Goal: Use online tool/utility: Use online tool/utility

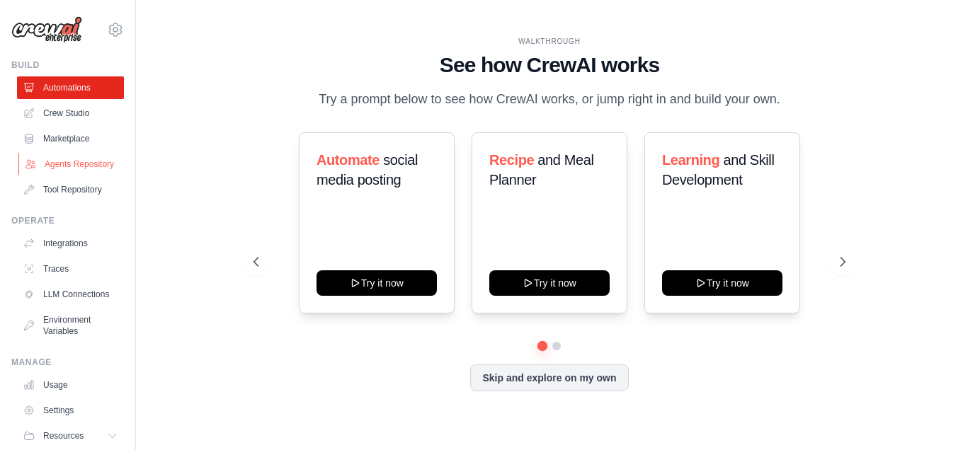
click at [62, 173] on link "Agents Repository" at bounding box center [71, 164] width 107 height 23
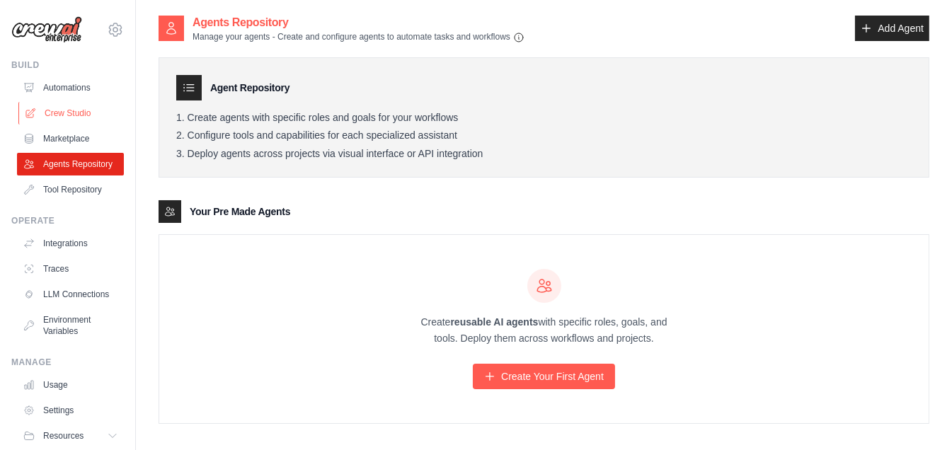
click at [78, 118] on link "Crew Studio" at bounding box center [71, 113] width 107 height 23
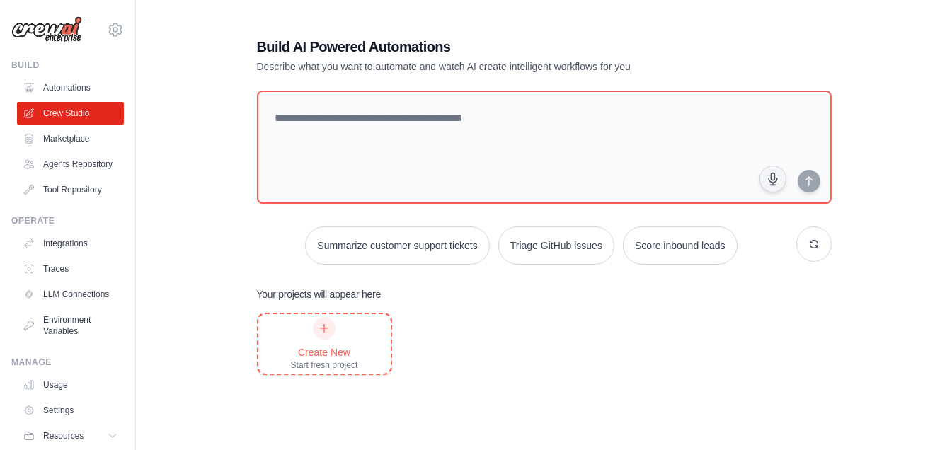
click at [328, 323] on icon at bounding box center [324, 328] width 11 height 11
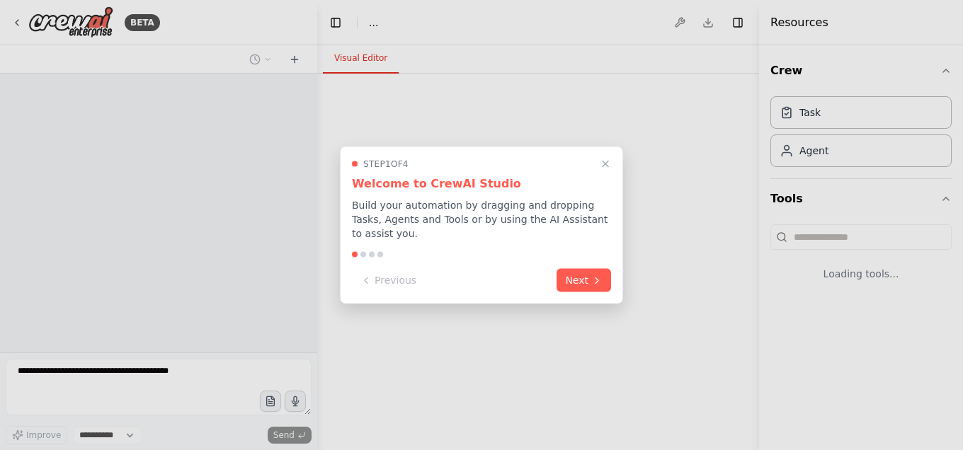
select select "****"
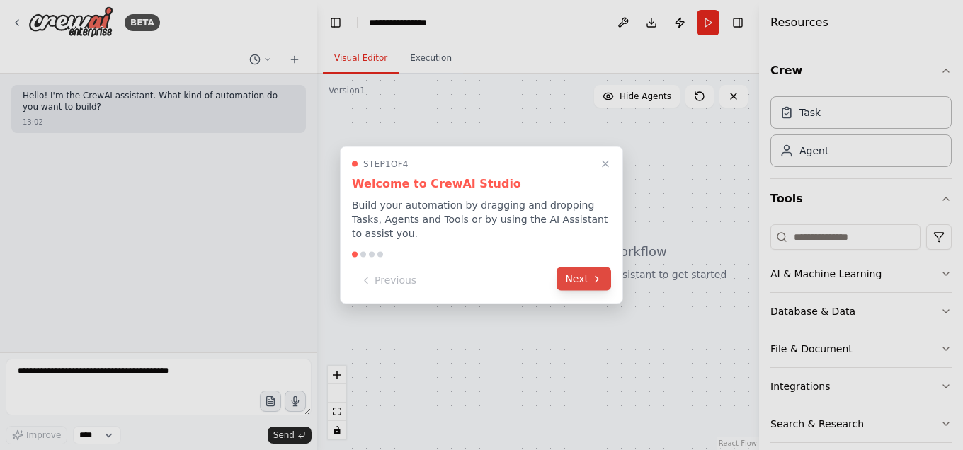
click at [583, 268] on button "Next" at bounding box center [583, 279] width 55 height 23
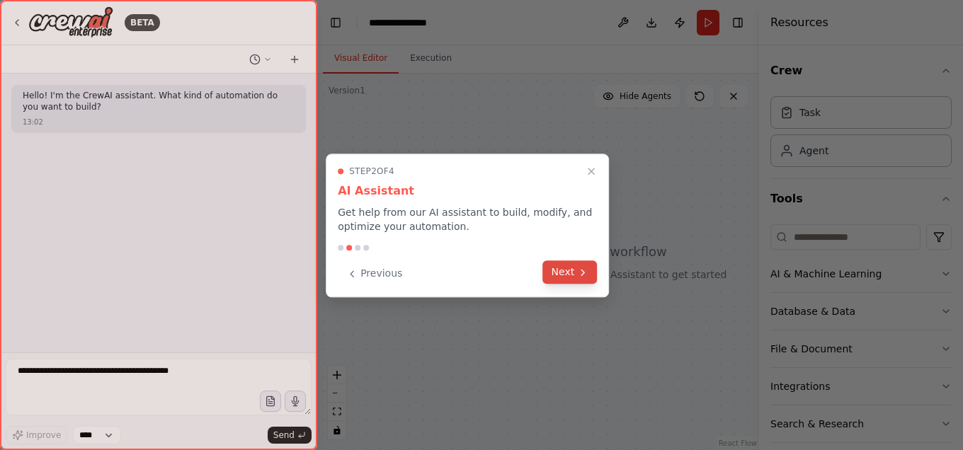
click at [569, 268] on button "Next" at bounding box center [570, 272] width 55 height 23
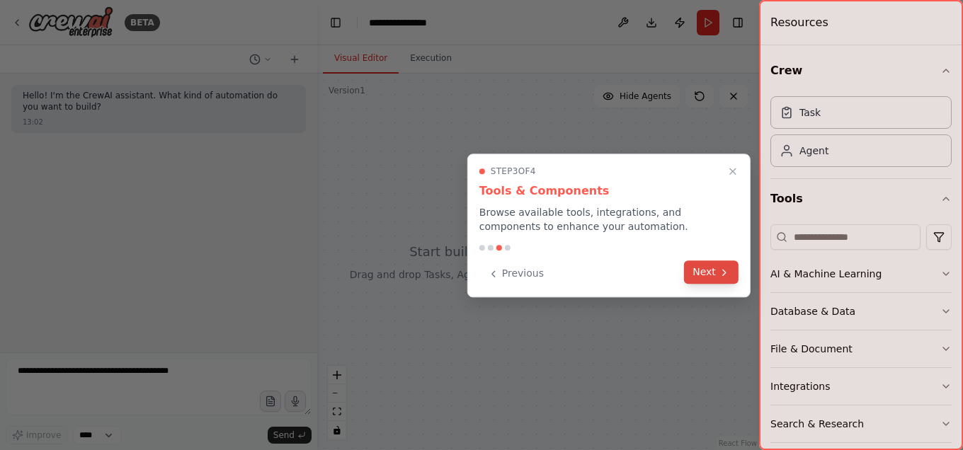
click at [719, 272] on icon at bounding box center [724, 272] width 11 height 11
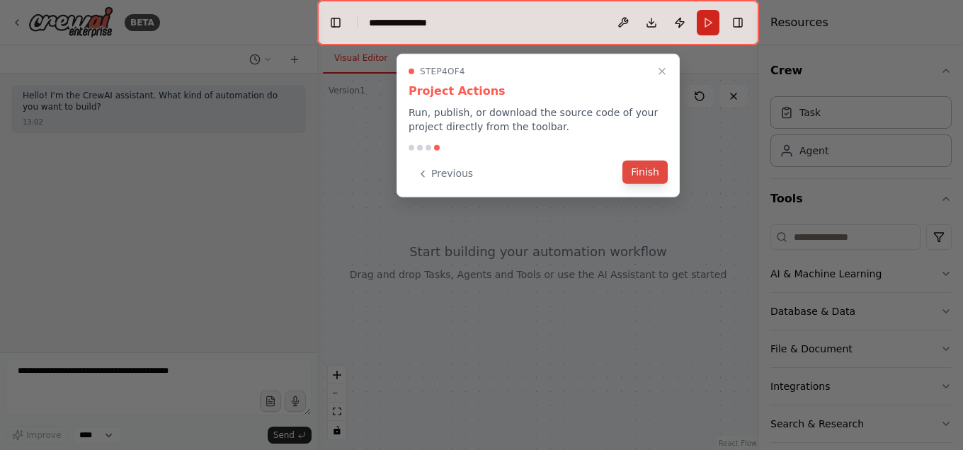
click at [641, 170] on button "Finish" at bounding box center [644, 172] width 45 height 23
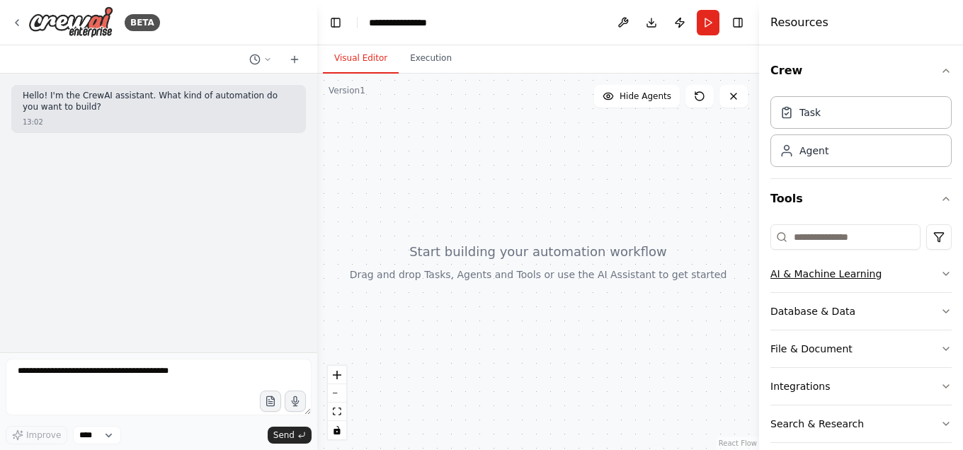
click at [896, 270] on button "AI & Machine Learning" at bounding box center [860, 274] width 181 height 37
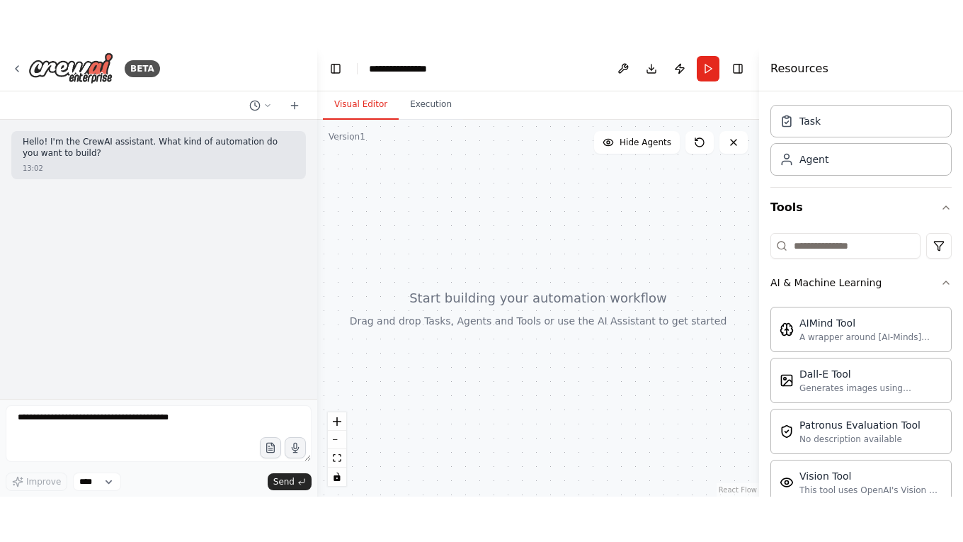
scroll to position [39, 0]
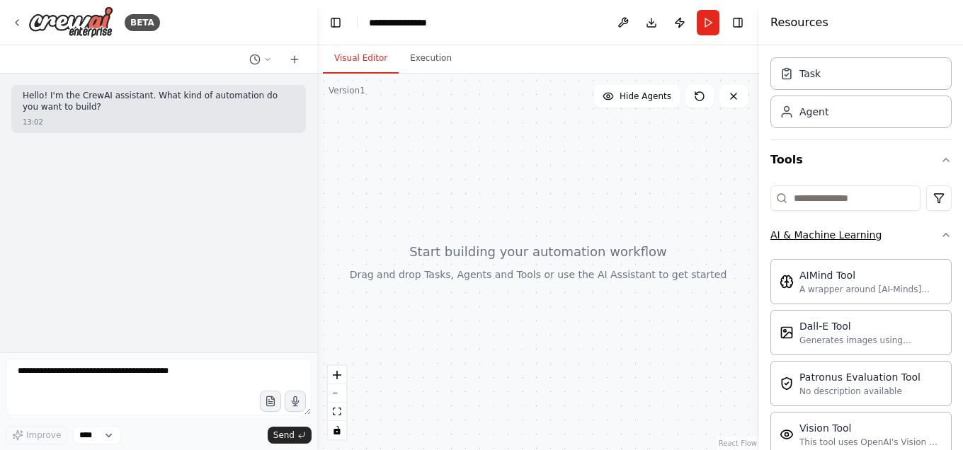
click at [940, 229] on icon "button" at bounding box center [945, 234] width 11 height 11
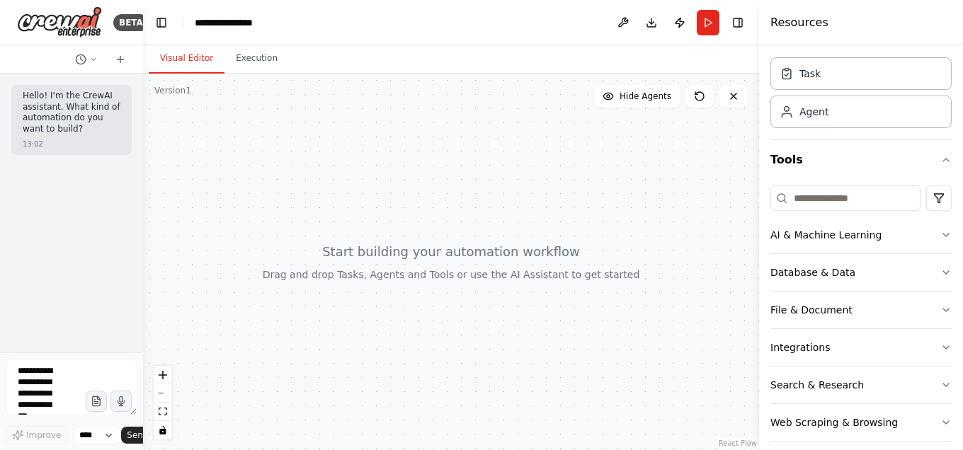
drag, startPoint x: 311, startPoint y: 230, endPoint x: 127, endPoint y: 208, distance: 186.1
click at [127, 208] on div "BETA Hello! I'm the CrewAI assistant. What kind of automation do you want to bu…" at bounding box center [71, 225] width 143 height 450
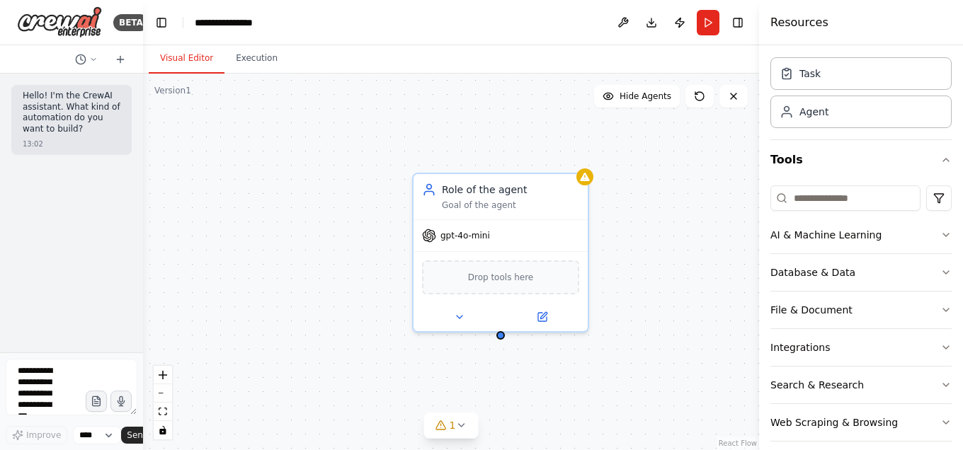
scroll to position [0, 0]
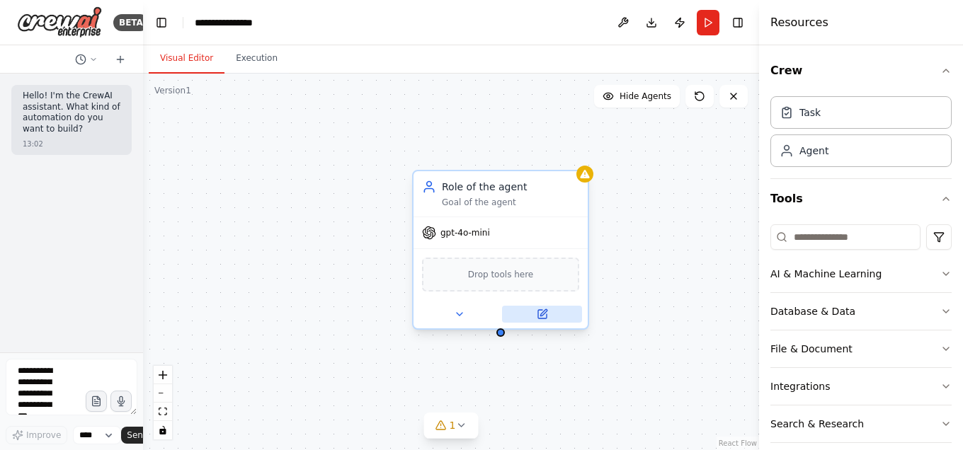
click at [545, 315] on icon at bounding box center [542, 314] width 8 height 8
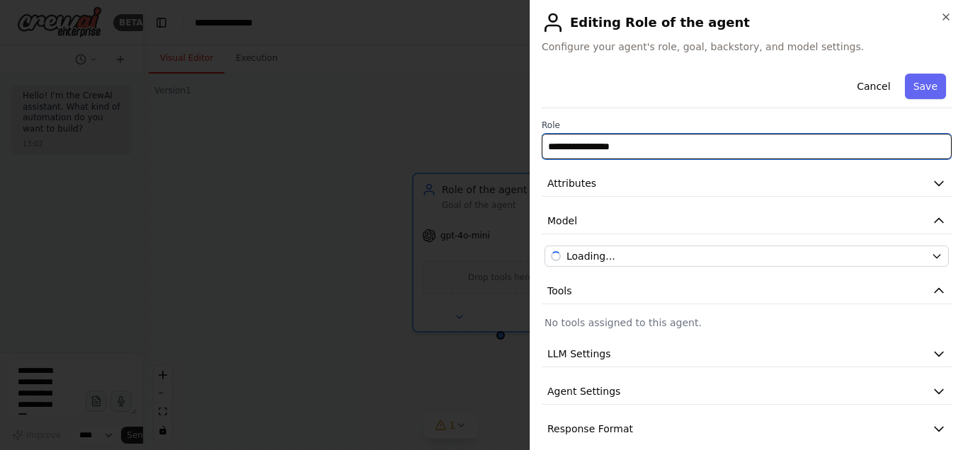
click at [634, 145] on input "**********" at bounding box center [747, 146] width 410 height 25
type input "*"
click at [643, 149] on input "****" at bounding box center [747, 146] width 410 height 25
type input "**********"
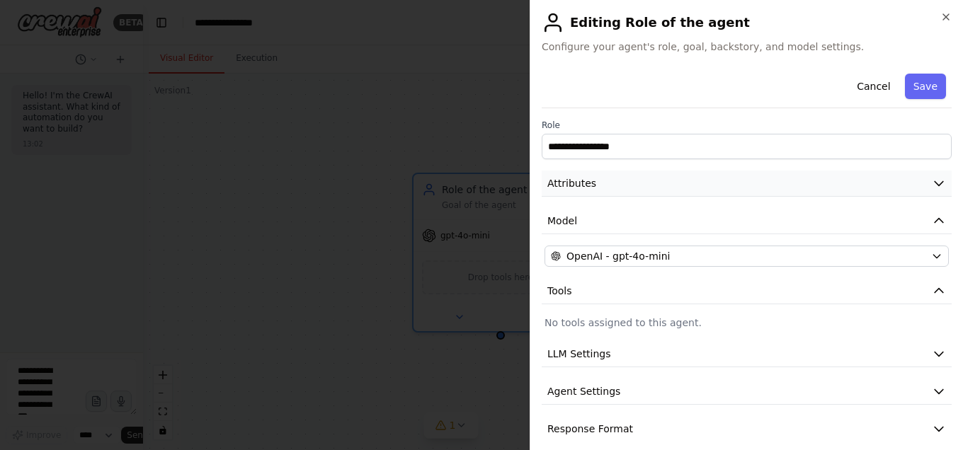
click at [932, 179] on icon "button" at bounding box center [939, 183] width 14 height 14
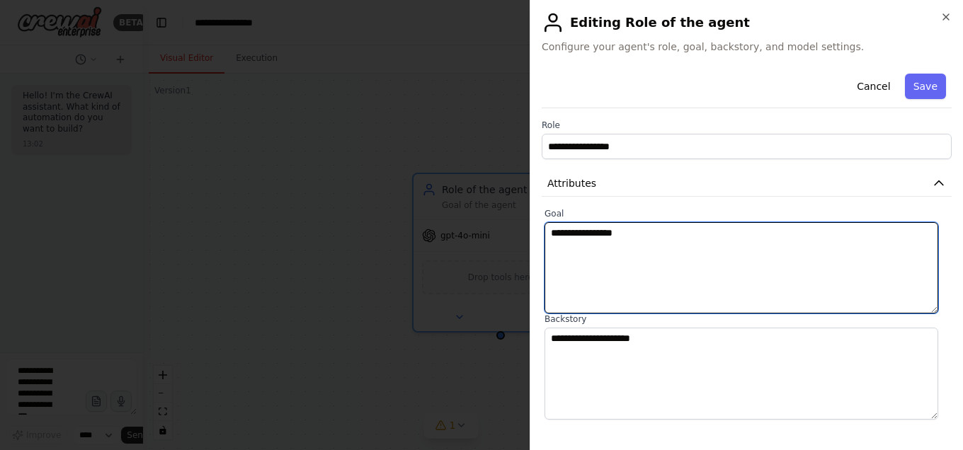
click at [712, 253] on textarea "**********" at bounding box center [741, 267] width 394 height 91
type textarea "*"
type textarea "**********"
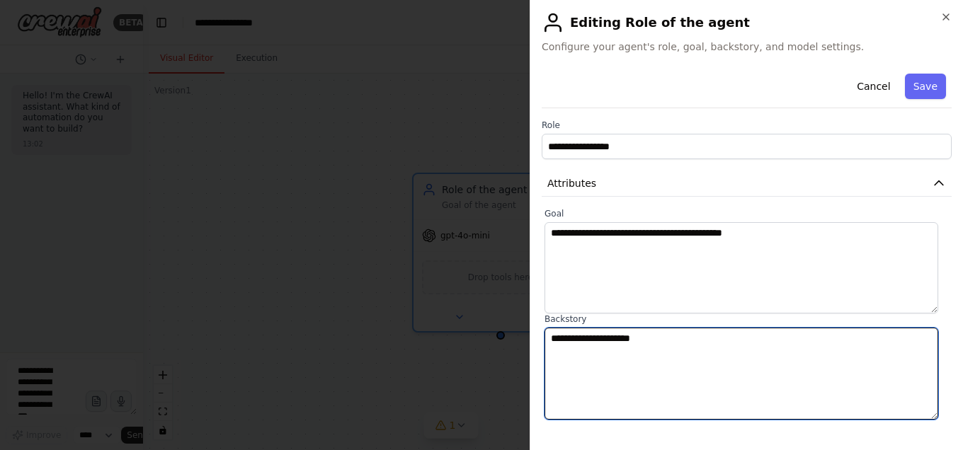
click at [678, 347] on textarea "**********" at bounding box center [741, 373] width 394 height 91
type textarea "*"
type textarea "**********"
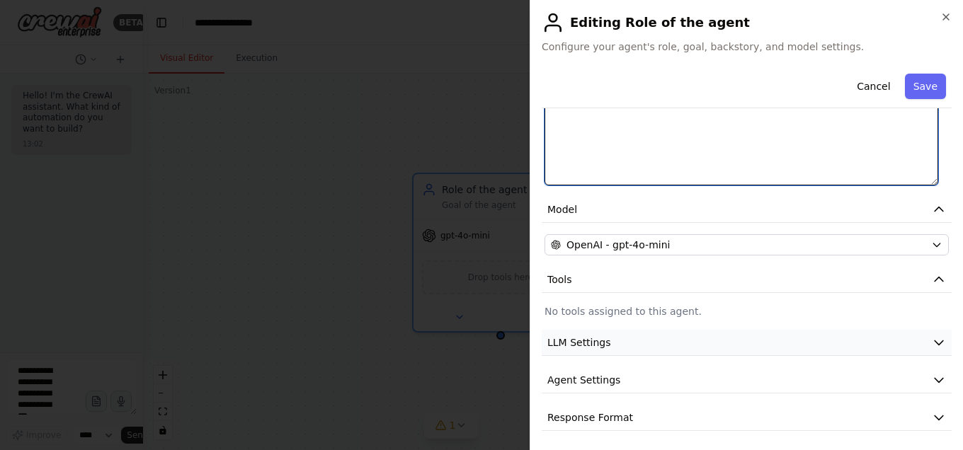
scroll to position [235, 0]
click at [757, 297] on div "**********" at bounding box center [747, 131] width 410 height 597
click at [932, 273] on icon "button" at bounding box center [939, 279] width 14 height 14
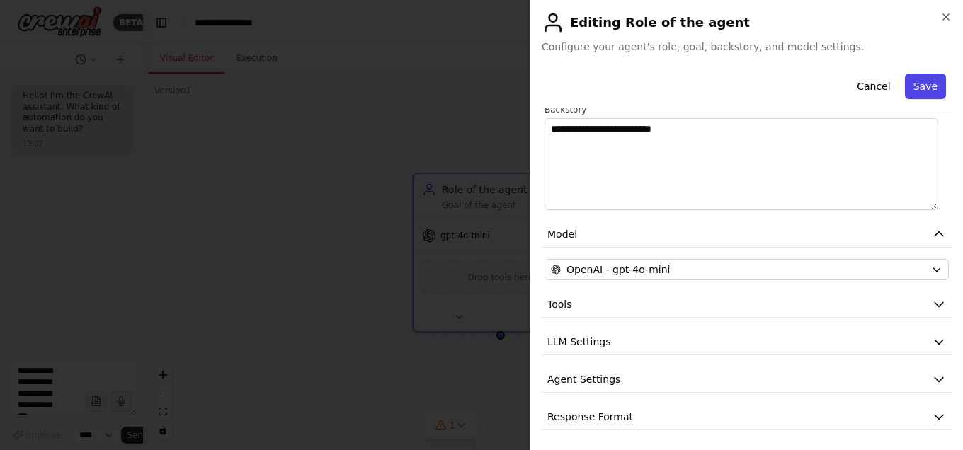
click at [927, 89] on button "Save" at bounding box center [925, 86] width 41 height 25
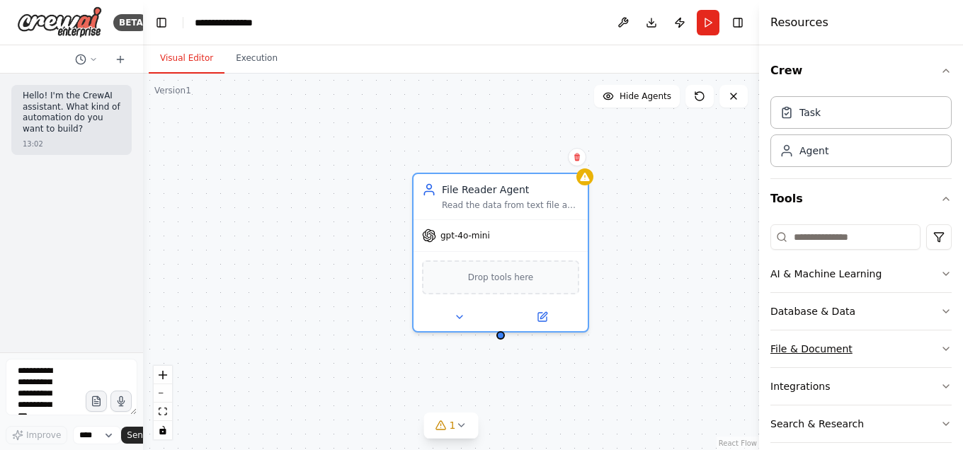
click at [940, 345] on icon "button" at bounding box center [945, 348] width 11 height 11
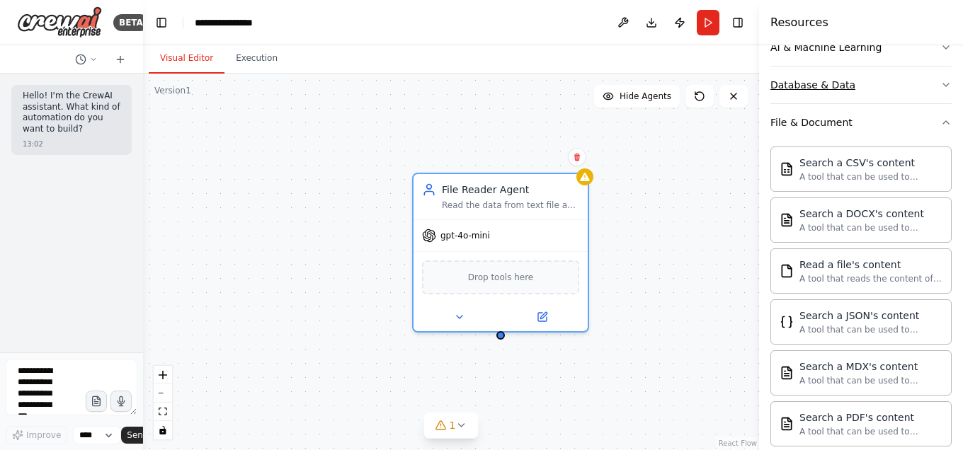
scroll to position [244, 0]
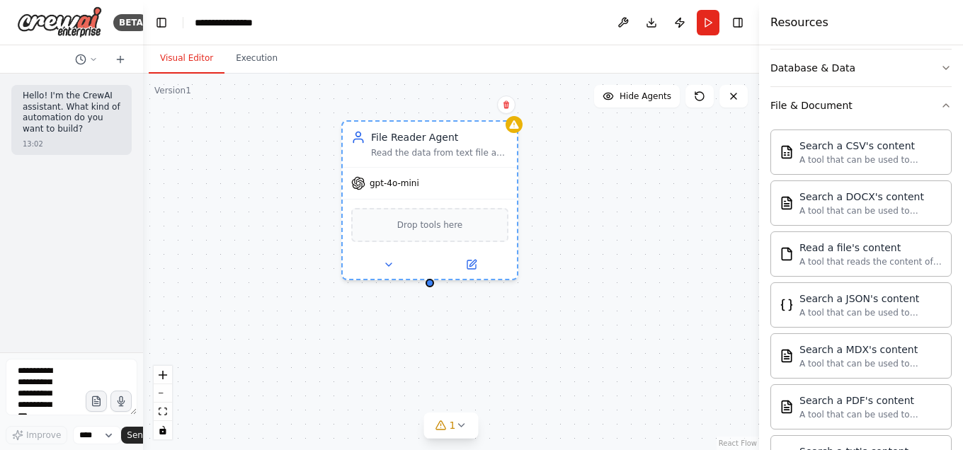
drag, startPoint x: 595, startPoint y: 307, endPoint x: 524, endPoint y: 254, distance: 88.6
click at [524, 254] on div "File Reader Agent Read the data from text file and send it forward gpt-4o-mini …" at bounding box center [451, 262] width 616 height 377
click at [611, 268] on div "File Reader Agent Read the data from text file and send it forward gpt-4o-mini …" at bounding box center [451, 262] width 616 height 377
click at [422, 227] on img at bounding box center [429, 223] width 17 height 17
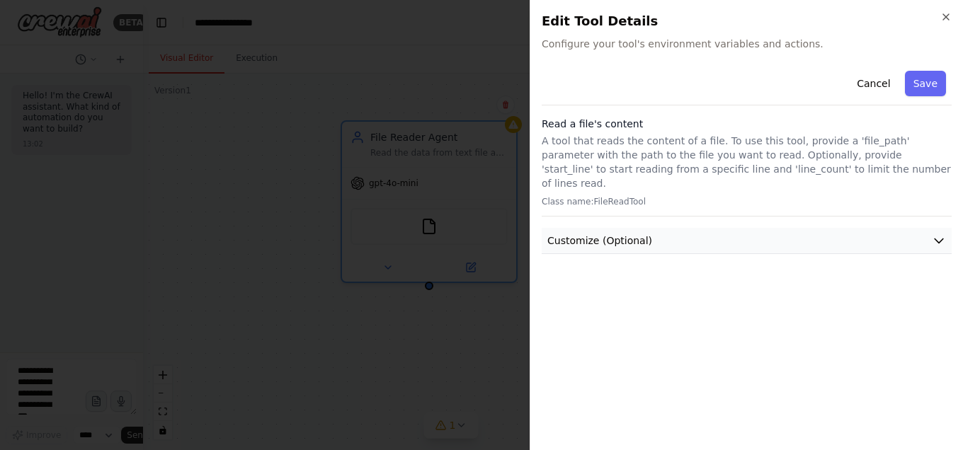
click at [935, 234] on icon "button" at bounding box center [939, 241] width 14 height 14
click at [947, 14] on icon "button" at bounding box center [945, 16] width 11 height 11
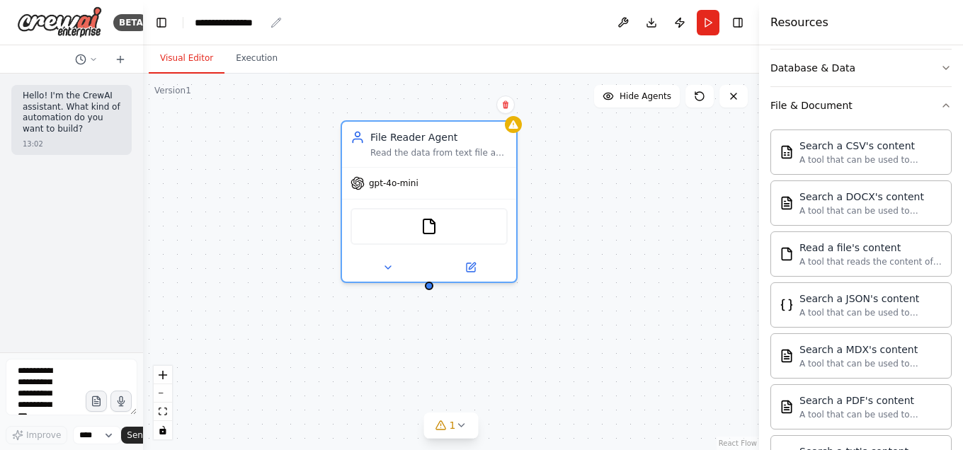
click at [244, 27] on div "**********" at bounding box center [230, 23] width 70 height 14
click at [278, 21] on div "**********" at bounding box center [248, 23] width 106 height 14
click at [233, 30] on header "Toggle Left Sidebar Studio ****** Download Publish Run Toggle Right Sidebar" at bounding box center [451, 22] width 616 height 45
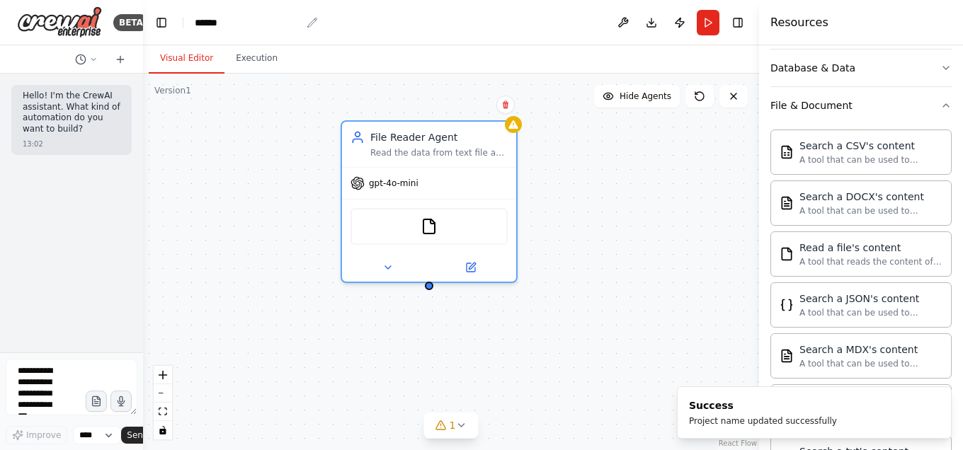
click at [223, 21] on div "******" at bounding box center [256, 23] width 123 height 14
click at [223, 21] on div "******" at bounding box center [216, 23] width 42 height 14
click at [219, 23] on div "******" at bounding box center [216, 23] width 42 height 14
click at [217, 19] on div "******" at bounding box center [207, 23] width 25 height 14
click at [219, 23] on div "******" at bounding box center [248, 23] width 106 height 14
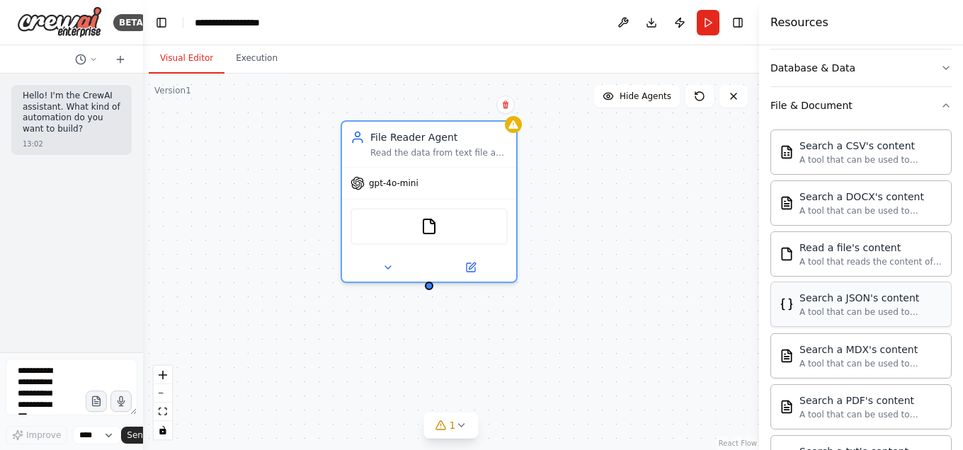
scroll to position [0, 0]
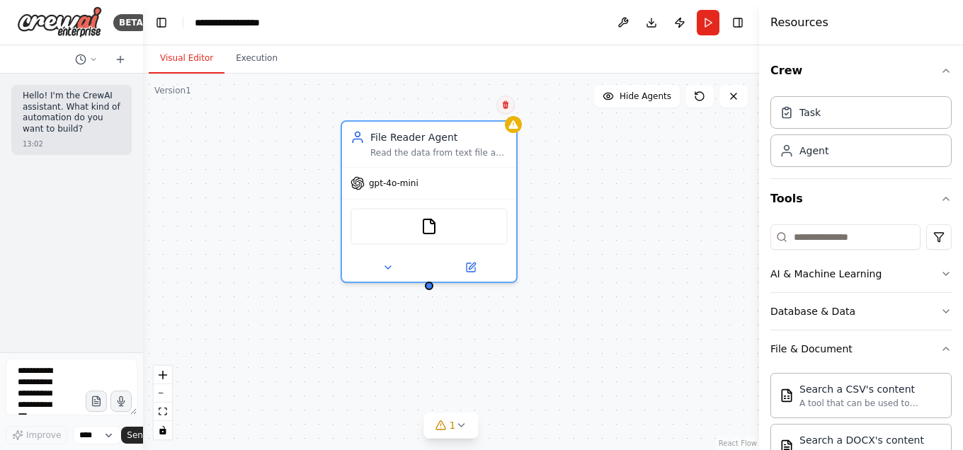
click at [503, 108] on icon at bounding box center [505, 105] width 8 height 8
click at [464, 103] on button "Confirm" at bounding box center [465, 104] width 50 height 17
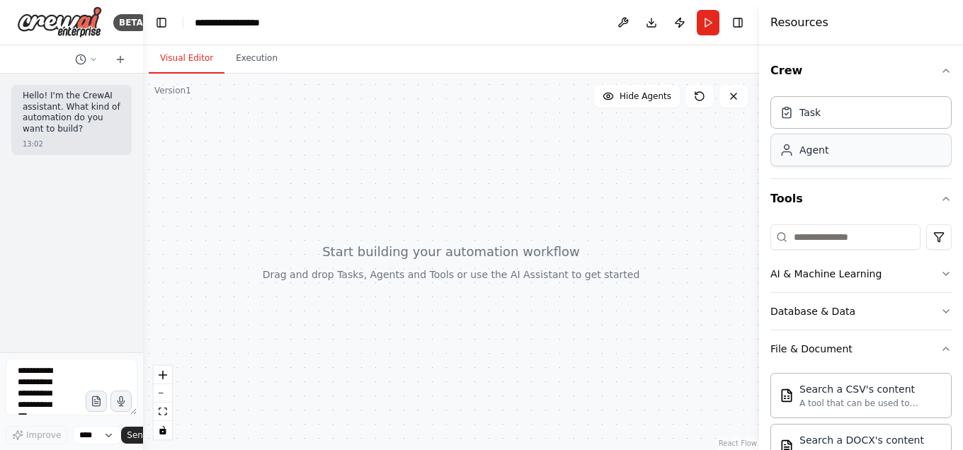
click at [908, 142] on div "Agent" at bounding box center [860, 150] width 181 height 33
click at [820, 156] on div "Agent" at bounding box center [860, 150] width 181 height 33
drag, startPoint x: 820, startPoint y: 156, endPoint x: 855, endPoint y: 142, distance: 38.4
click at [855, 142] on div "Agent" at bounding box center [860, 150] width 181 height 33
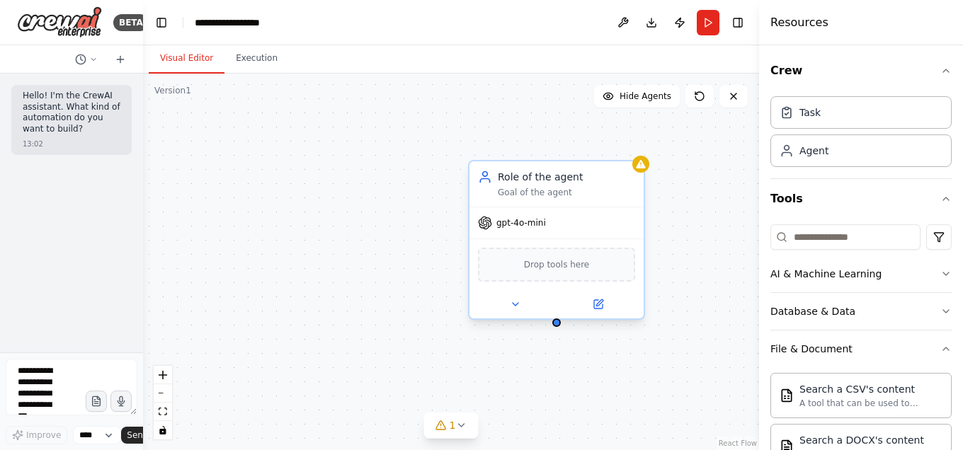
click at [601, 311] on div at bounding box center [556, 304] width 174 height 28
click at [602, 302] on icon at bounding box center [598, 304] width 11 height 11
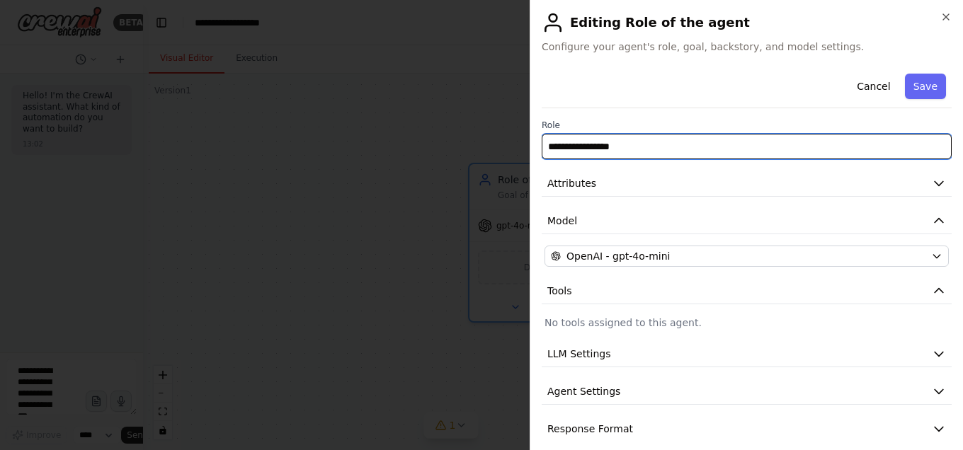
click at [646, 153] on input "**********" at bounding box center [747, 146] width 410 height 25
type input "*"
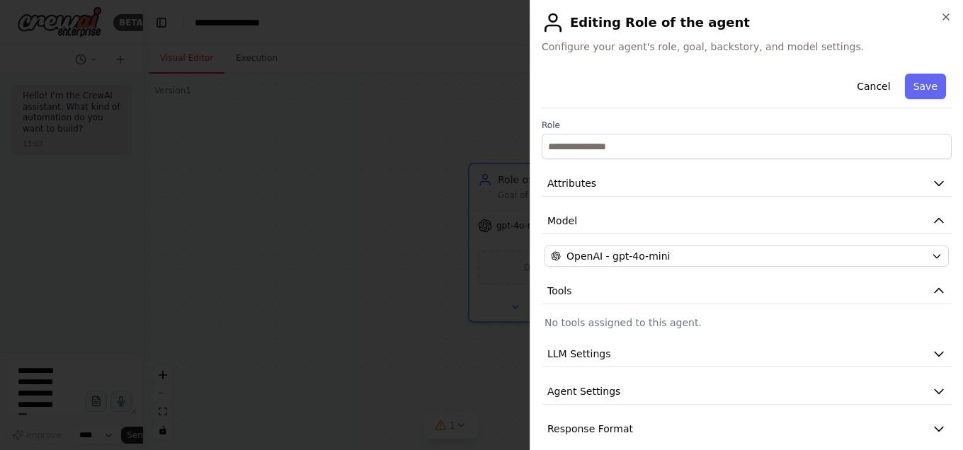
click at [677, 45] on span "Configure your agent's role, goal, backstory, and model settings." at bounding box center [747, 47] width 410 height 14
click at [804, 194] on button "Attributes" at bounding box center [747, 184] width 410 height 26
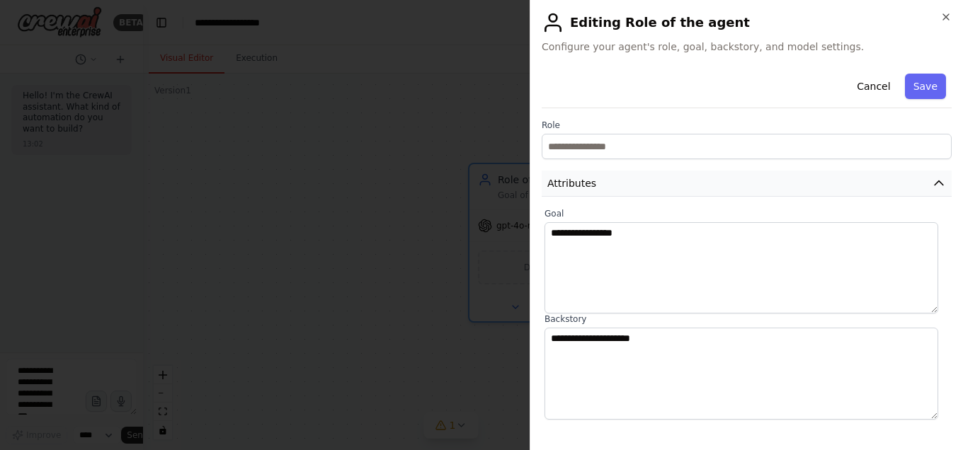
click at [804, 194] on button "Attributes" at bounding box center [747, 184] width 410 height 26
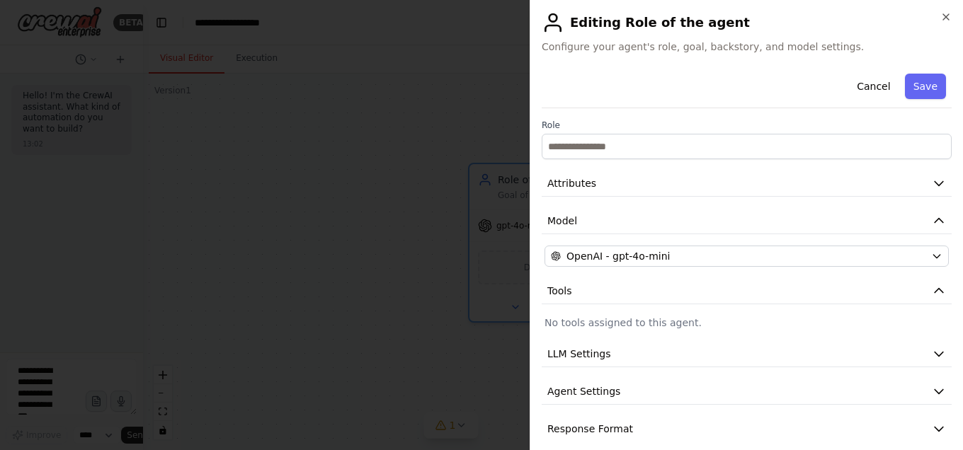
click at [741, 130] on label "Role" at bounding box center [747, 125] width 410 height 11
click at [627, 29] on h2 "Editing Role of the agent" at bounding box center [747, 22] width 410 height 23
click at [633, 47] on span "Configure your agent's role, goal, backstory, and model settings." at bounding box center [747, 47] width 410 height 14
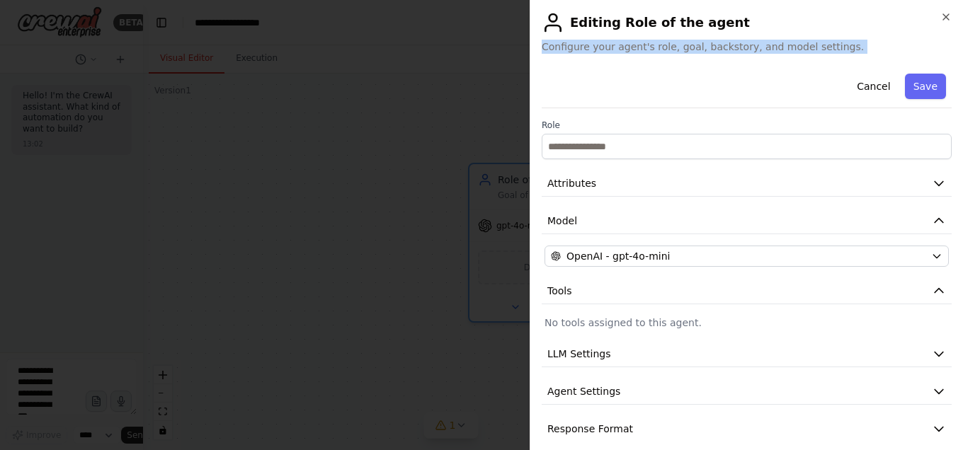
click at [633, 47] on span "Configure your agent's role, goal, backstory, and model settings." at bounding box center [747, 47] width 410 height 14
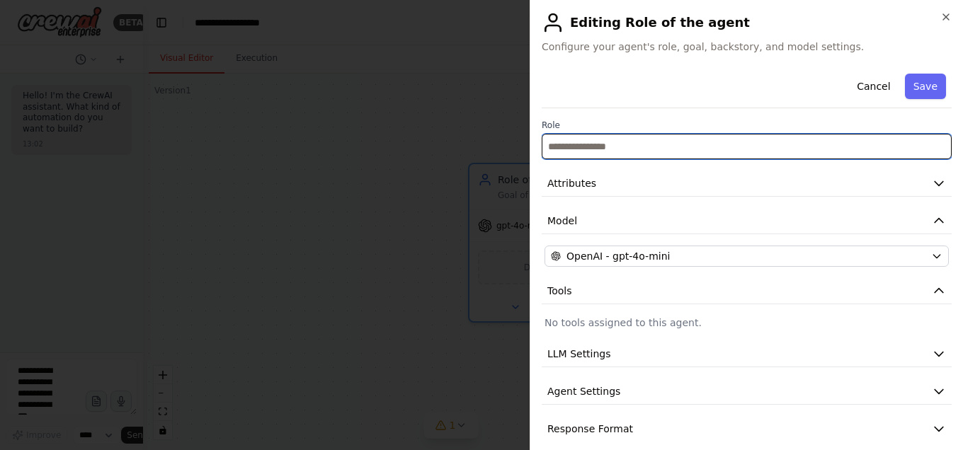
click at [630, 142] on input "text" at bounding box center [747, 146] width 410 height 25
type input "*******"
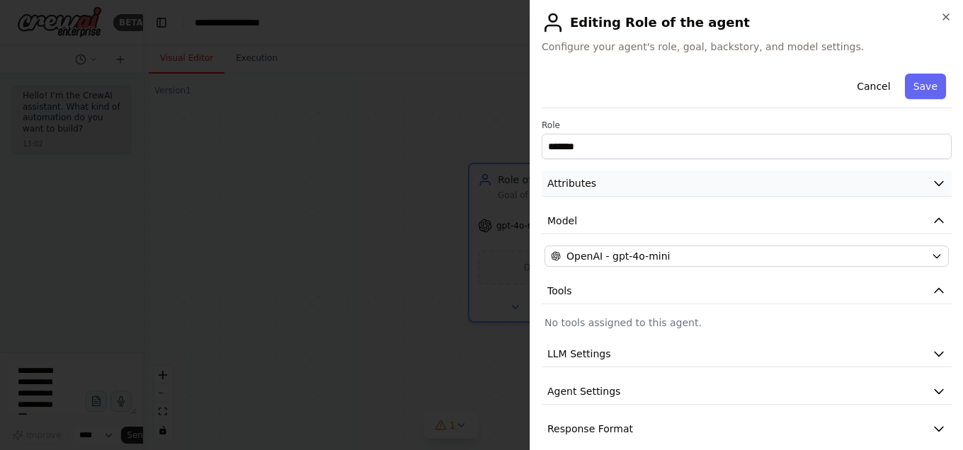
click at [646, 190] on button "Attributes" at bounding box center [747, 184] width 410 height 26
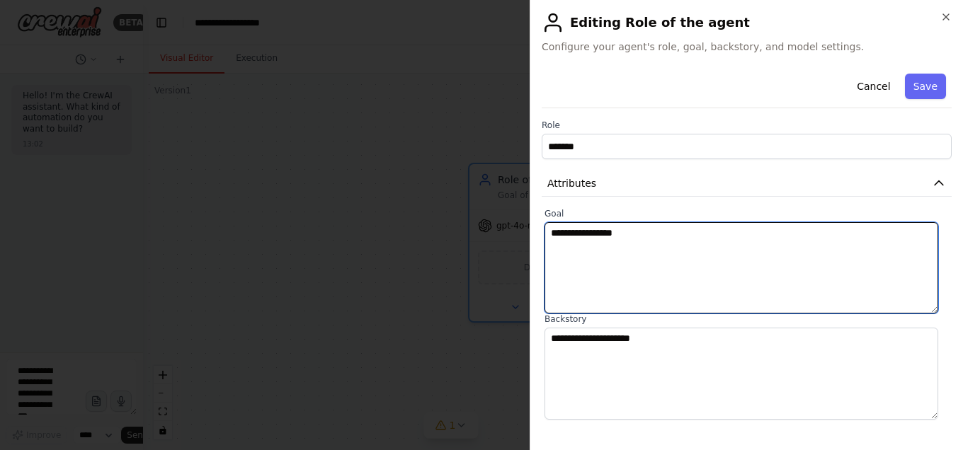
click at [644, 231] on textarea "**********" at bounding box center [741, 267] width 394 height 91
type textarea "*"
click at [859, 233] on textarea "**********" at bounding box center [741, 267] width 394 height 91
type textarea "**********"
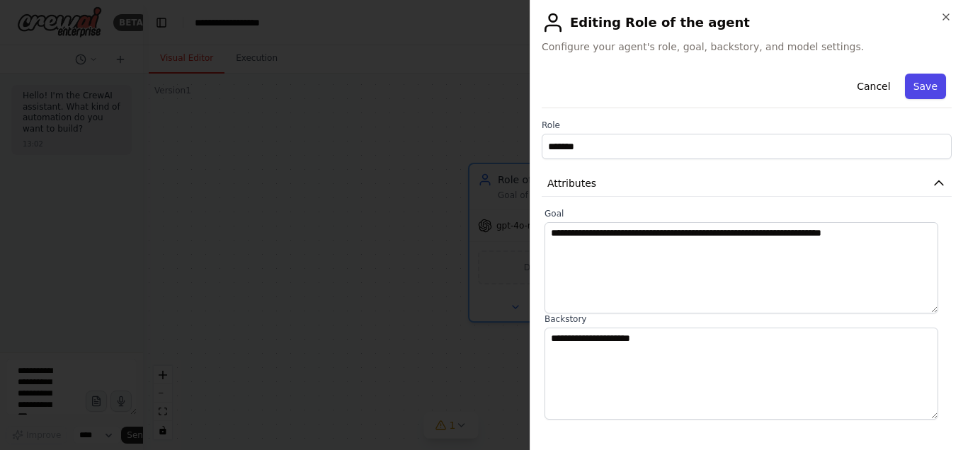
click at [905, 82] on button "Save" at bounding box center [925, 86] width 41 height 25
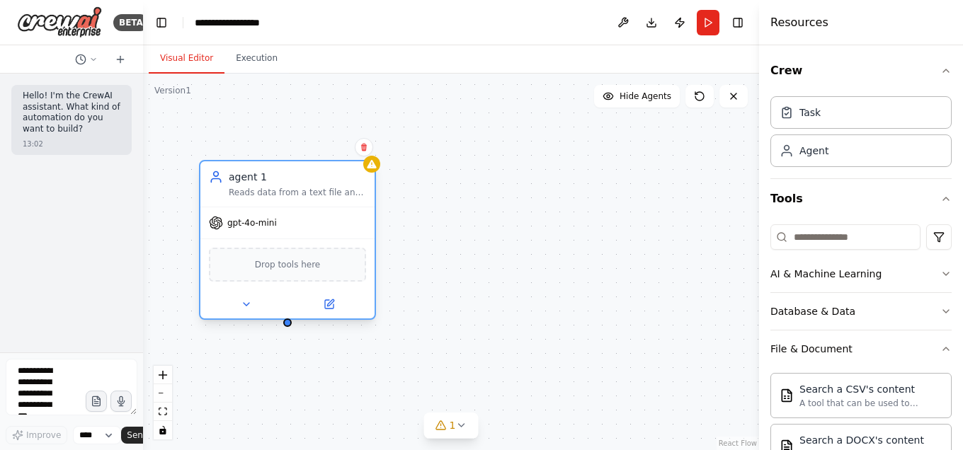
drag, startPoint x: 573, startPoint y: 222, endPoint x: 298, endPoint y: 216, distance: 274.7
click at [298, 216] on div "gpt-4o-mini" at bounding box center [287, 222] width 174 height 31
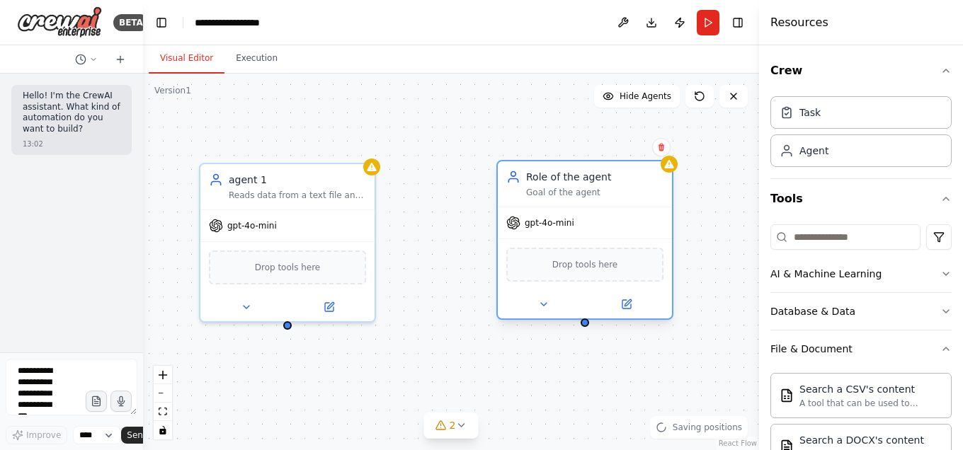
drag, startPoint x: 624, startPoint y: 273, endPoint x: 557, endPoint y: 211, distance: 90.7
click at [557, 211] on div "gpt-4o-mini" at bounding box center [585, 222] width 174 height 31
click at [631, 306] on icon at bounding box center [626, 304] width 11 height 11
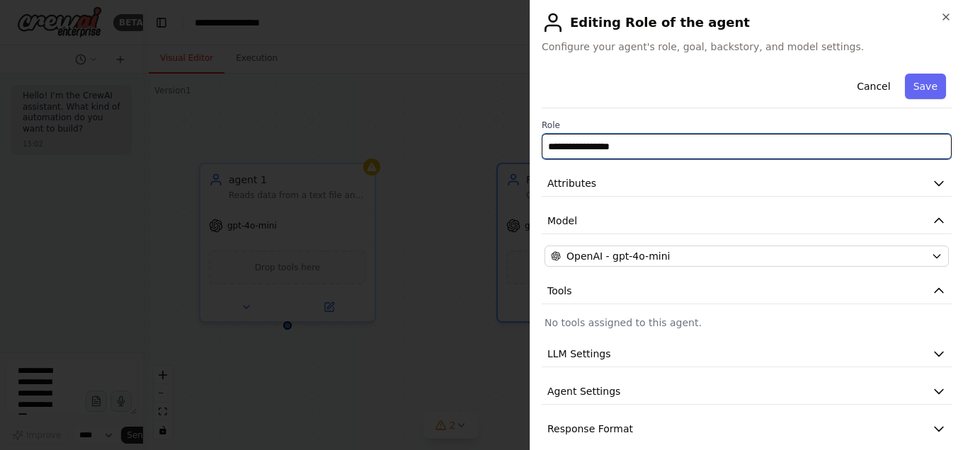
click at [772, 139] on input "**********" at bounding box center [747, 146] width 410 height 25
type input "*"
type input "*******"
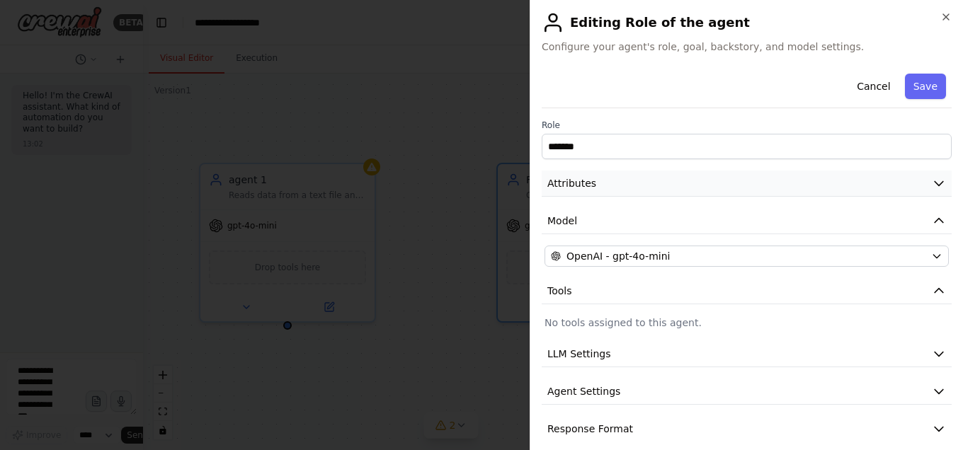
click at [763, 180] on button "Attributes" at bounding box center [747, 184] width 410 height 26
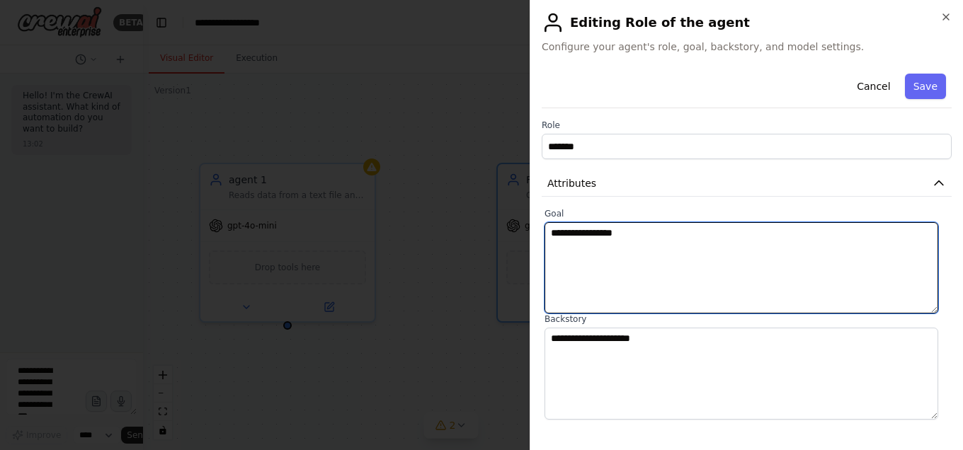
click at [705, 235] on textarea "**********" at bounding box center [741, 267] width 394 height 91
type textarea "*"
click at [633, 231] on textarea "**********" at bounding box center [741, 267] width 394 height 91
click at [564, 230] on textarea "**********" at bounding box center [741, 267] width 394 height 91
click at [636, 230] on textarea "**********" at bounding box center [741, 267] width 394 height 91
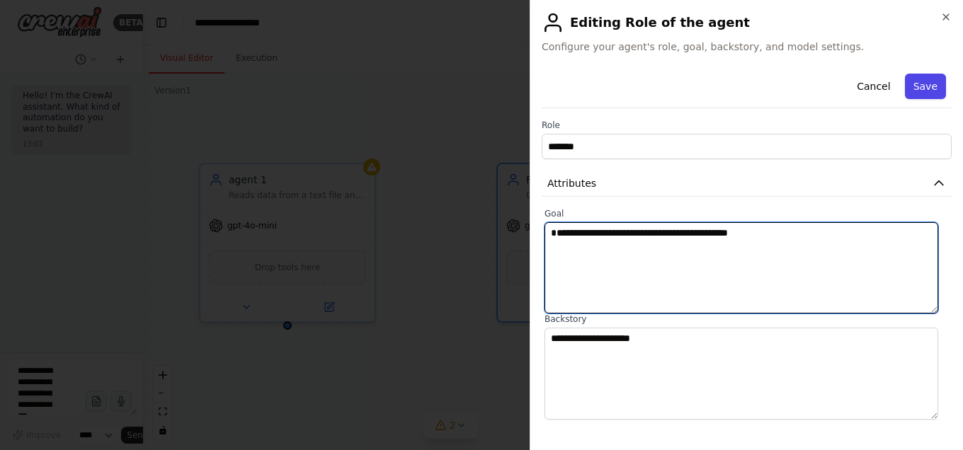
type textarea "**********"
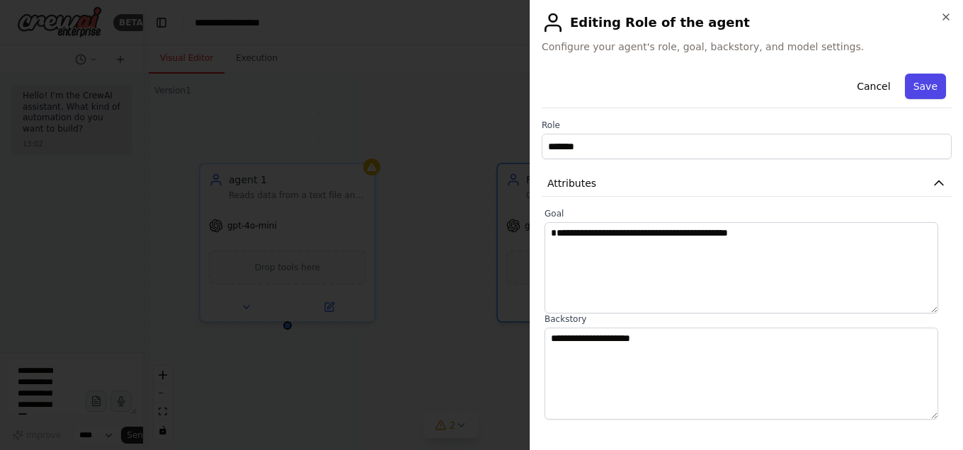
click at [917, 77] on button "Save" at bounding box center [925, 86] width 41 height 25
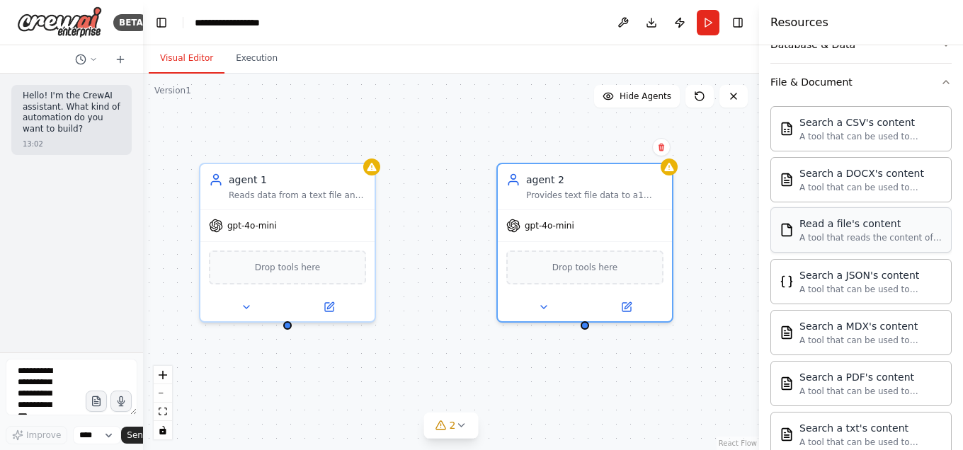
scroll to position [264, 0]
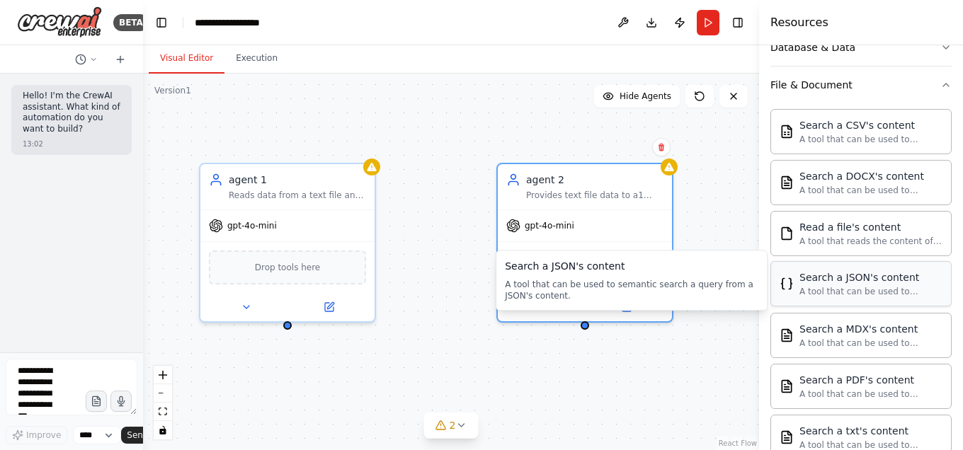
click at [882, 261] on div "Search a JSON's content A tool that can be used to semantic search a query from…" at bounding box center [860, 283] width 181 height 45
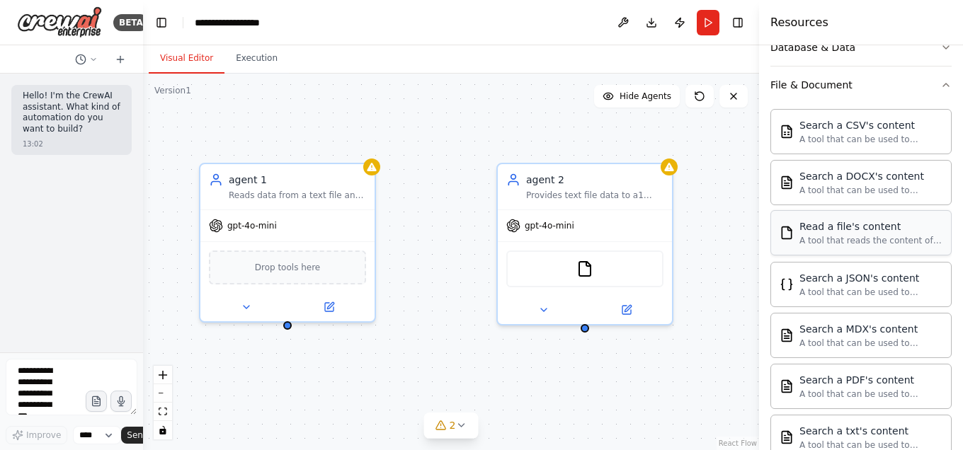
click at [588, 268] on img at bounding box center [584, 269] width 17 height 17
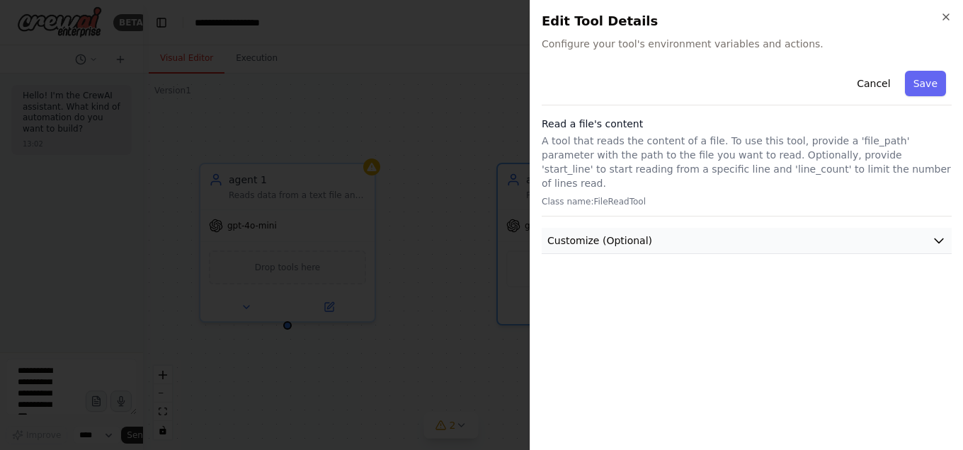
click at [935, 234] on icon "button" at bounding box center [939, 241] width 14 height 14
click at [861, 265] on label "File Path" at bounding box center [746, 270] width 404 height 11
click at [946, 16] on icon "button" at bounding box center [945, 16] width 11 height 11
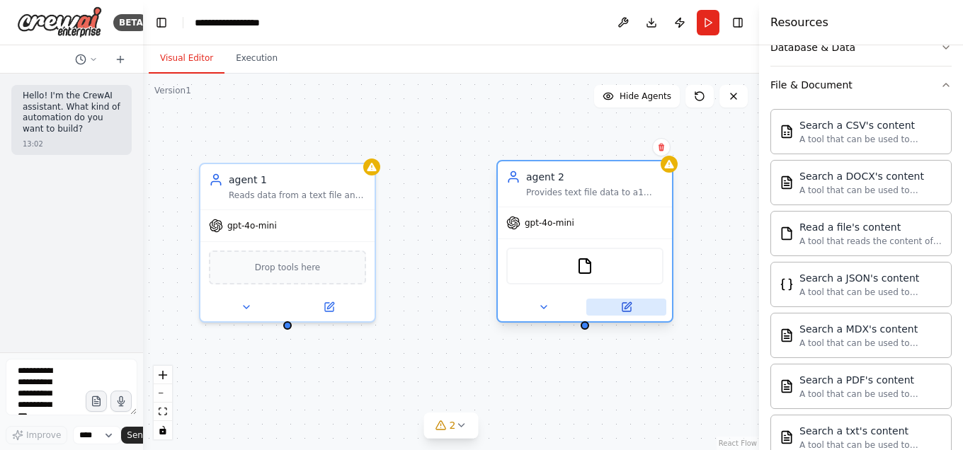
click at [628, 302] on icon at bounding box center [626, 307] width 11 height 11
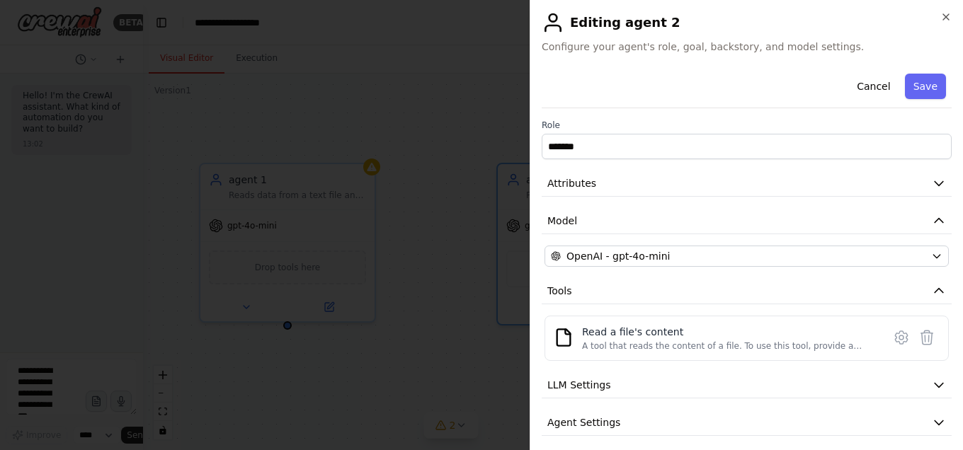
scroll to position [42, 0]
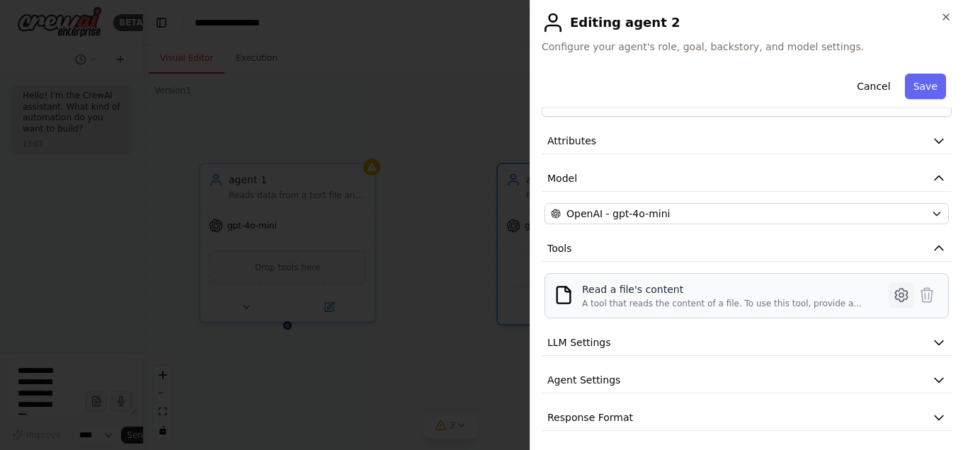
click at [895, 289] on icon at bounding box center [901, 295] width 12 height 13
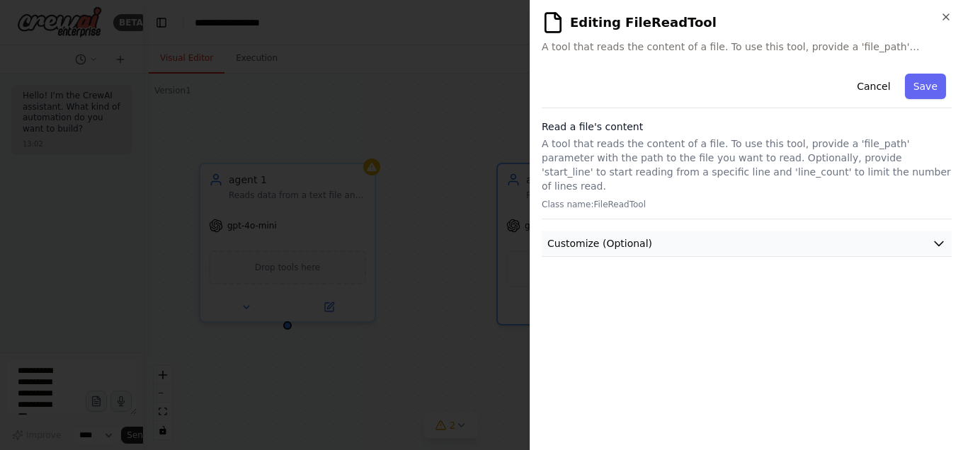
drag, startPoint x: 890, startPoint y: 287, endPoint x: 825, endPoint y: 220, distance: 92.6
click at [825, 220] on div "Cancel Save Read a file's content A tool that reads the content of a file. To u…" at bounding box center [747, 253] width 410 height 371
click at [825, 231] on button "Customize (Optional)" at bounding box center [747, 244] width 410 height 26
click at [948, 14] on icon "button" at bounding box center [946, 17] width 6 height 6
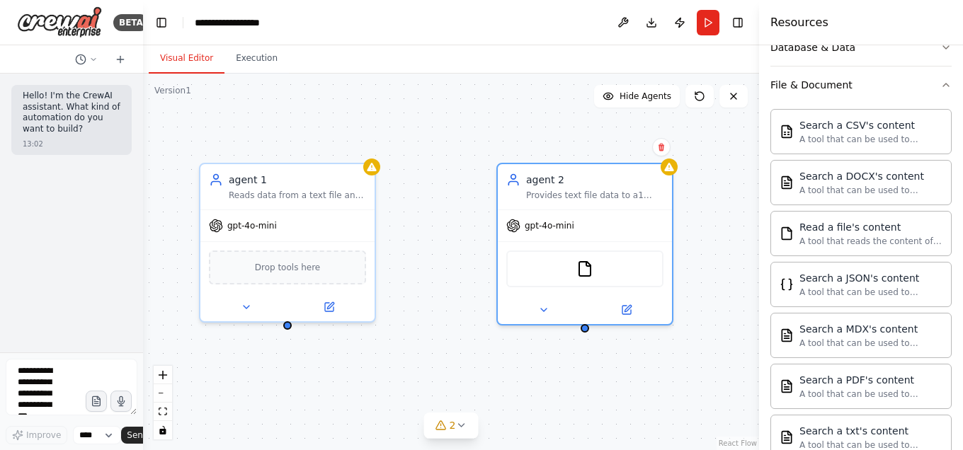
click at [600, 132] on div "agent 1 Reads data from a text file and writes it to excel through MCP communic…" at bounding box center [451, 262] width 616 height 377
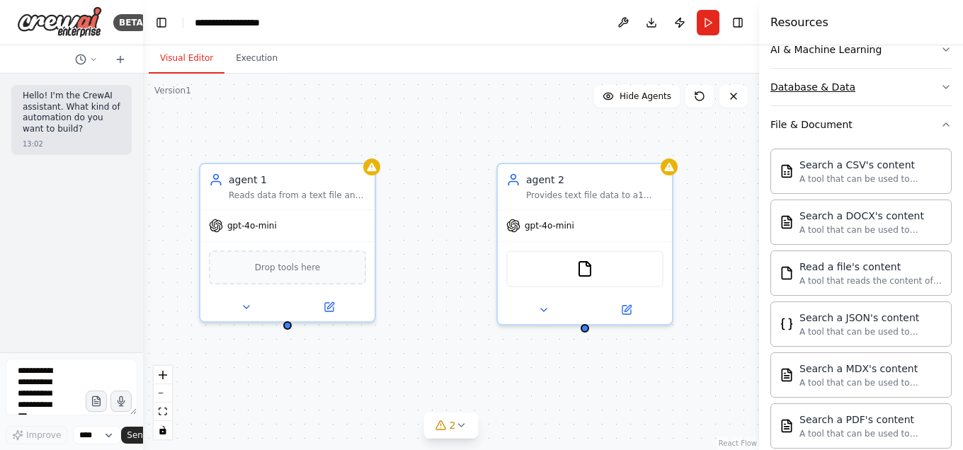
scroll to position [224, 0]
click at [940, 126] on icon "button" at bounding box center [945, 125] width 11 height 11
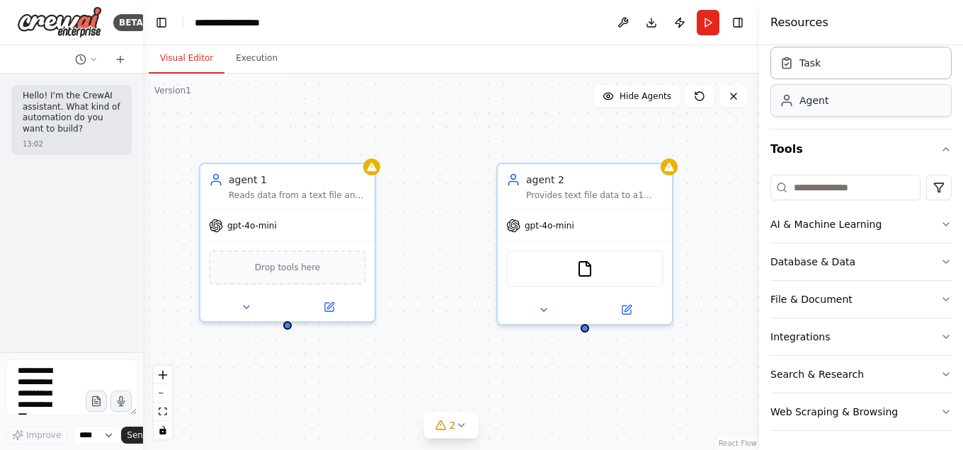
click at [937, 107] on div "Agent" at bounding box center [860, 100] width 181 height 33
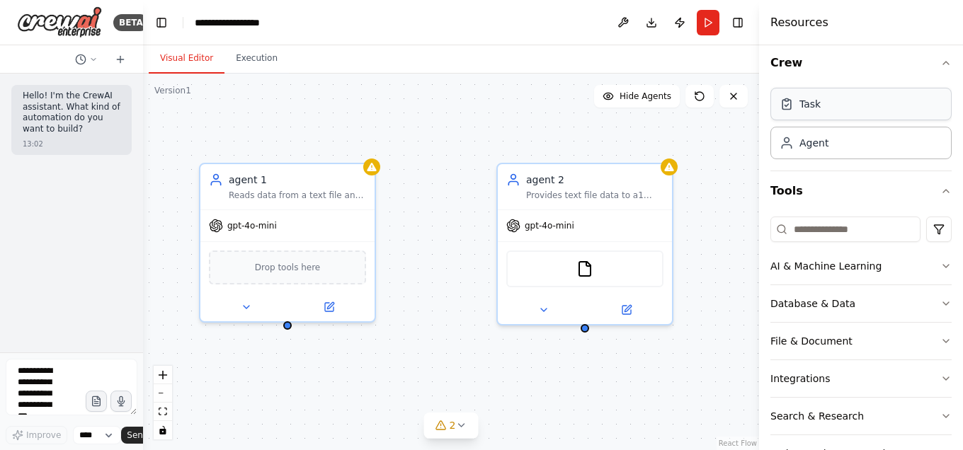
click at [938, 111] on div "Task" at bounding box center [860, 104] width 181 height 33
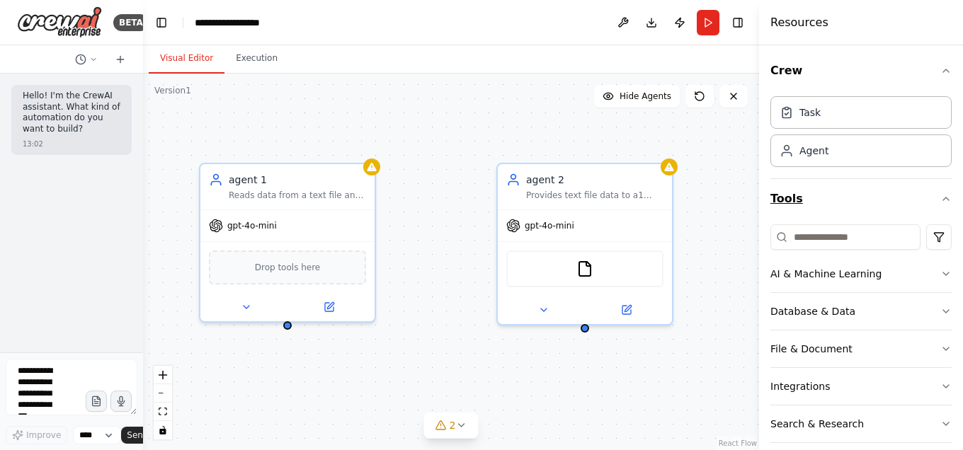
scroll to position [50, 0]
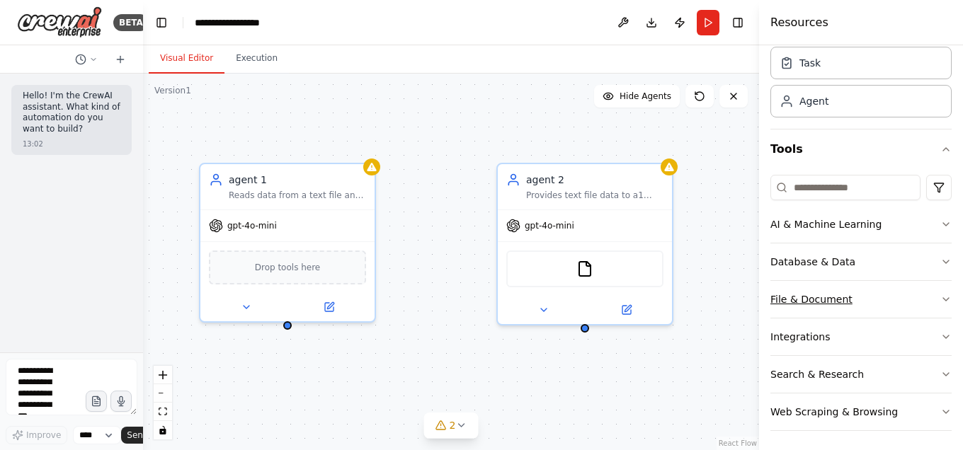
click at [940, 297] on icon "button" at bounding box center [945, 299] width 11 height 11
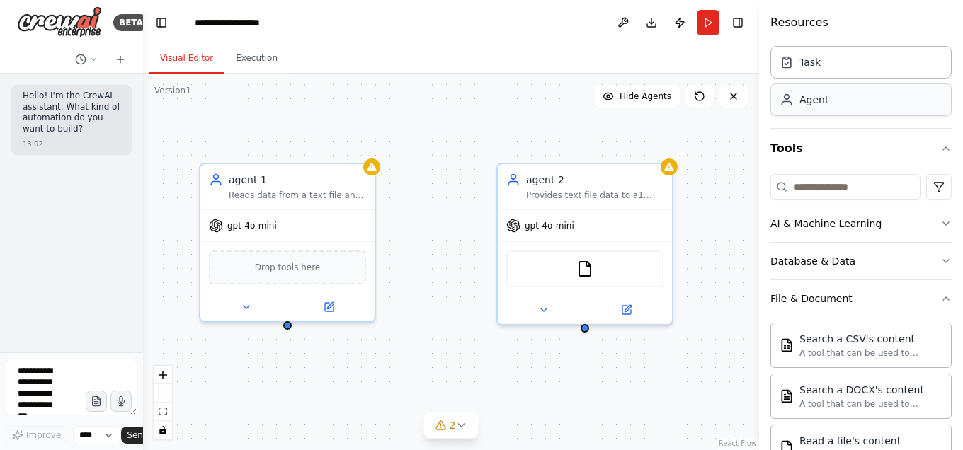
scroll to position [23, 0]
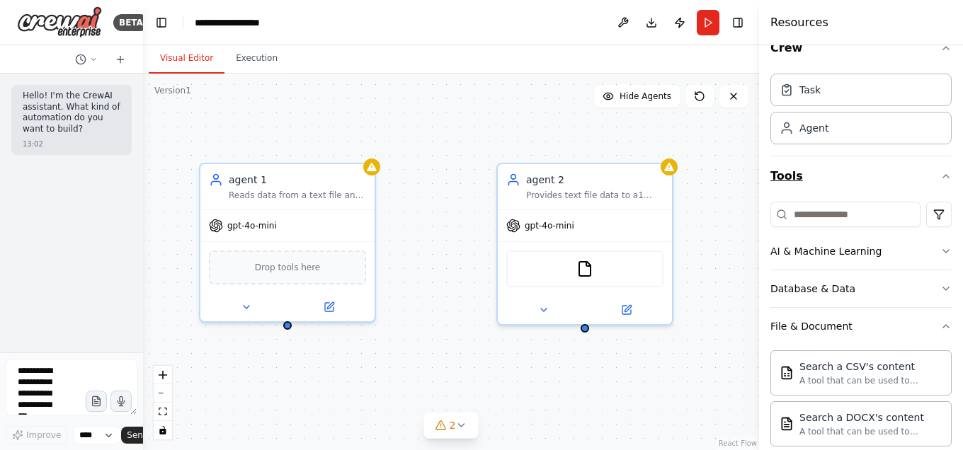
click at [934, 167] on button "Tools" at bounding box center [860, 176] width 181 height 40
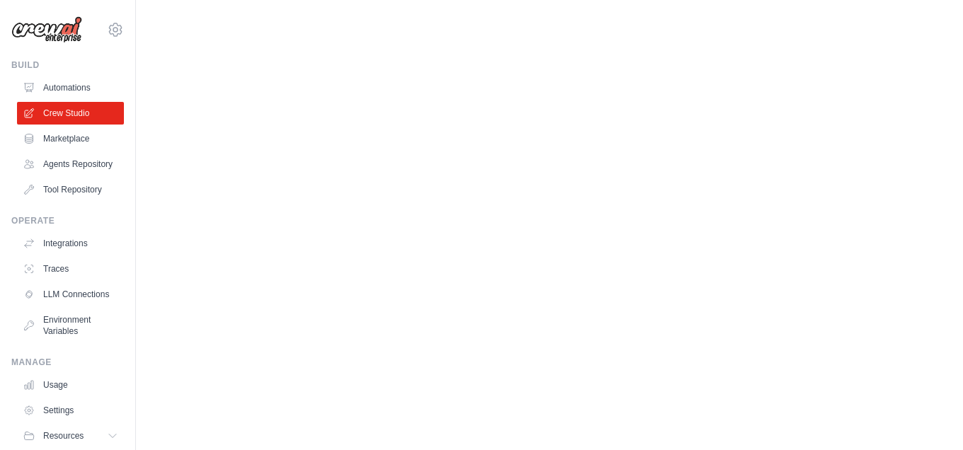
click at [76, 332] on body "[EMAIL_ADDRESS][DOMAIN_NAME] Settings Build Automations" at bounding box center [481, 225] width 963 height 450
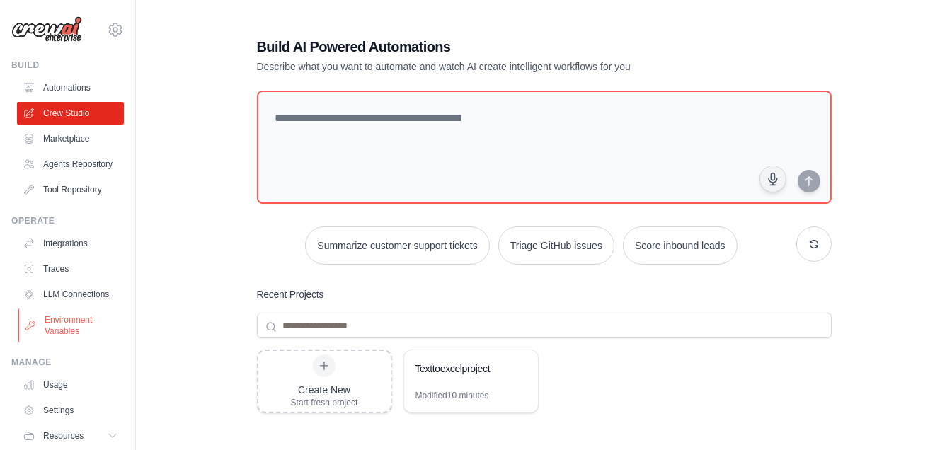
scroll to position [68, 0]
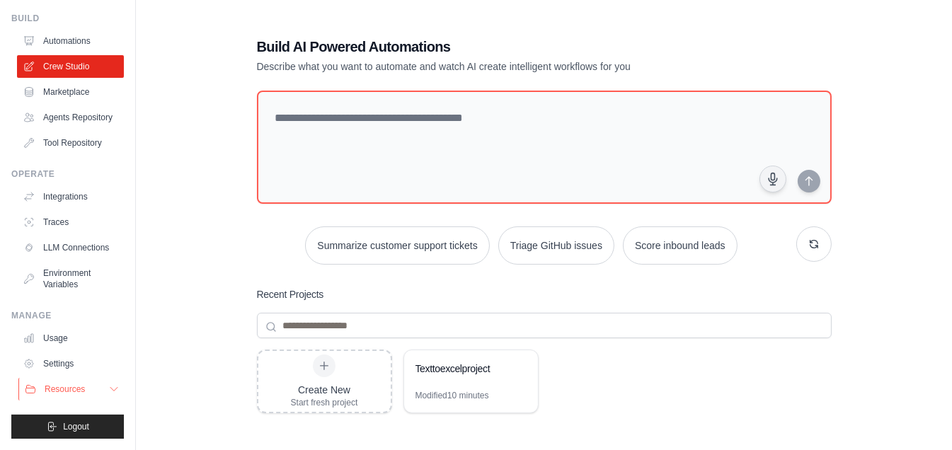
click at [68, 387] on span "Resources" at bounding box center [65, 389] width 40 height 11
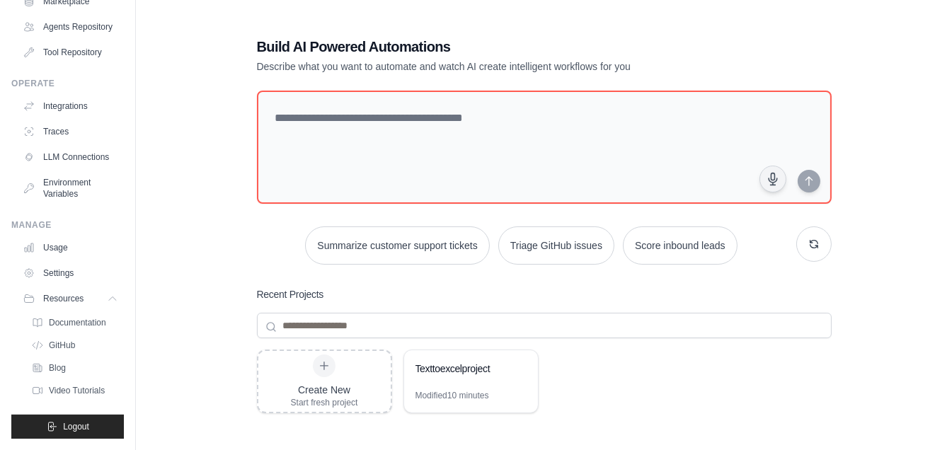
scroll to position [159, 0]
click at [74, 315] on link "Documentation" at bounding box center [76, 323] width 98 height 20
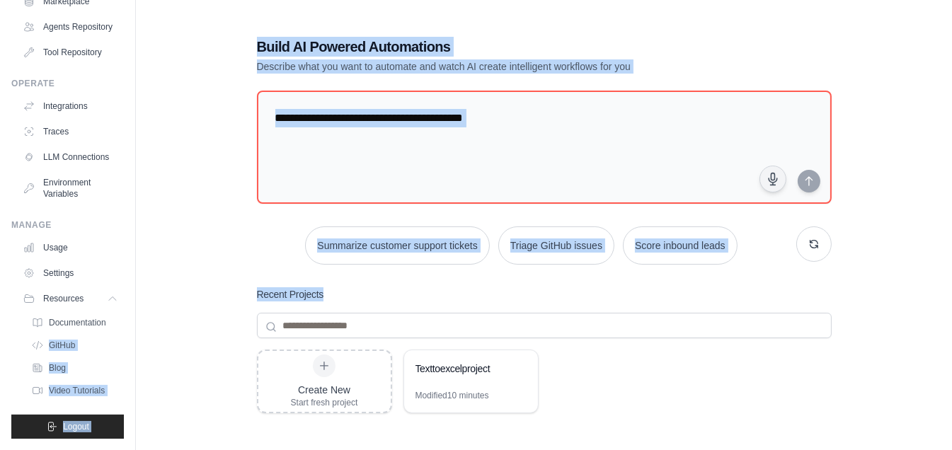
drag, startPoint x: 115, startPoint y: 333, endPoint x: 186, endPoint y: 303, distance: 77.4
click at [186, 303] on div "gayathrikakuturi@gmail.com Settings Build Automations" at bounding box center [476, 306] width 952 height 613
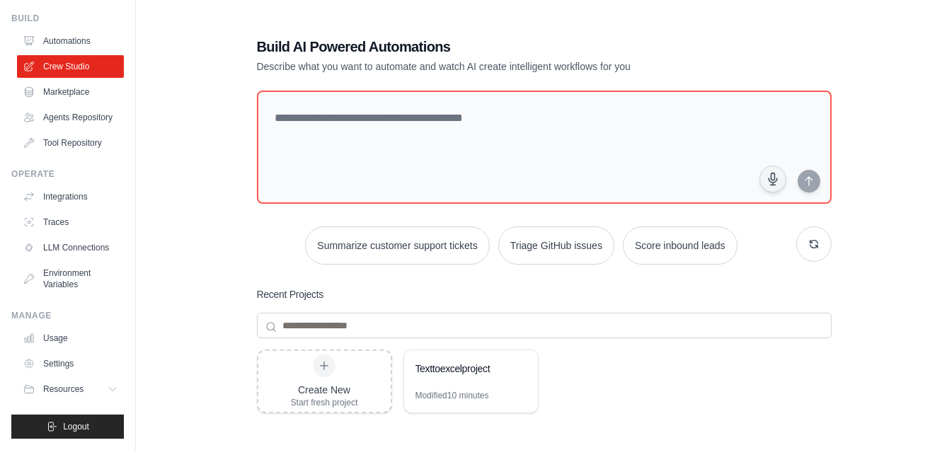
click at [186, 303] on div "Build AI Powered Automations Describe what you want to automate and watch AI cr…" at bounding box center [544, 306] width 771 height 585
click at [99, 360] on link "Settings" at bounding box center [71, 364] width 107 height 23
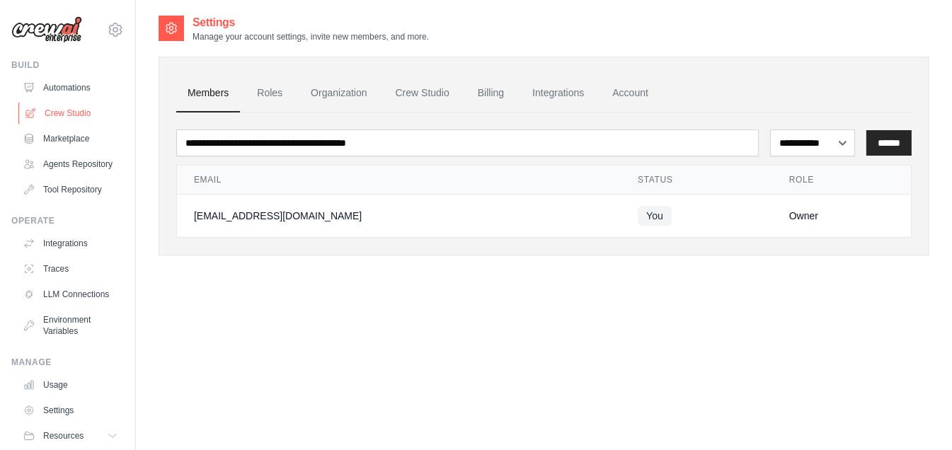
click at [69, 103] on link "Crew Studio" at bounding box center [71, 113] width 107 height 23
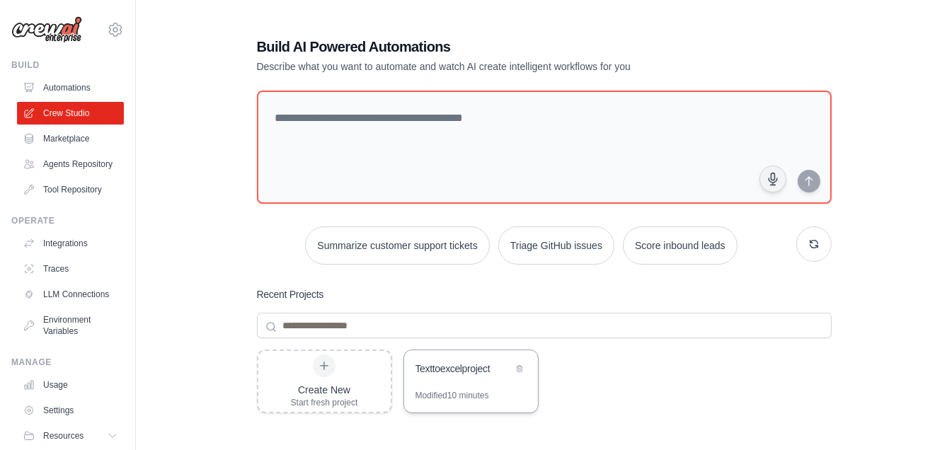
click at [464, 392] on div "Modified 10 minutes" at bounding box center [453, 395] width 74 height 11
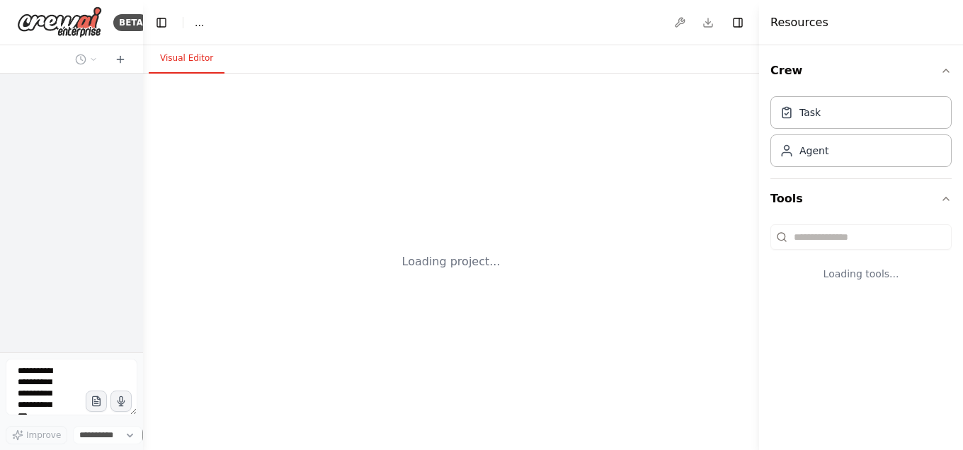
select select "****"
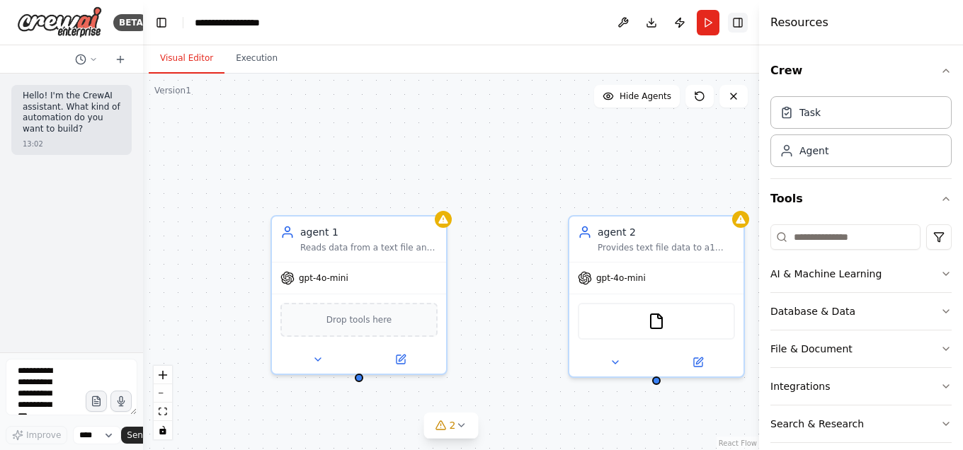
click at [738, 25] on button "Toggle Right Sidebar" at bounding box center [738, 23] width 20 height 20
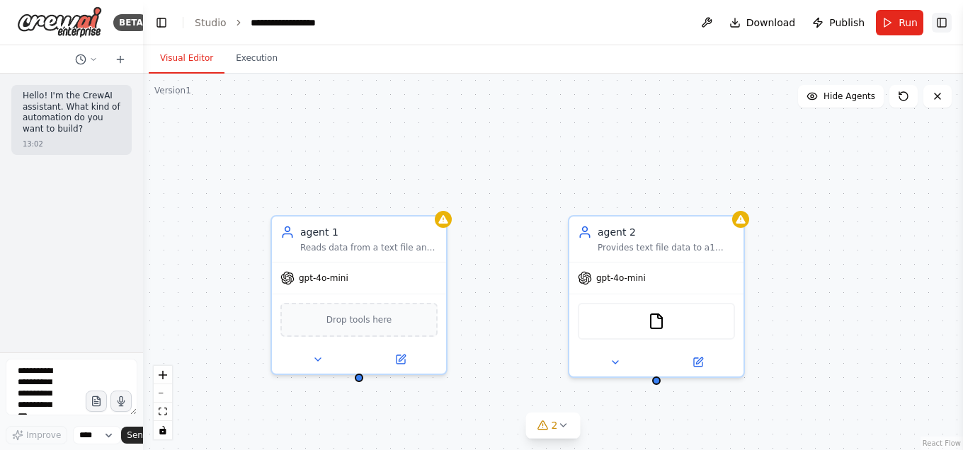
click at [942, 23] on button "Toggle Right Sidebar" at bounding box center [942, 23] width 20 height 20
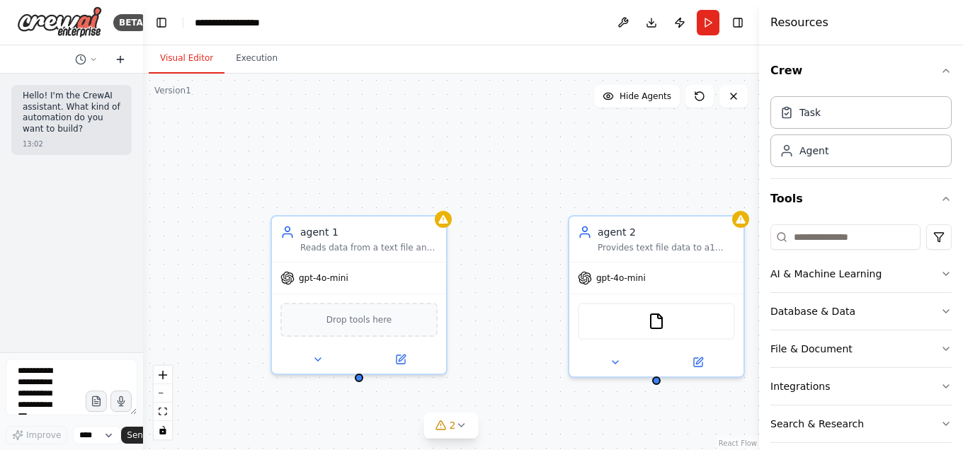
drag, startPoint x: 393, startPoint y: 1, endPoint x: 121, endPoint y: 58, distance: 277.7
click at [121, 58] on div "BETA Hello! I'm the CrewAI assistant. What kind of automation do you want to bu…" at bounding box center [71, 225] width 143 height 450
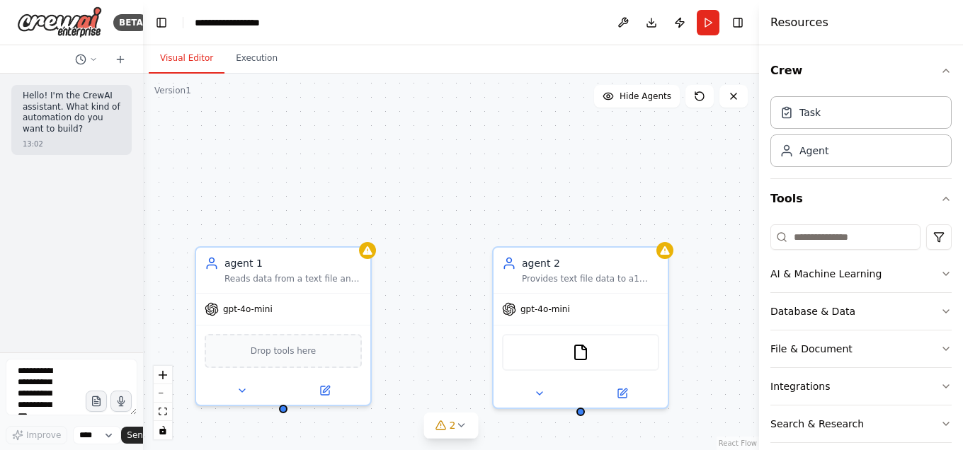
drag, startPoint x: 544, startPoint y: 371, endPoint x: 372, endPoint y: 421, distance: 178.3
click at [372, 421] on div "agent 1 Reads data from a text file and writes it to excel through MCP communic…" at bounding box center [451, 262] width 616 height 377
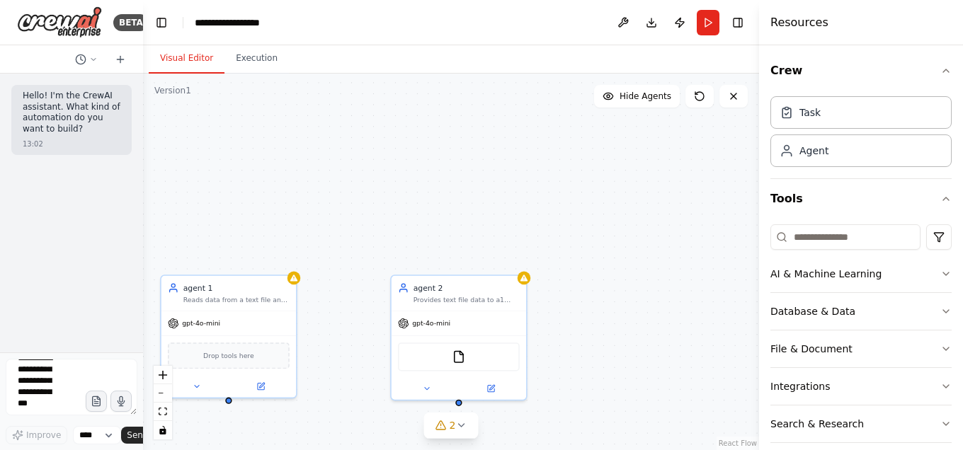
scroll to position [23, 0]
click at [99, 404] on icon "button" at bounding box center [96, 402] width 12 height 12
click at [447, 318] on span "gpt-4o-mini" at bounding box center [431, 321] width 38 height 8
click at [91, 406] on icon "button" at bounding box center [96, 402] width 12 height 12
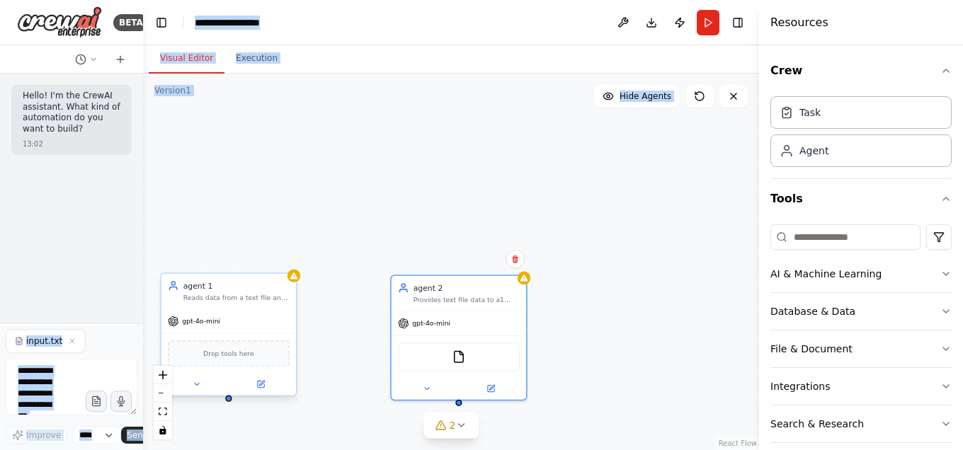
drag, startPoint x: 17, startPoint y: 340, endPoint x: 229, endPoint y: 321, distance: 213.2
click at [229, 321] on div "**********" at bounding box center [481, 225] width 963 height 450
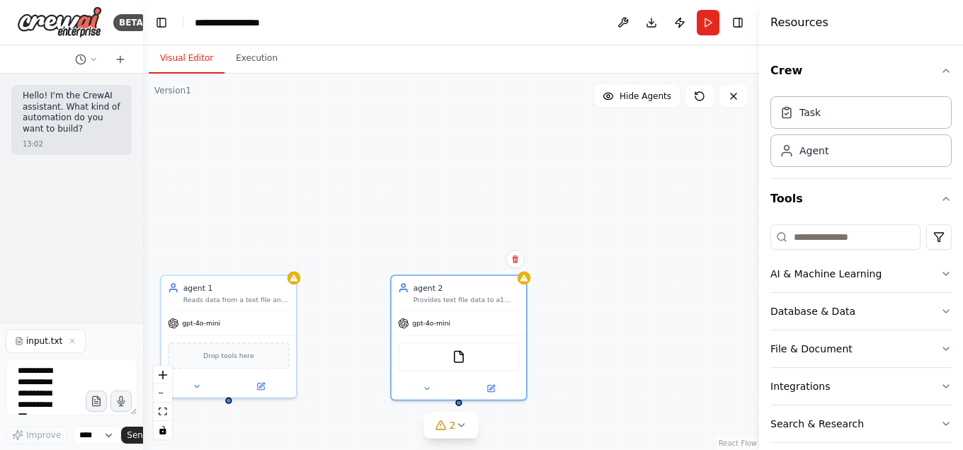
click at [28, 283] on div "Hello! I'm the CrewAI assistant. What kind of automation do you want to build? …" at bounding box center [71, 198] width 143 height 249
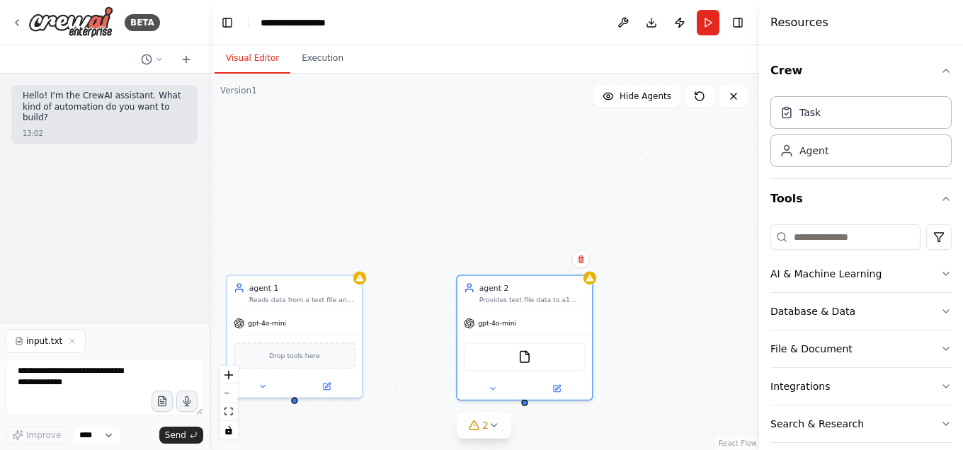
drag, startPoint x: 142, startPoint y: 307, endPoint x: 209, endPoint y: 316, distance: 67.1
click at [209, 316] on div "**********" at bounding box center [481, 225] width 963 height 450
click at [91, 338] on div "input.txt" at bounding box center [105, 341] width 198 height 24
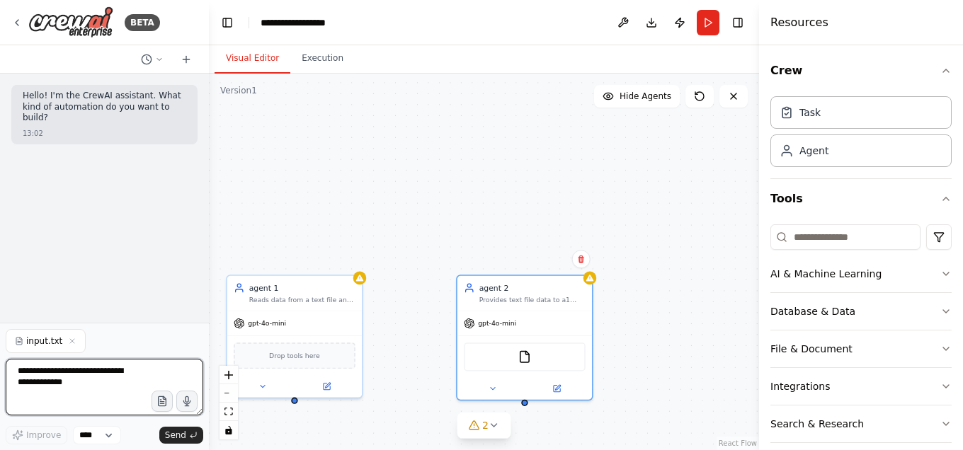
click at [86, 373] on textarea at bounding box center [105, 387] width 198 height 57
type textarea "**********"
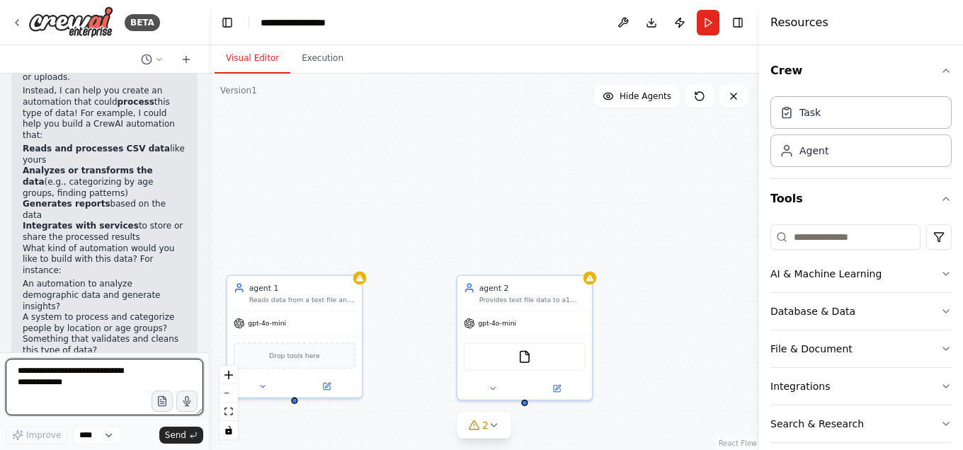
scroll to position [345, 0]
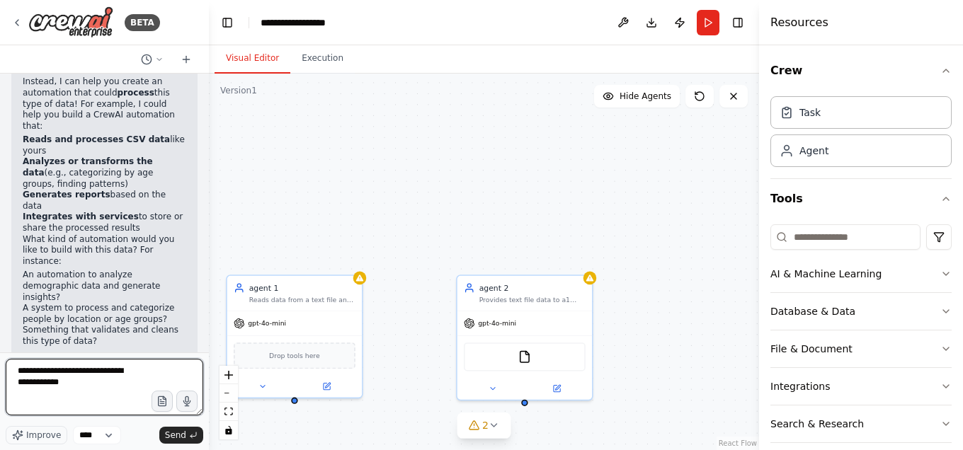
type textarea "**********"
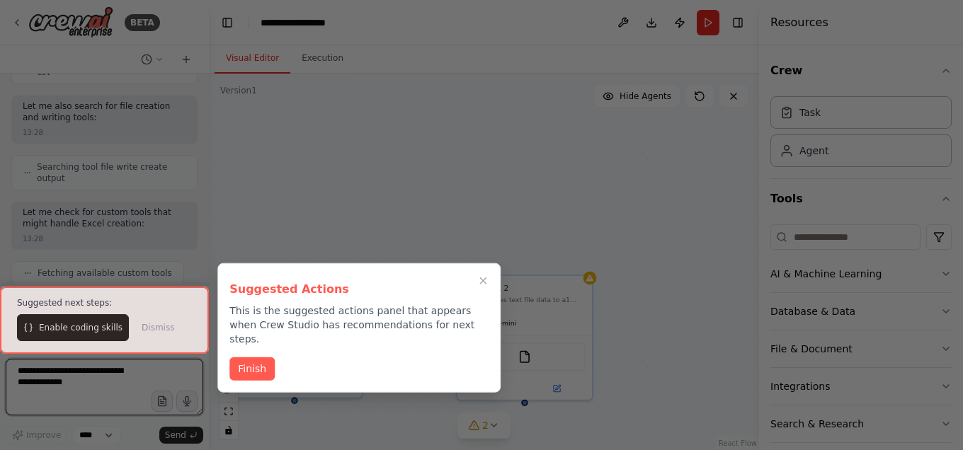
scroll to position [1001, 0]
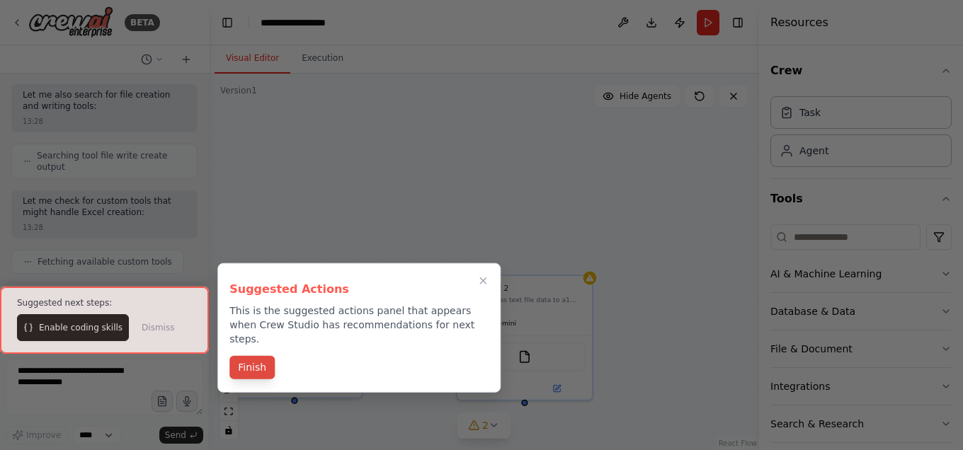
click at [245, 356] on button "Finish" at bounding box center [251, 367] width 45 height 23
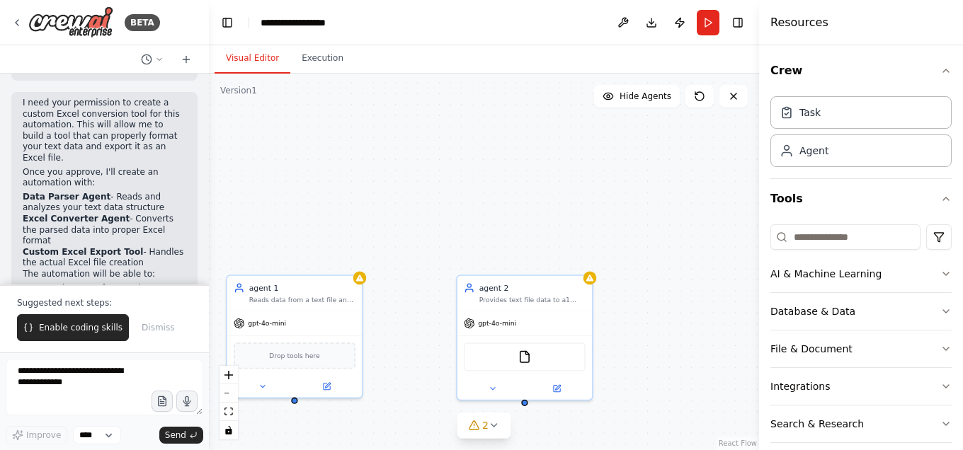
scroll to position [1309, 0]
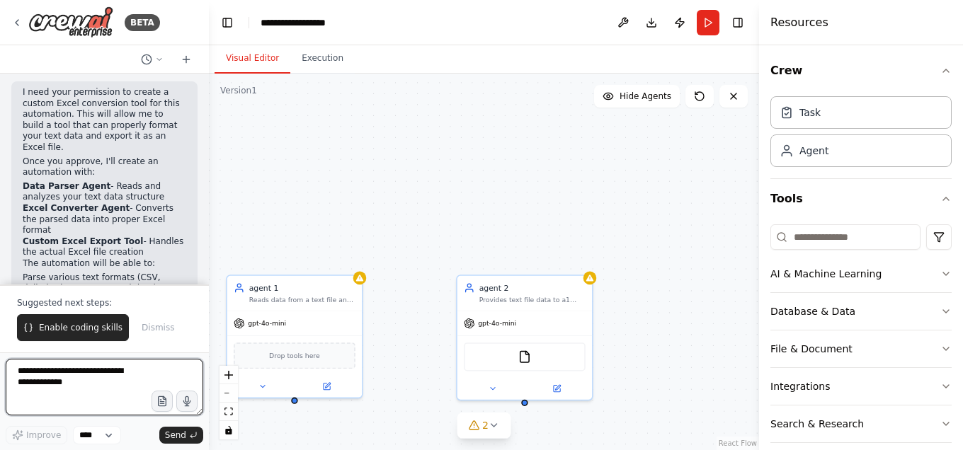
click at [66, 392] on textarea at bounding box center [105, 387] width 198 height 57
type textarea "**********"
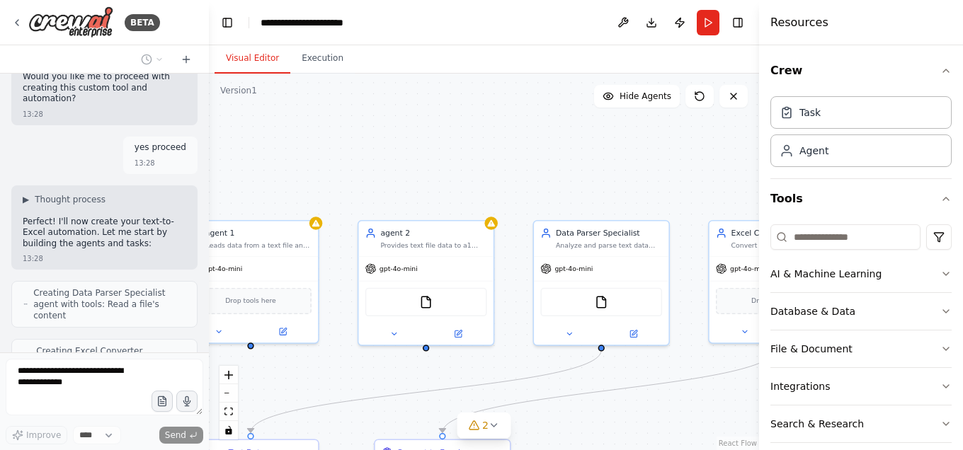
scroll to position [1606, 0]
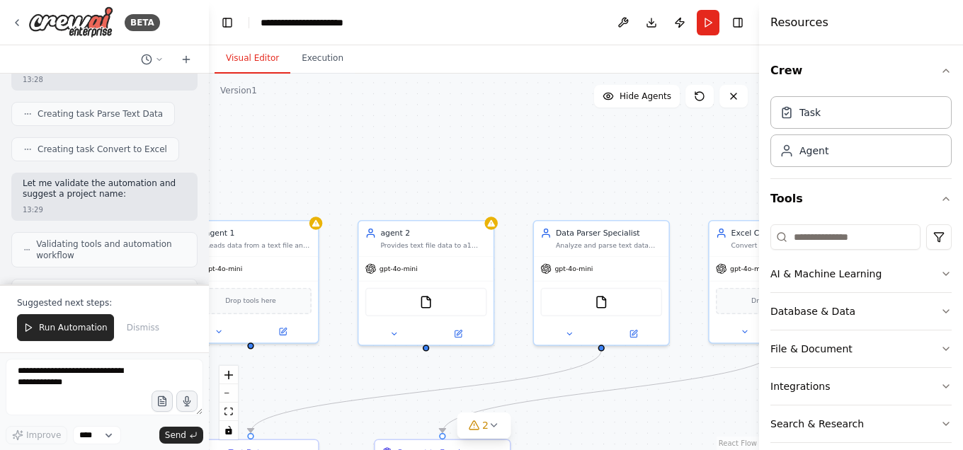
click at [135, 367] on h2 "🤖 Agents Created:" at bounding box center [105, 372] width 164 height 11
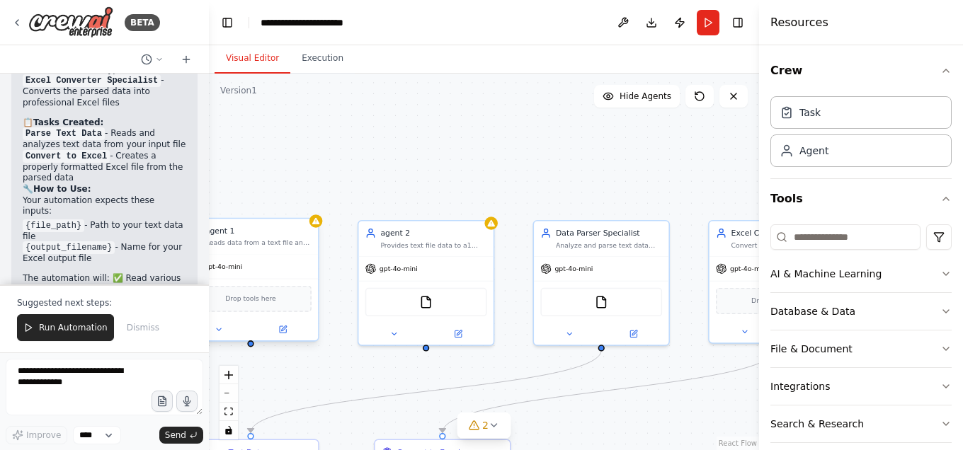
click at [308, 248] on div "agent 1 Reads data from a text file and writes it to excel through MCP communic…" at bounding box center [250, 236] width 135 height 35
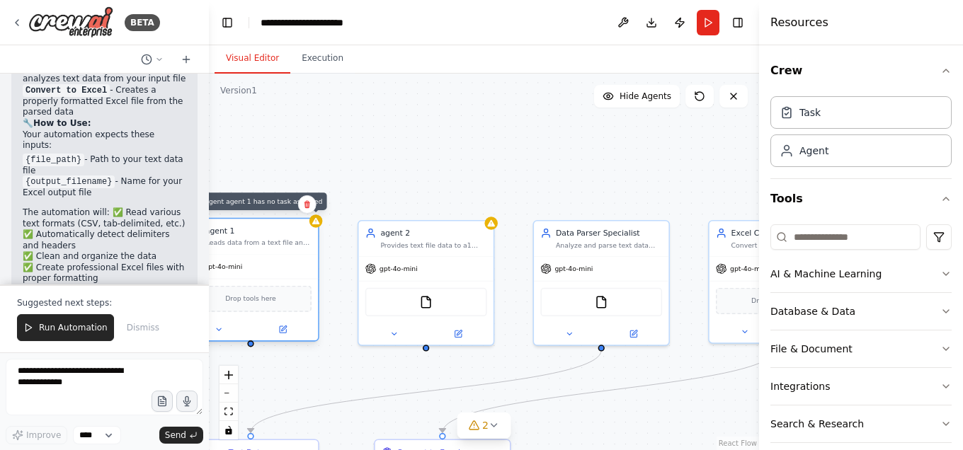
scroll to position [2364, 0]
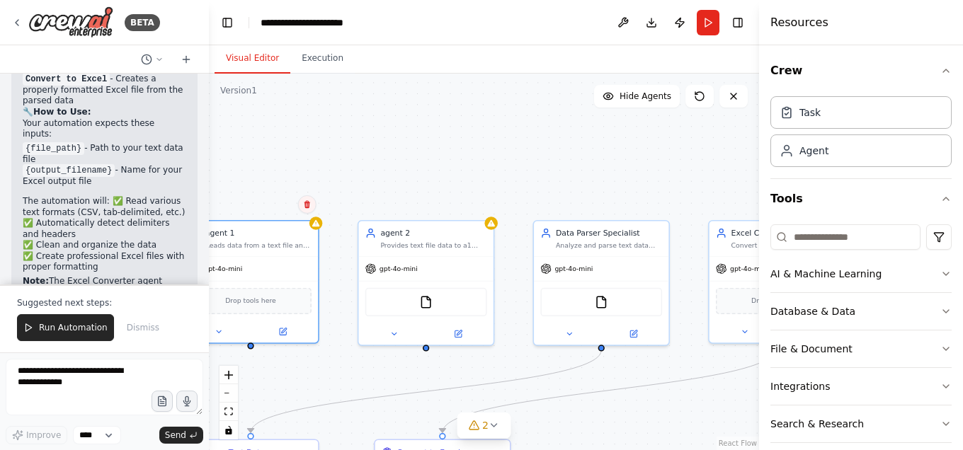
click at [309, 210] on button at bounding box center [307, 204] width 18 height 18
click at [271, 203] on button "Confirm" at bounding box center [266, 204] width 50 height 17
click at [474, 270] on div "gpt-4o-mini" at bounding box center [425, 267] width 135 height 24
click at [483, 202] on icon at bounding box center [482, 204] width 8 height 8
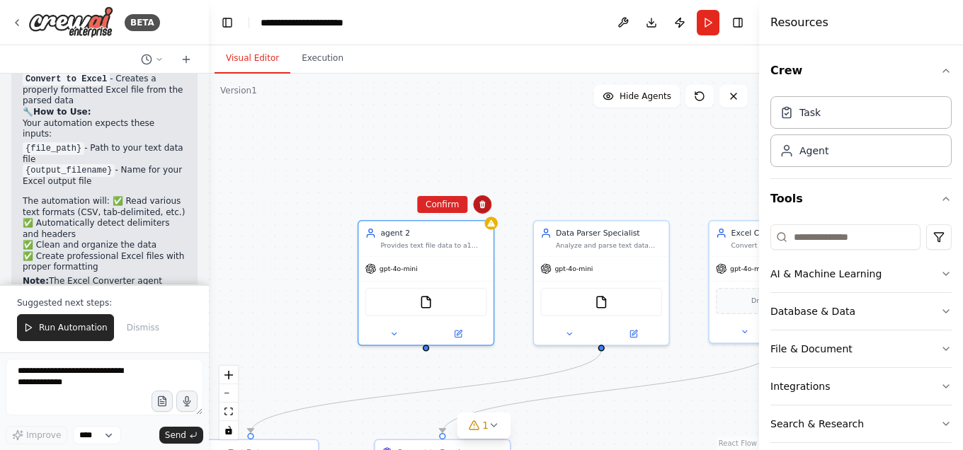
click at [487, 206] on button at bounding box center [482, 204] width 18 height 18
click at [481, 200] on icon at bounding box center [482, 204] width 6 height 8
click at [440, 202] on button "Confirm" at bounding box center [442, 204] width 50 height 17
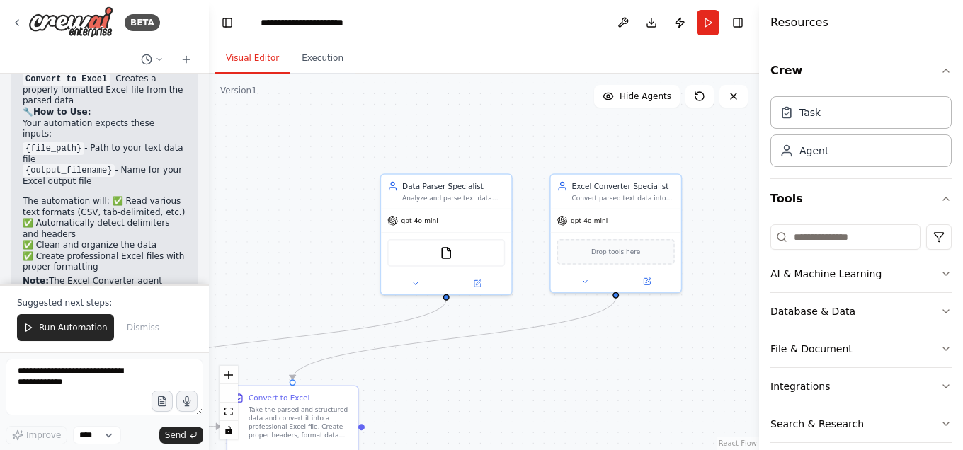
drag, startPoint x: 573, startPoint y: 189, endPoint x: 418, endPoint y: 141, distance: 161.7
click at [418, 141] on div ".deletable-edge-delete-btn { width: 20px; height: 20px; border: 0px solid #ffff…" at bounding box center [484, 262] width 550 height 377
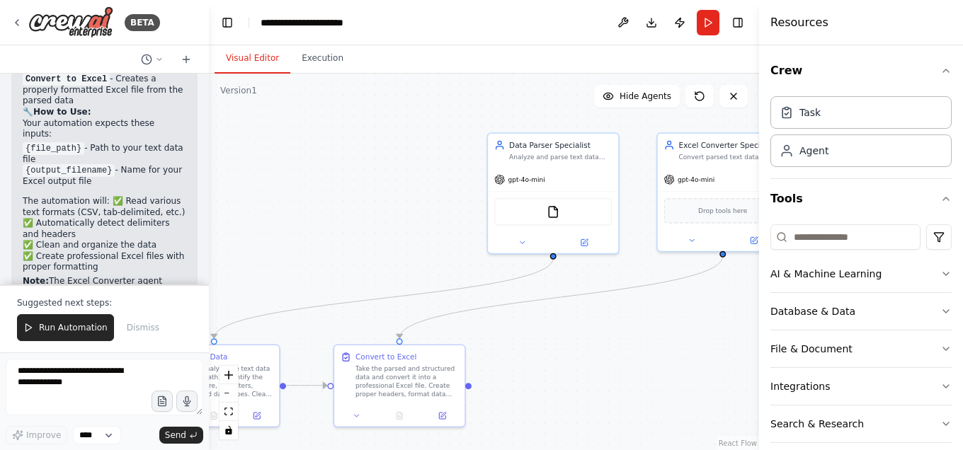
drag, startPoint x: 358, startPoint y: 173, endPoint x: 464, endPoint y: 132, distance: 114.5
click at [464, 132] on div ".deletable-edge-delete-btn { width: 20px; height: 20px; border: 0px solid #ffff…" at bounding box center [484, 262] width 550 height 377
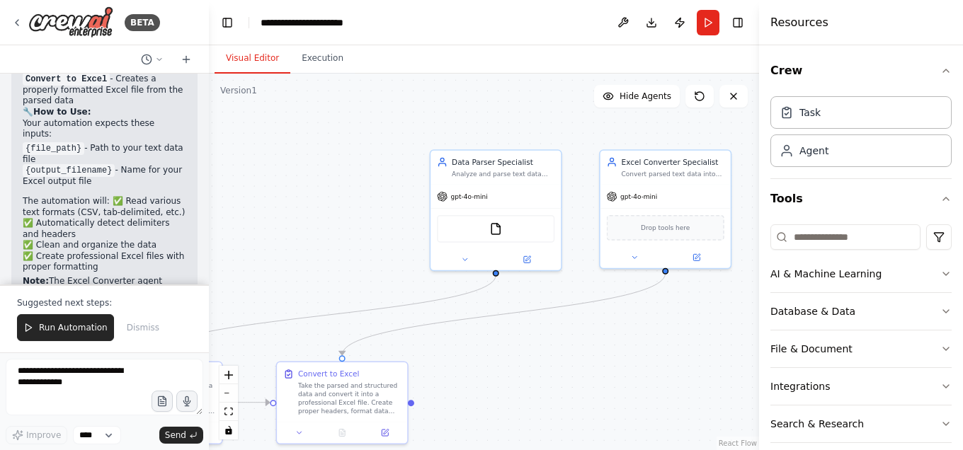
drag, startPoint x: 388, startPoint y: 151, endPoint x: 331, endPoint y: 168, distance: 59.8
click at [331, 168] on div ".deletable-edge-delete-btn { width: 20px; height: 20px; border: 0px solid #ffff…" at bounding box center [484, 262] width 550 height 377
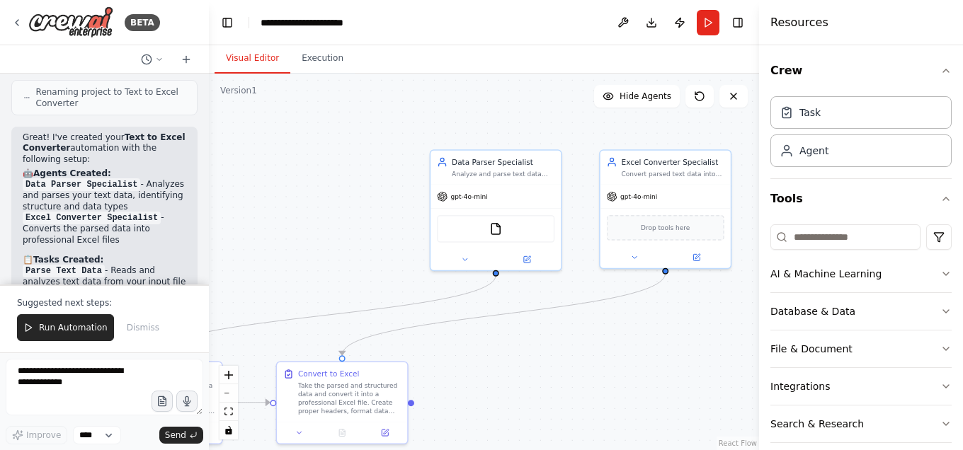
scroll to position [2150, 0]
drag, startPoint x: 139, startPoint y: 158, endPoint x: 131, endPoint y: 212, distance: 55.1
click at [131, 212] on div "Great! I've created your Text to Excel Converter automation with the following …" at bounding box center [105, 351] width 164 height 438
click at [144, 379] on li "{output_filename} - Name for your Excel output file" at bounding box center [105, 390] width 164 height 23
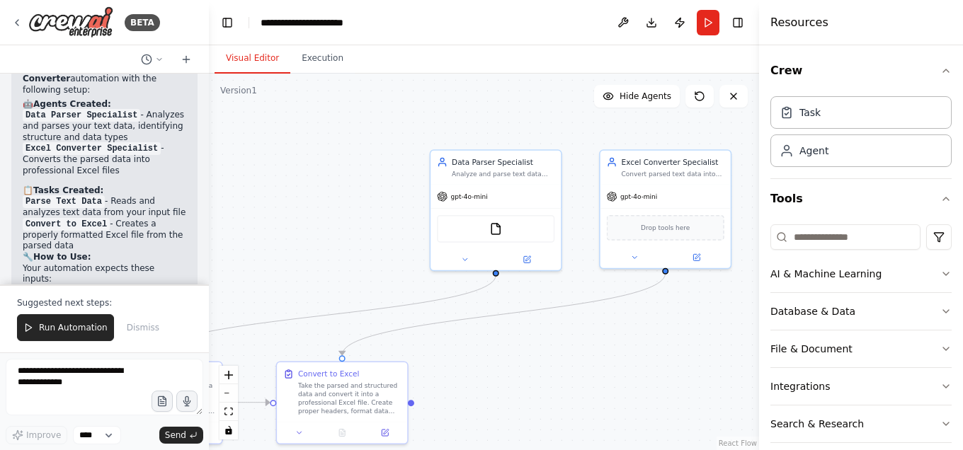
scroll to position [2218, 0]
click at [70, 311] on li "{output_filename} - Name for your Excel output file" at bounding box center [105, 322] width 164 height 23
drag, startPoint x: 122, startPoint y: 190, endPoint x: 149, endPoint y: 293, distance: 106.1
click at [149, 293] on div "BETA Hello! I'm the CrewAI assistant. What kind of automation do you want to bu…" at bounding box center [104, 225] width 209 height 450
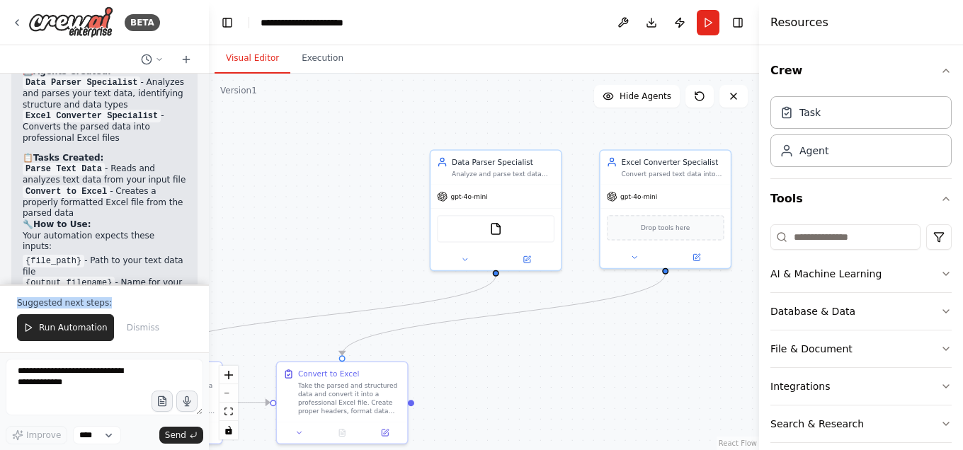
click at [158, 389] on p "Note: The Excel Converter agent currently needs a custom Excel export tool to a…" at bounding box center [105, 427] width 164 height 77
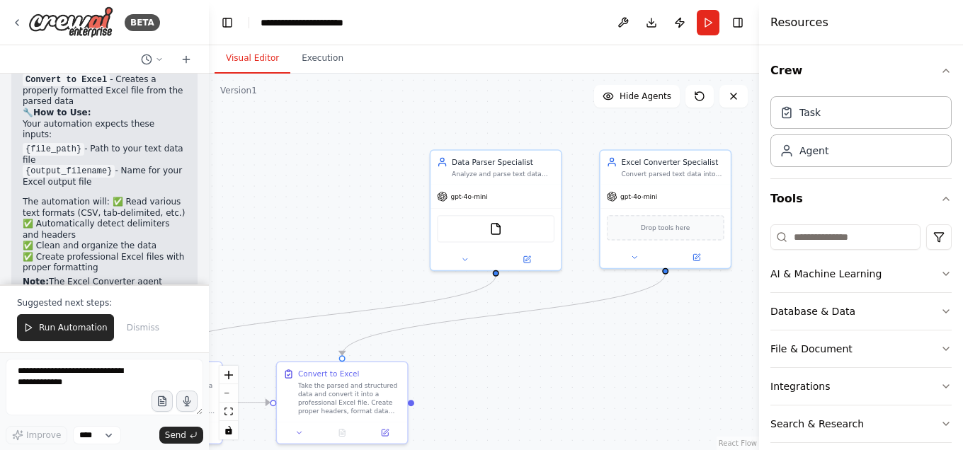
scroll to position [2364, 0]
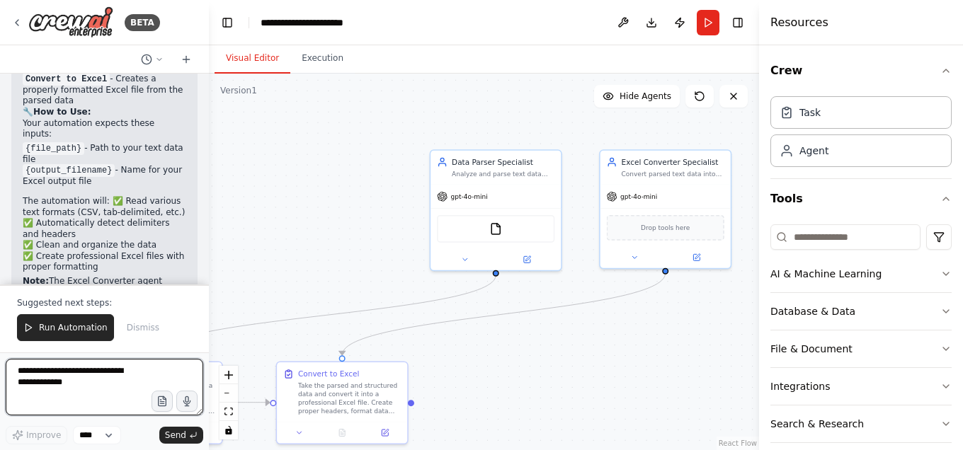
click at [83, 391] on textarea at bounding box center [105, 387] width 198 height 57
type textarea "**********"
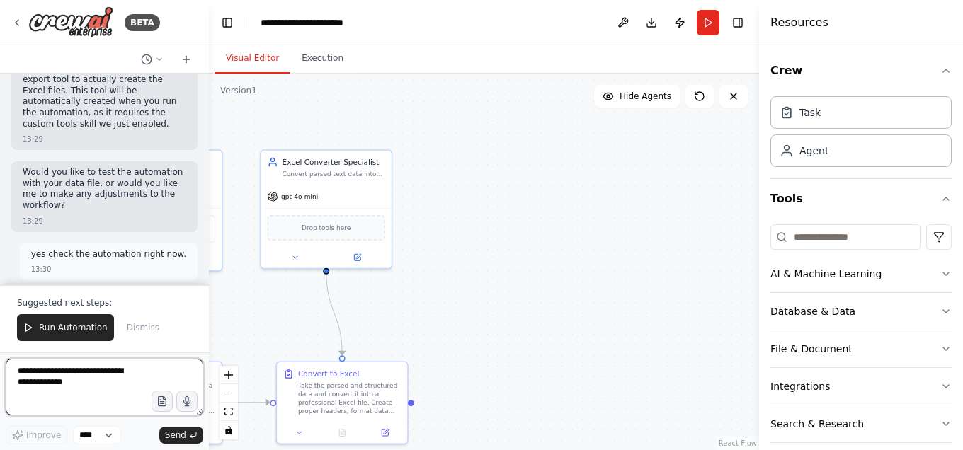
scroll to position [2641, 0]
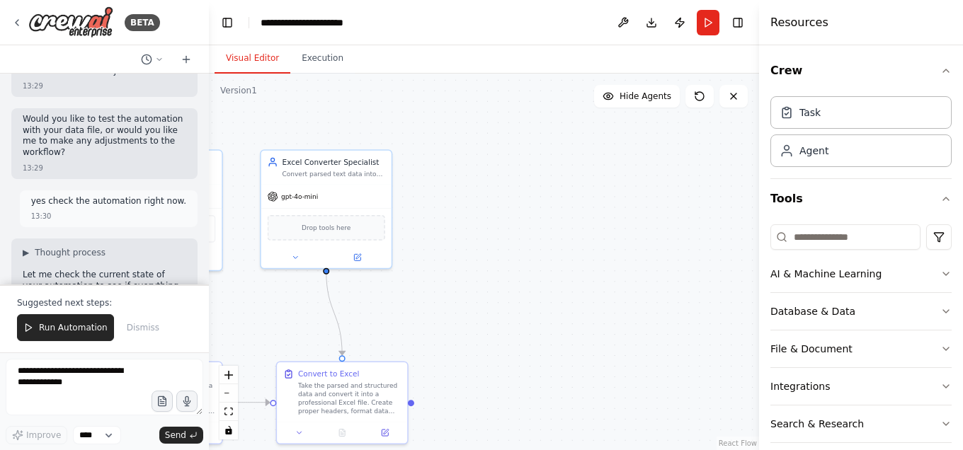
click at [120, 335] on div "Getting the state of the automation" at bounding box center [104, 352] width 186 height 35
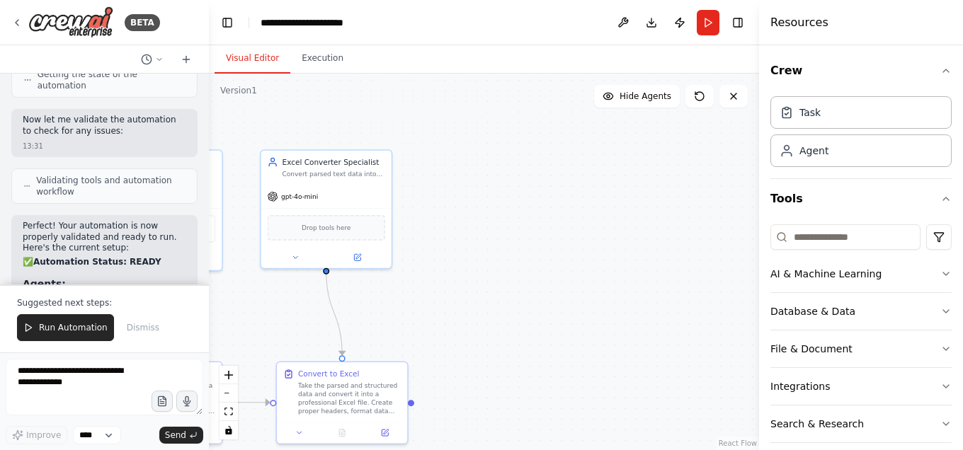
scroll to position [2914, 0]
click at [104, 293] on li "Data Parser Specialist - Equipped with FileReadTool to read your text files" at bounding box center [105, 310] width 164 height 34
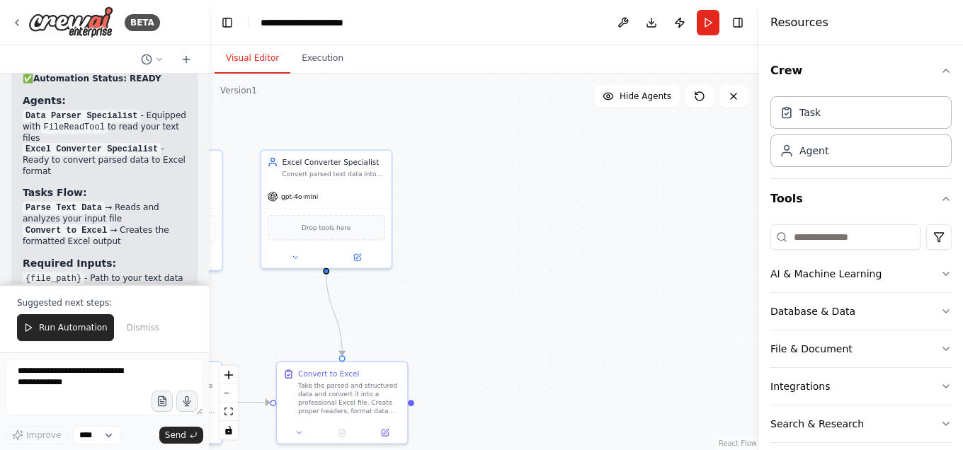
scroll to position [3150, 0]
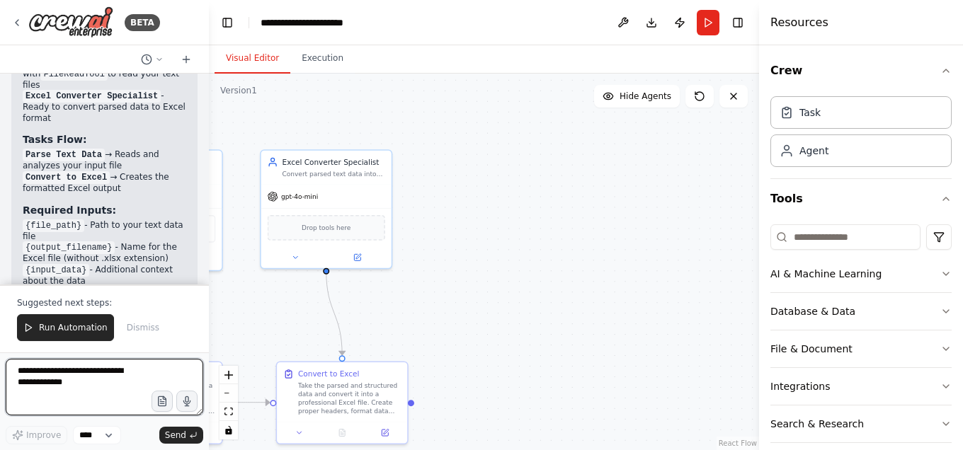
click at [59, 403] on textarea at bounding box center [105, 387] width 198 height 57
type textarea "**********"
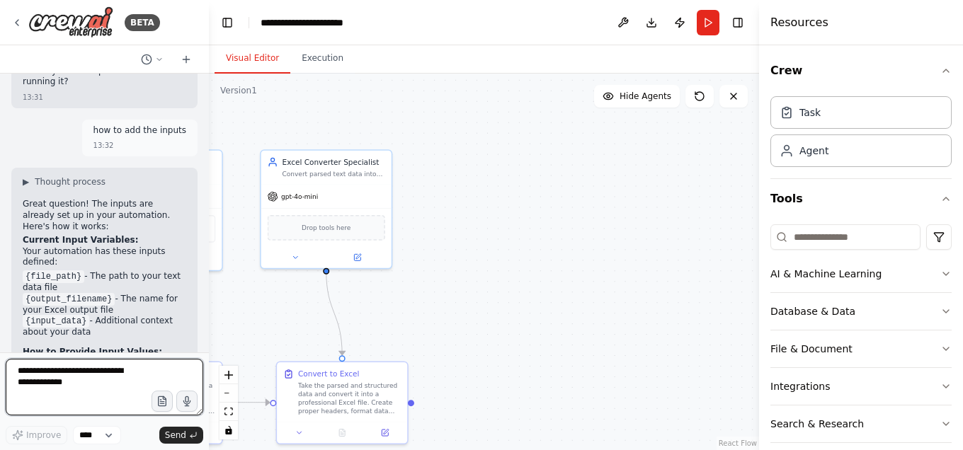
scroll to position [3516, 0]
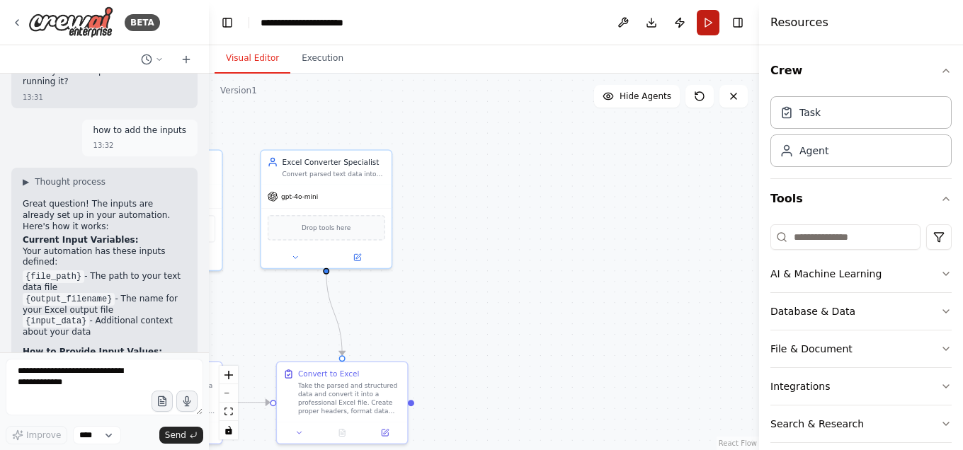
click at [710, 22] on button "Run" at bounding box center [708, 22] width 23 height 25
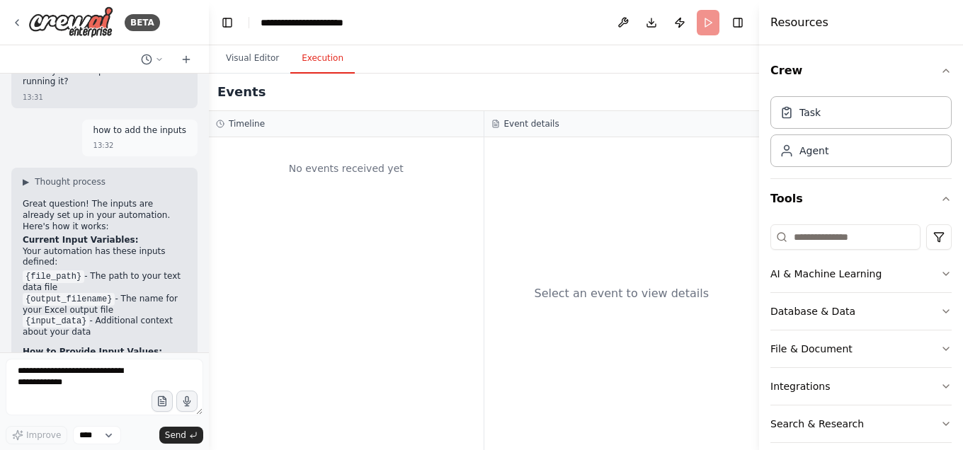
click at [315, 50] on button "Execution" at bounding box center [322, 59] width 64 height 30
click at [705, 21] on header "**********" at bounding box center [484, 22] width 550 height 45
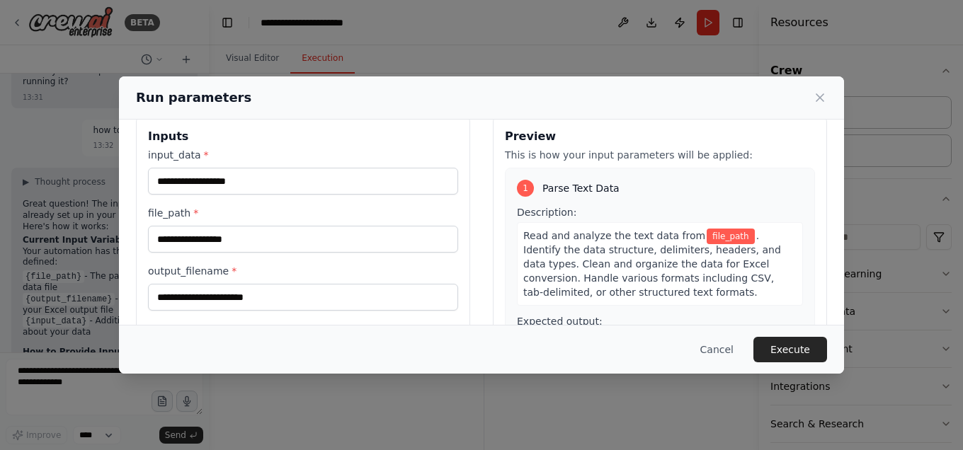
scroll to position [21, 0]
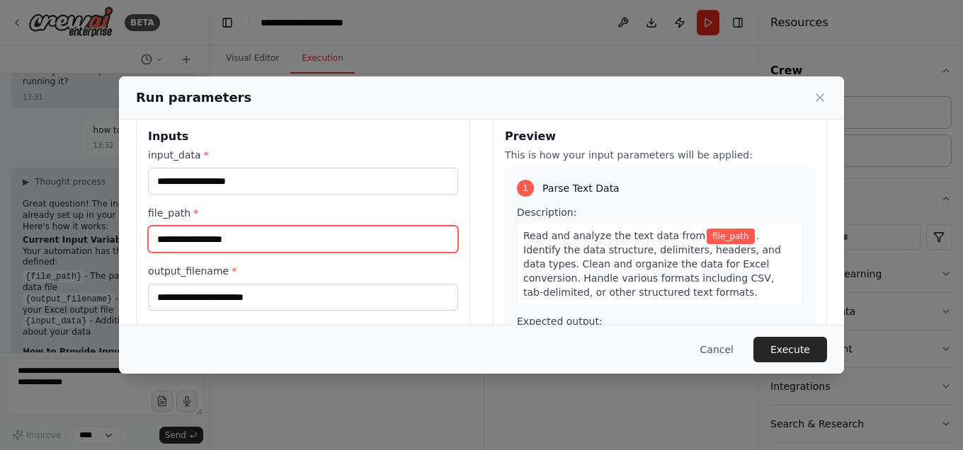
click at [254, 233] on input "file_path *" at bounding box center [303, 239] width 310 height 27
type input "*"
type input "********"
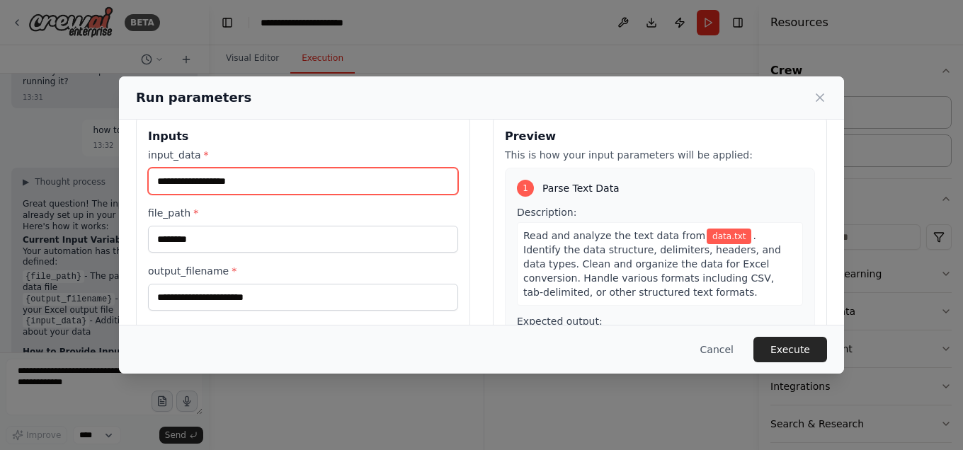
click at [214, 178] on input "input_data *" at bounding box center [303, 181] width 310 height 27
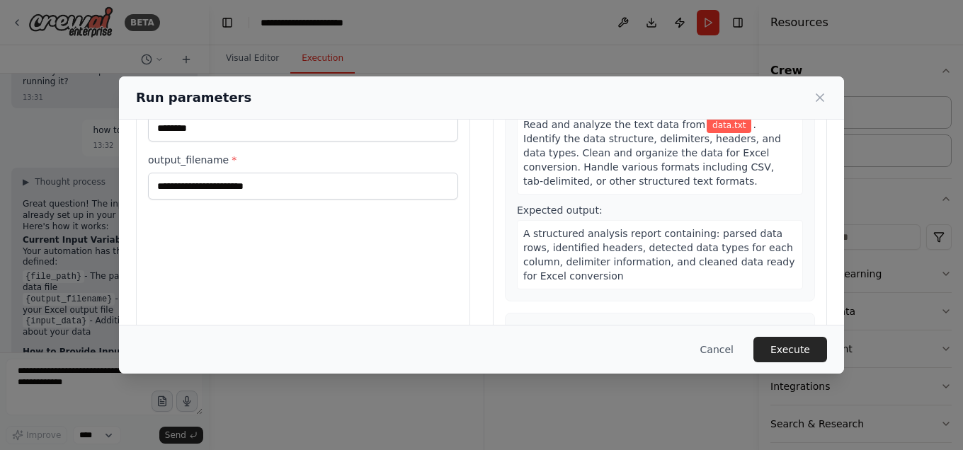
scroll to position [132, 0]
type input "**********"
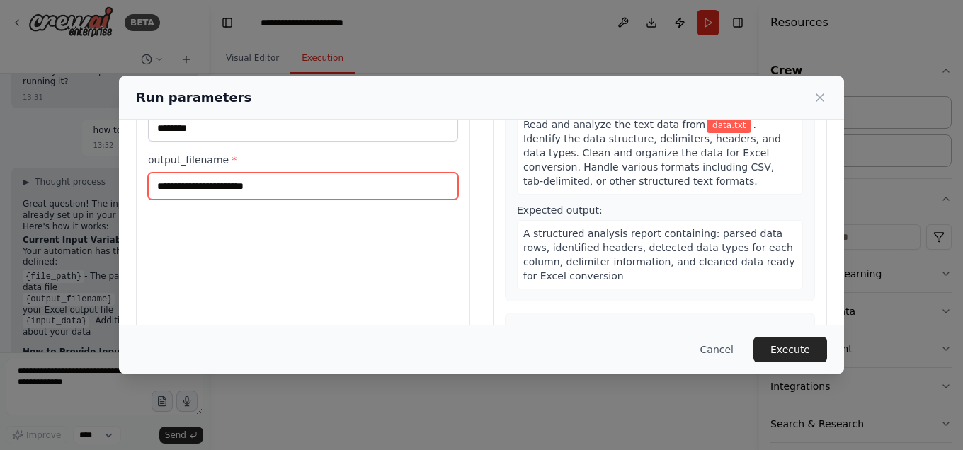
click at [183, 190] on input "output_filename *" at bounding box center [303, 186] width 310 height 27
type input "*******"
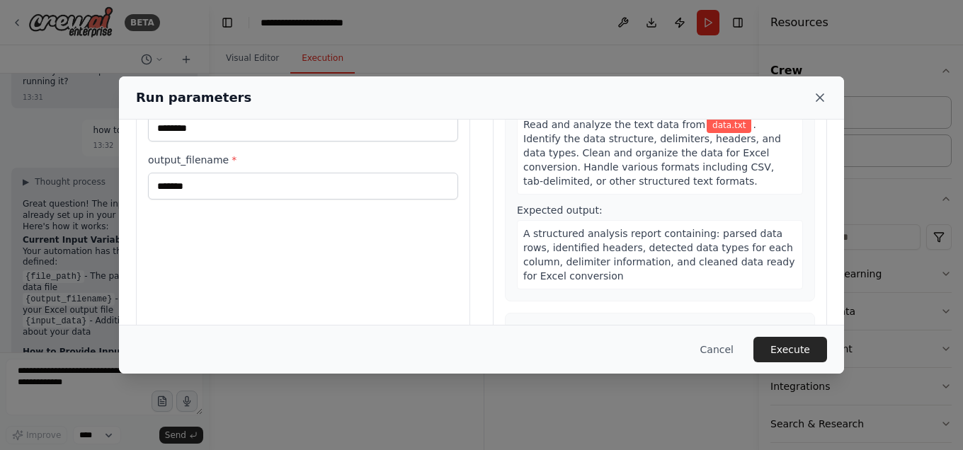
click at [820, 96] on icon at bounding box center [820, 98] width 14 height 14
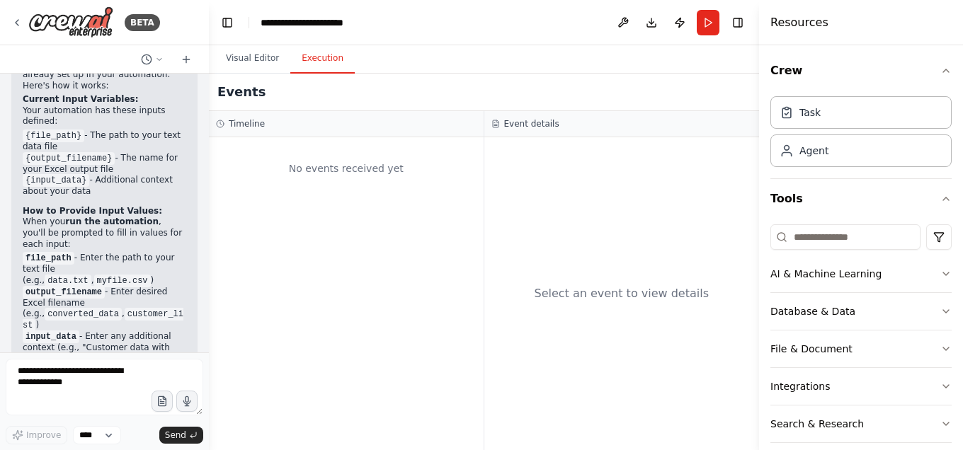
scroll to position [3657, 0]
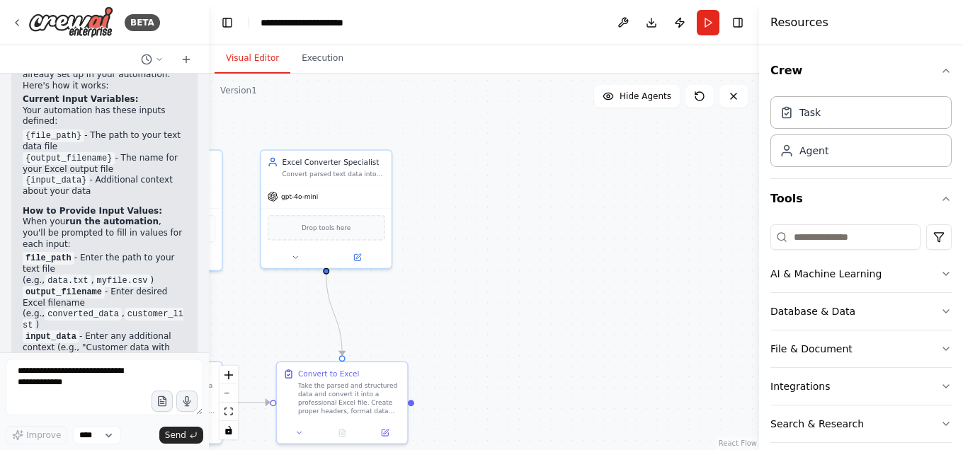
click at [247, 66] on button "Visual Editor" at bounding box center [253, 59] width 76 height 30
click at [710, 12] on button "Run" at bounding box center [708, 22] width 23 height 25
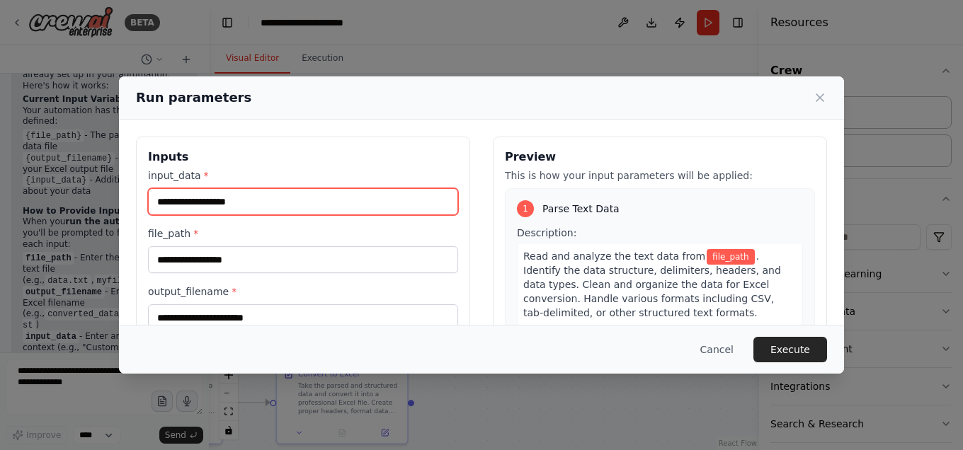
click at [269, 209] on input "input_data *" at bounding box center [303, 201] width 310 height 27
type input "**********"
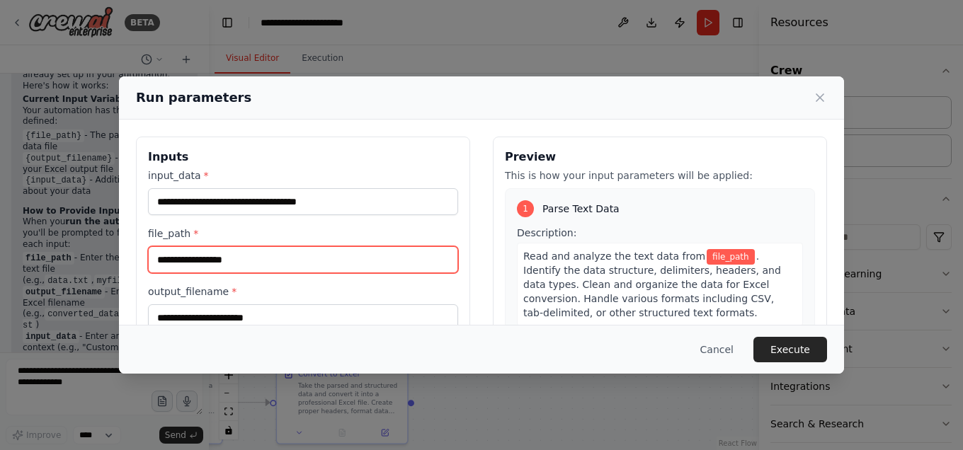
click at [258, 258] on input "file_path *" at bounding box center [303, 259] width 310 height 27
type input "********"
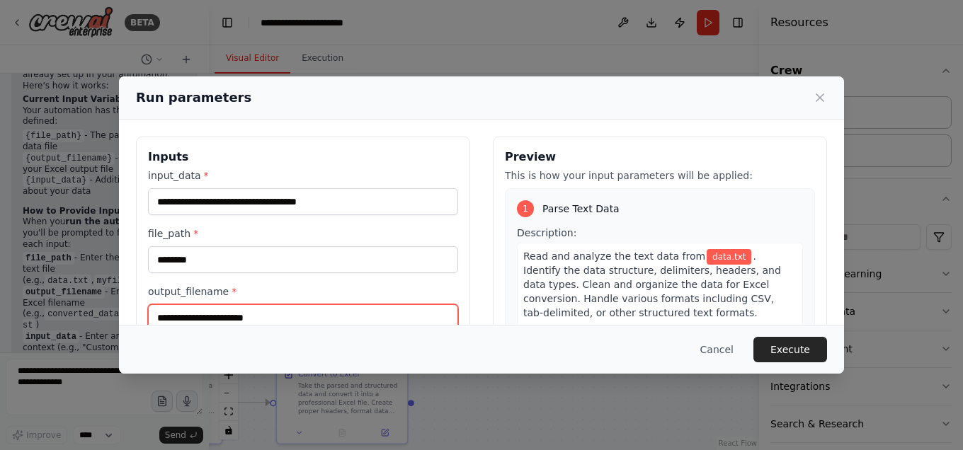
click at [223, 314] on input "output_filename *" at bounding box center [303, 317] width 310 height 27
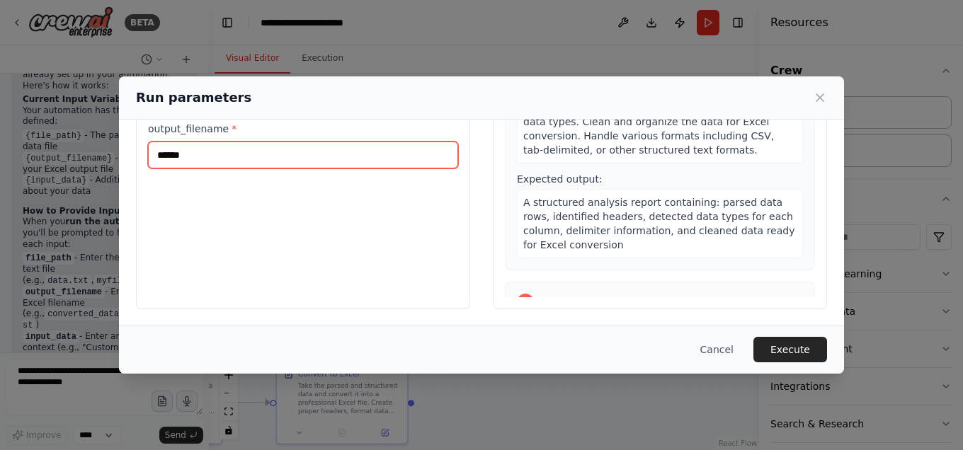
scroll to position [0, 0]
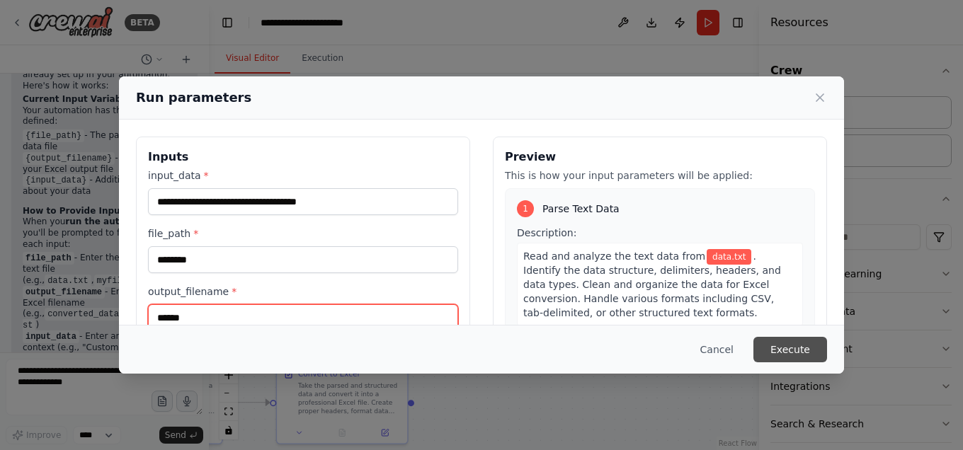
type input "******"
click at [799, 344] on button "Execute" at bounding box center [790, 349] width 74 height 25
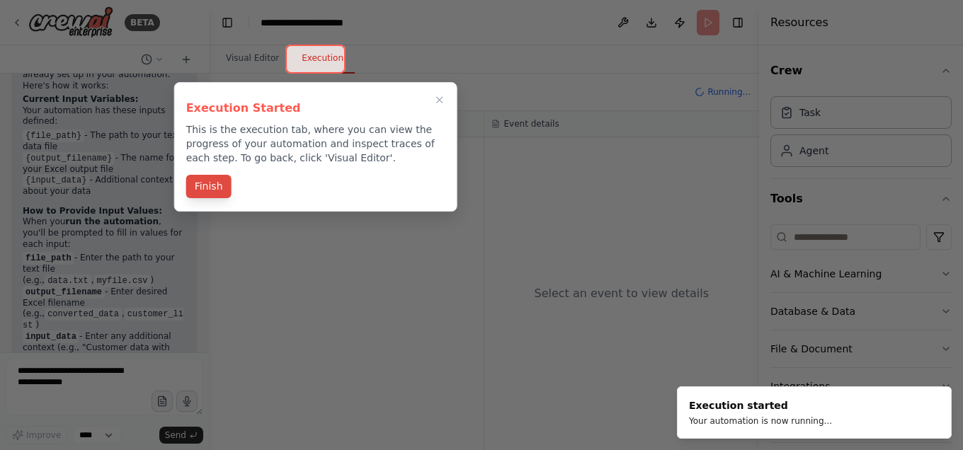
click at [212, 193] on button "Finish" at bounding box center [208, 186] width 45 height 23
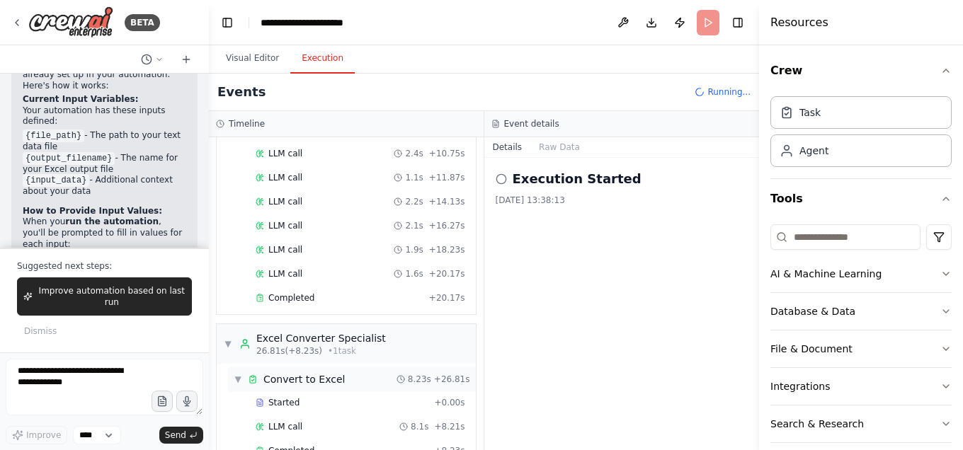
scroll to position [262, 0]
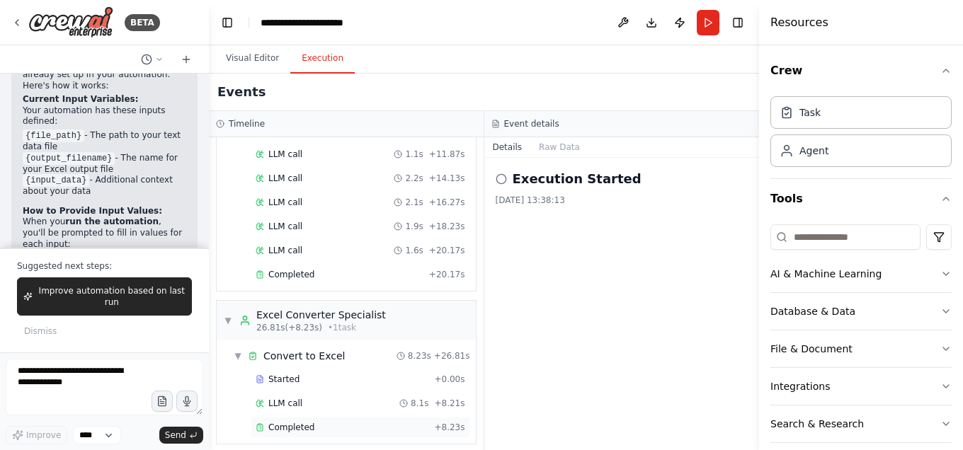
click at [299, 422] on span "Completed" at bounding box center [291, 427] width 46 height 11
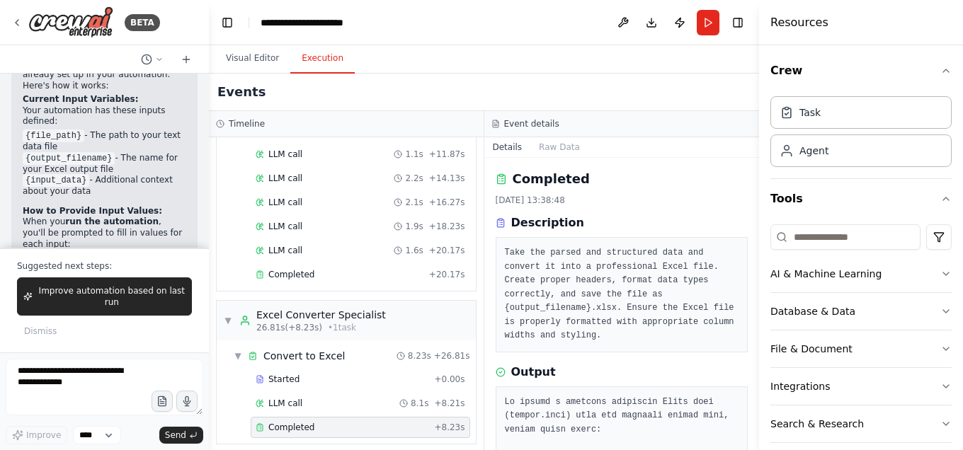
scroll to position [3761, 0]
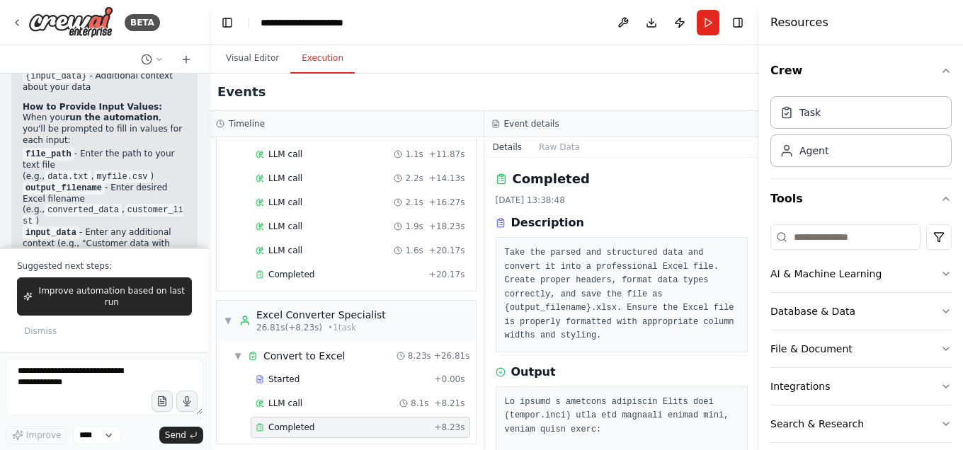
click at [224, 231] on div "▼ Parse Text Data 20.17s + 6.55s Started + 0.00s LLM call 1.3s + 1.34s Read a f…" at bounding box center [346, 107] width 259 height 368
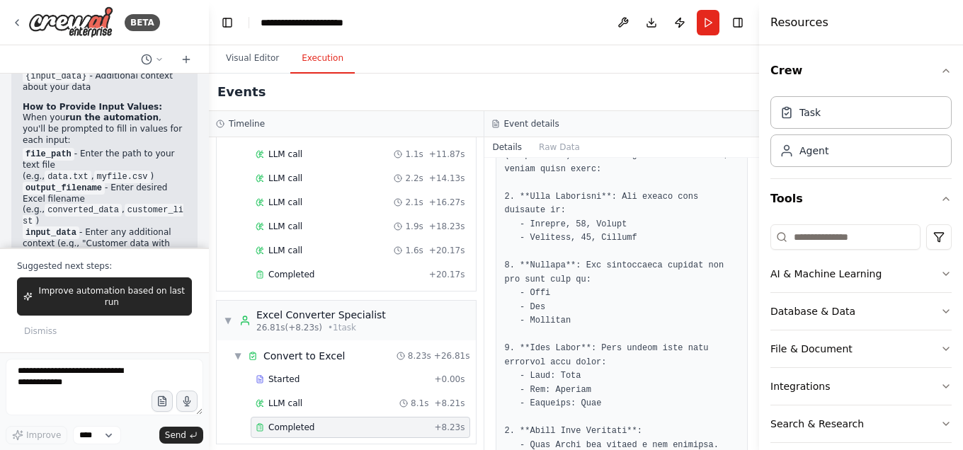
scroll to position [259, 0]
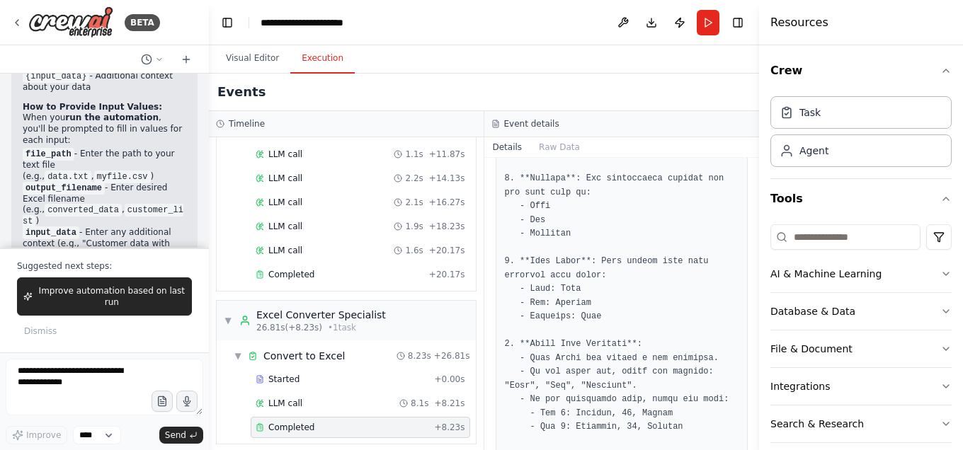
scroll to position [348, 0]
click at [620, 329] on pre at bounding box center [622, 419] width 234 height 745
click at [592, 280] on pre at bounding box center [622, 419] width 234 height 745
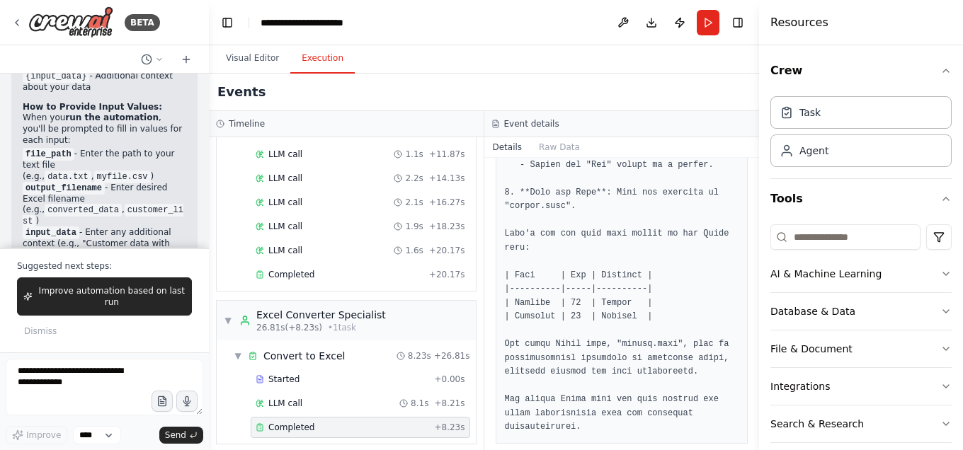
scroll to position [0, 0]
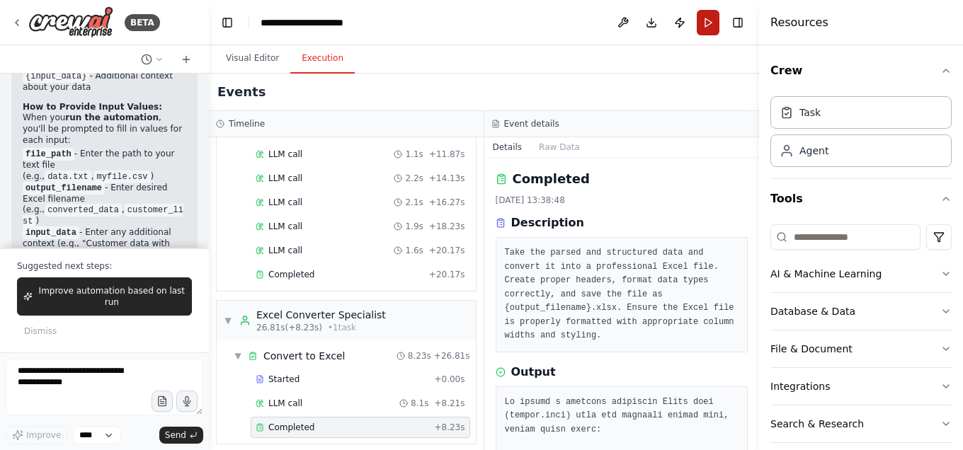
click at [705, 25] on button "Run" at bounding box center [708, 22] width 23 height 25
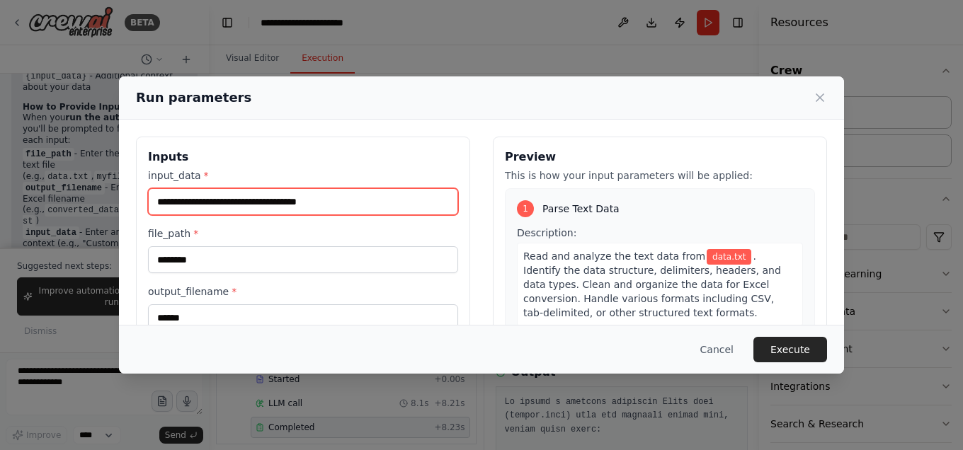
click at [330, 208] on input "**********" at bounding box center [303, 201] width 310 height 27
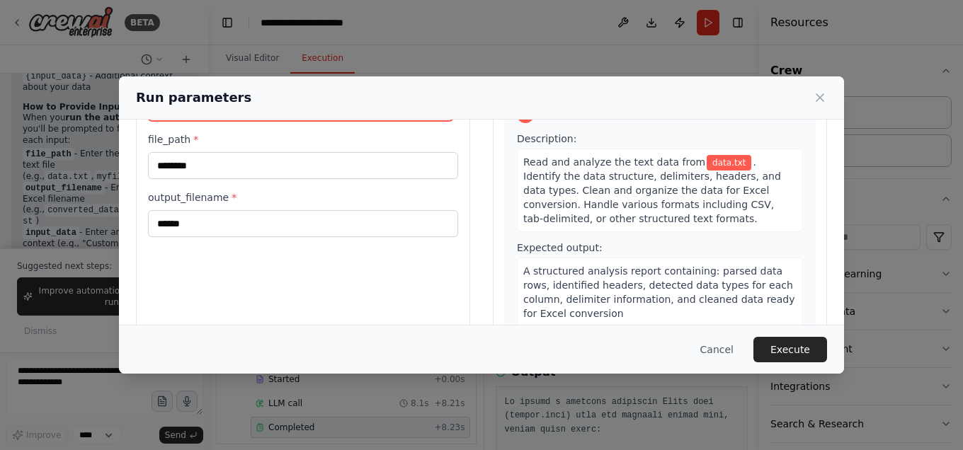
scroll to position [99, 0]
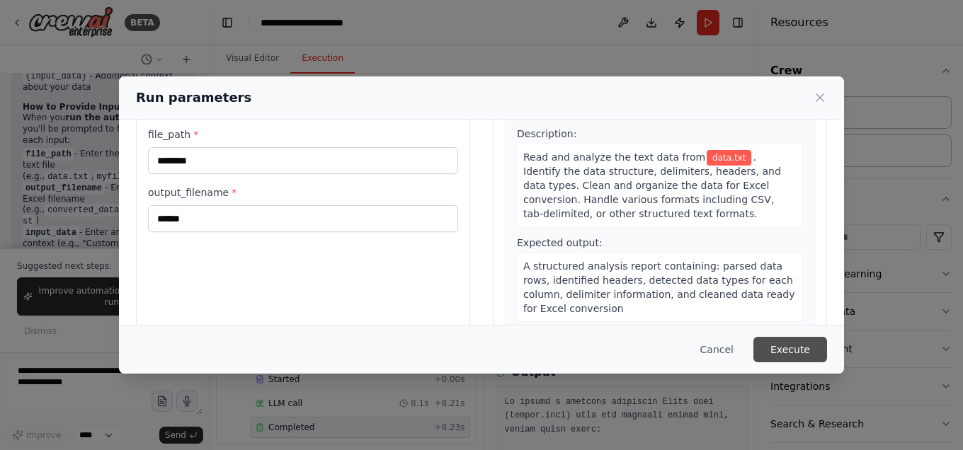
type input "**********"
click at [772, 353] on button "Execute" at bounding box center [790, 349] width 74 height 25
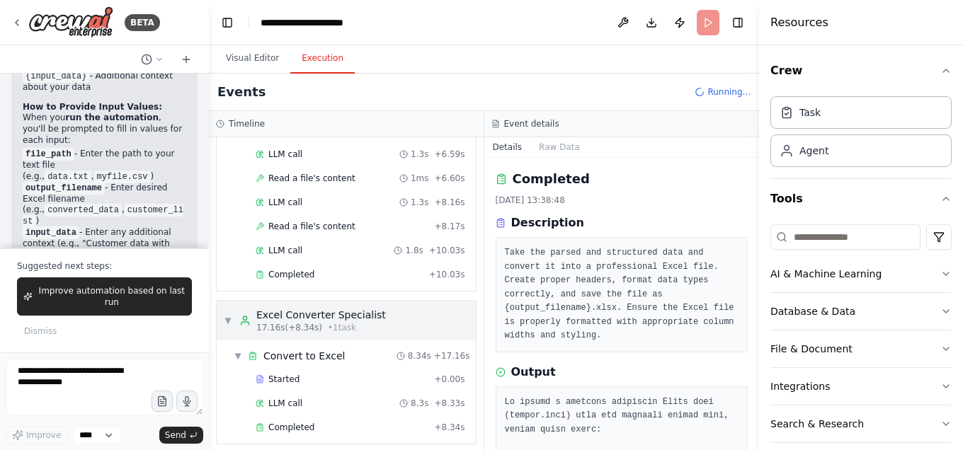
scroll to position [239, 0]
click at [326, 421] on div "Completed" at bounding box center [342, 426] width 173 height 11
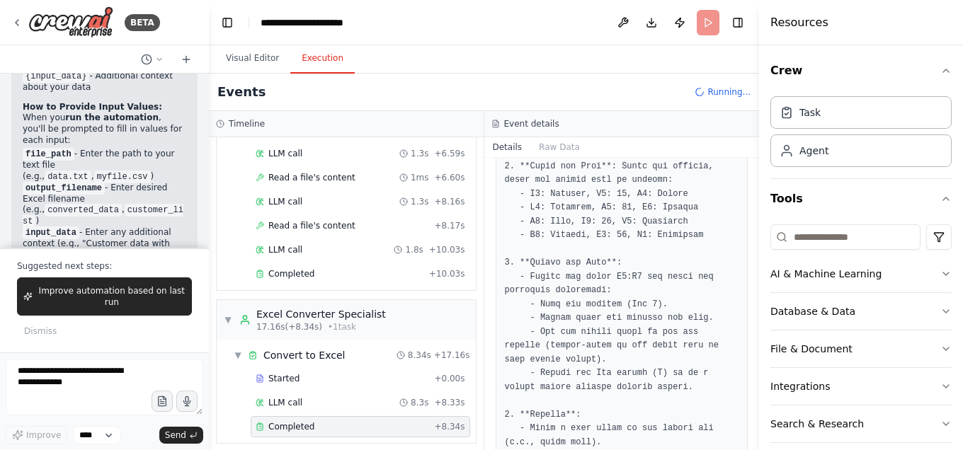
scroll to position [357, 0]
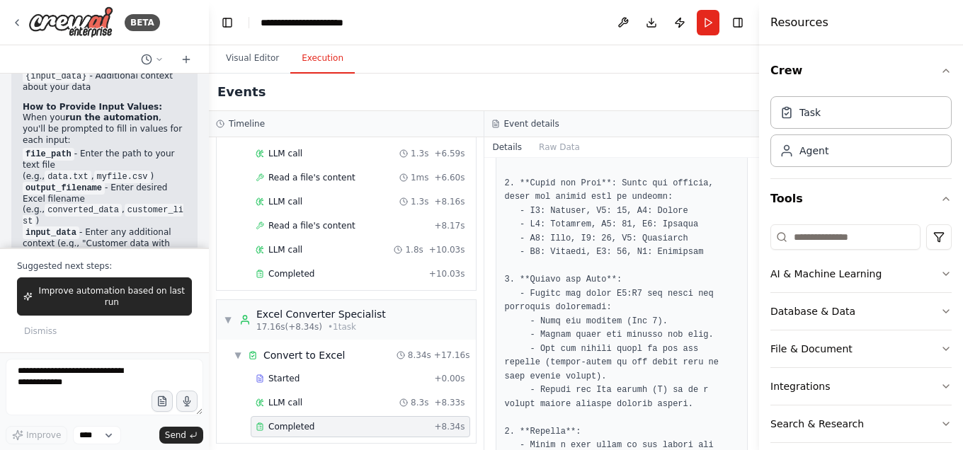
click at [561, 206] on pre at bounding box center [622, 356] width 234 height 635
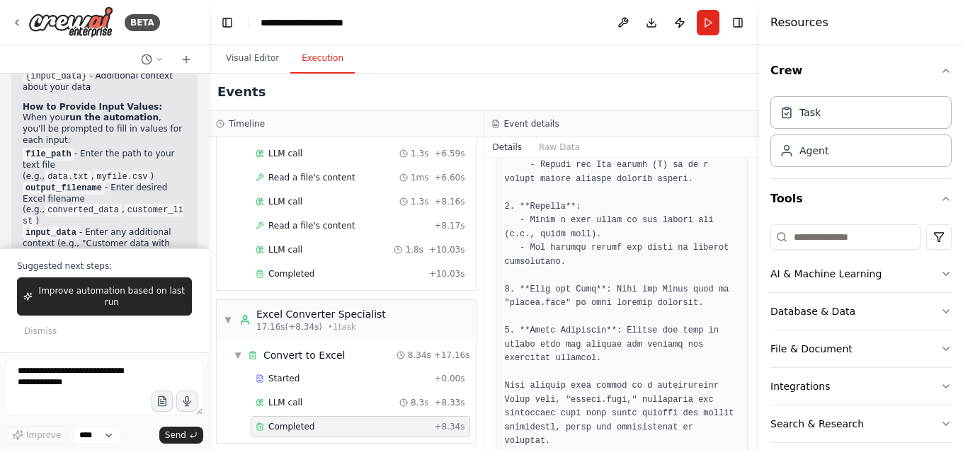
scroll to position [582, 0]
click at [624, 196] on pre at bounding box center [622, 131] width 234 height 635
click at [309, 421] on span "Completed" at bounding box center [291, 426] width 46 height 11
click at [581, 385] on pre at bounding box center [622, 131] width 234 height 635
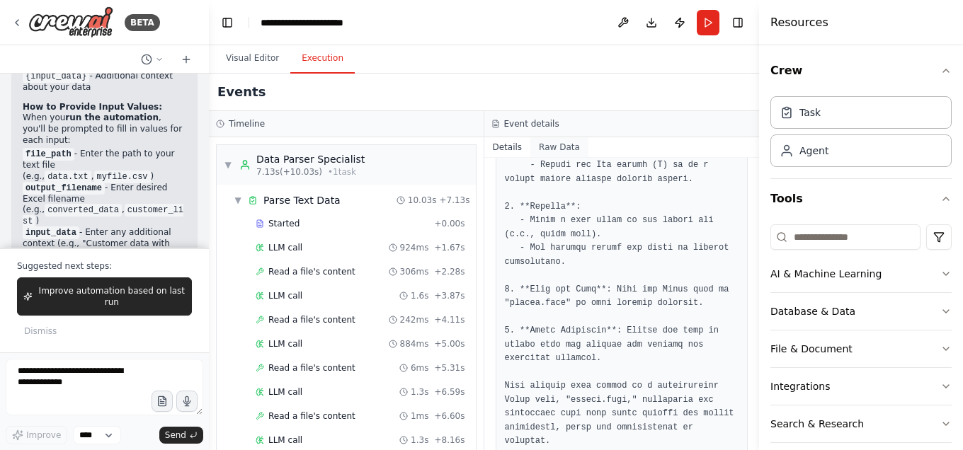
click at [540, 149] on button "Raw Data" at bounding box center [559, 147] width 58 height 20
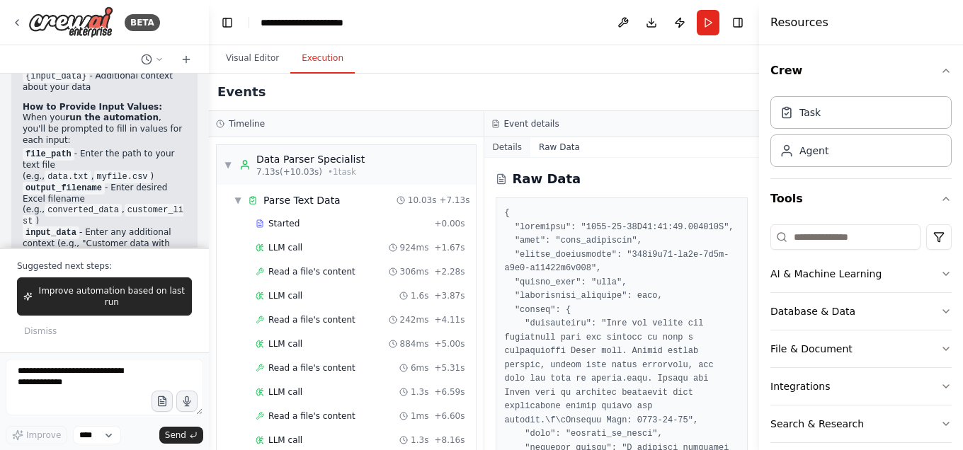
click at [505, 150] on button "Details" at bounding box center [507, 147] width 47 height 20
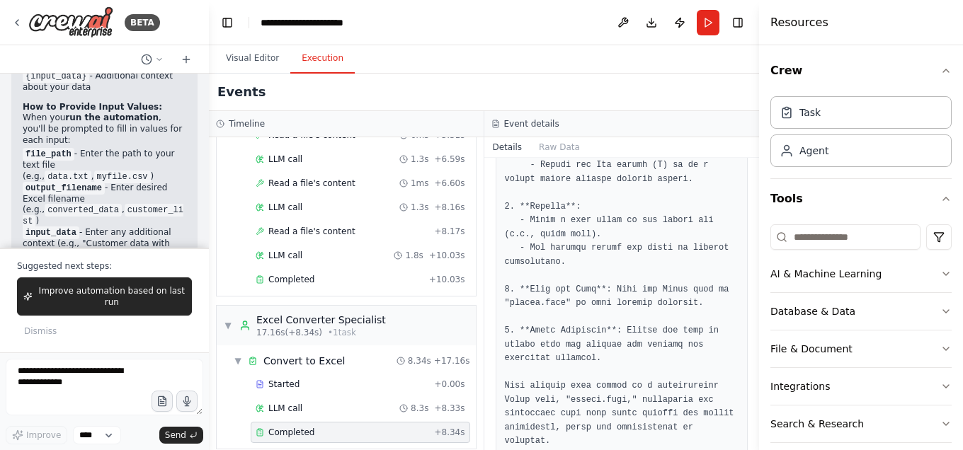
scroll to position [239, 0]
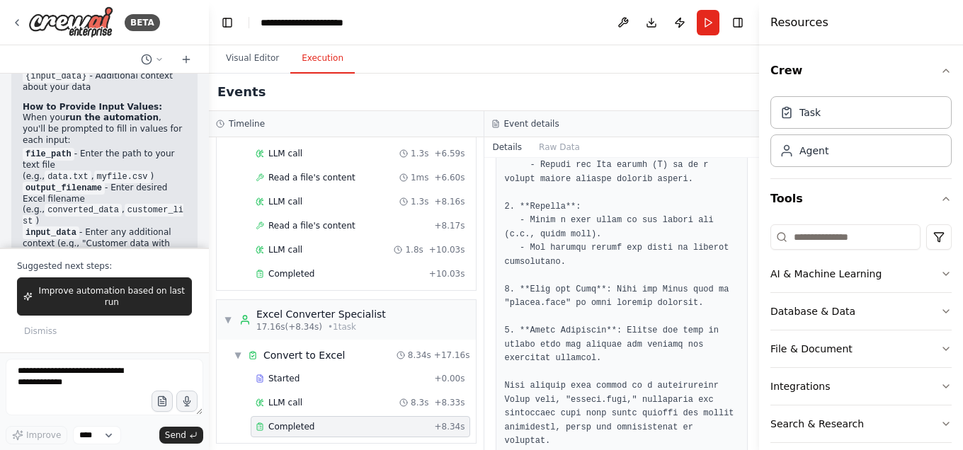
click at [161, 409] on p "Ready to run? When you click the run button, you'll see input fields where you …" at bounding box center [105, 431] width 164 height 44
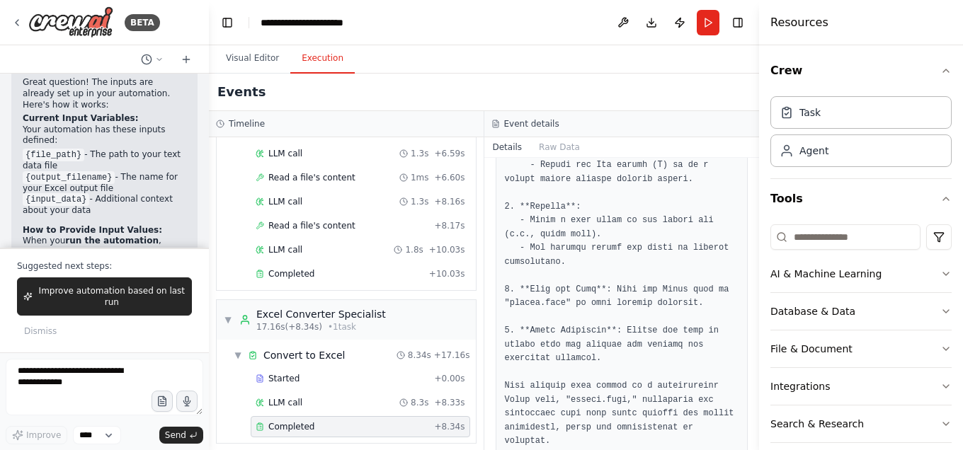
scroll to position [3761, 0]
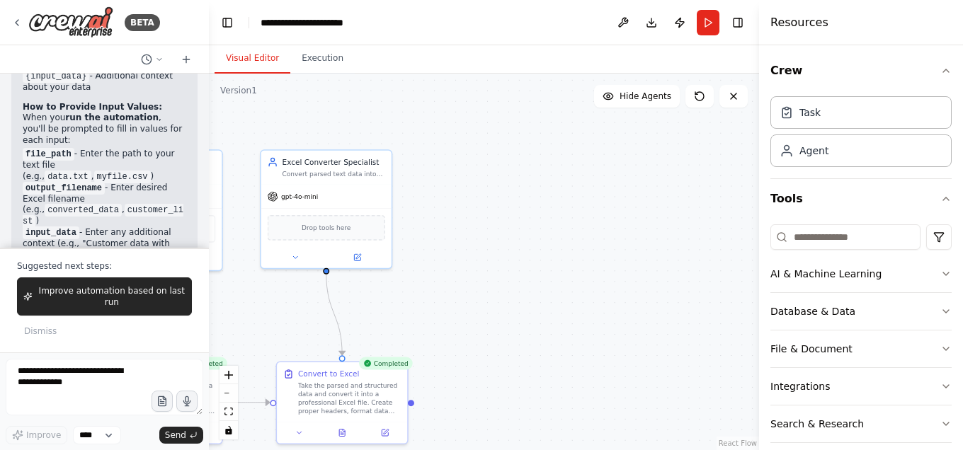
click at [248, 62] on button "Visual Editor" at bounding box center [253, 59] width 76 height 30
click at [389, 367] on div "Completed" at bounding box center [386, 364] width 54 height 13
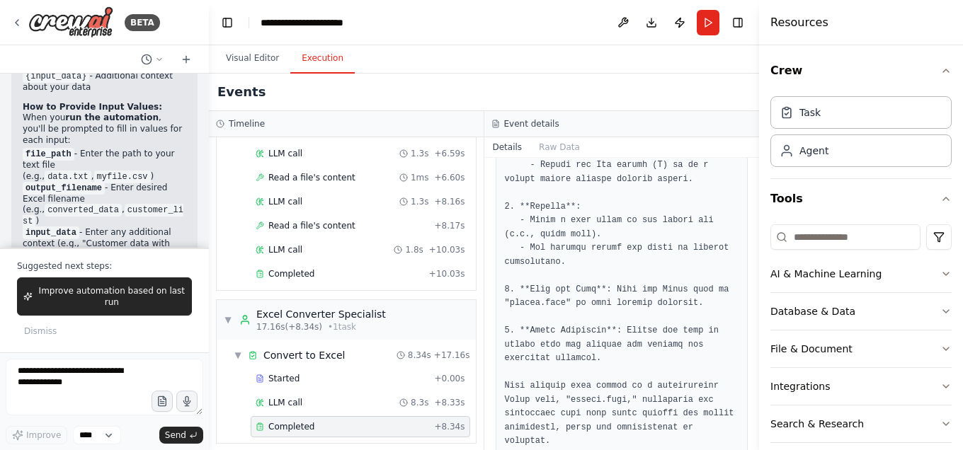
click at [315, 60] on button "Execution" at bounding box center [322, 59] width 64 height 30
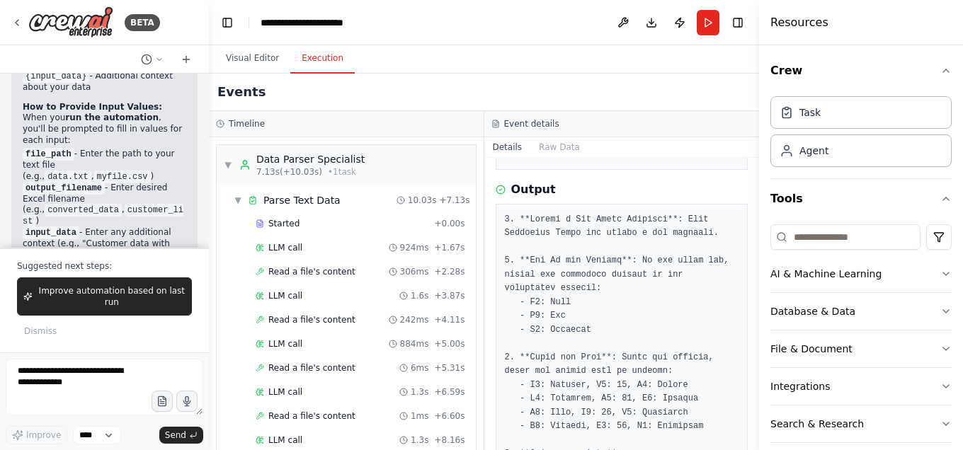
scroll to position [0, 0]
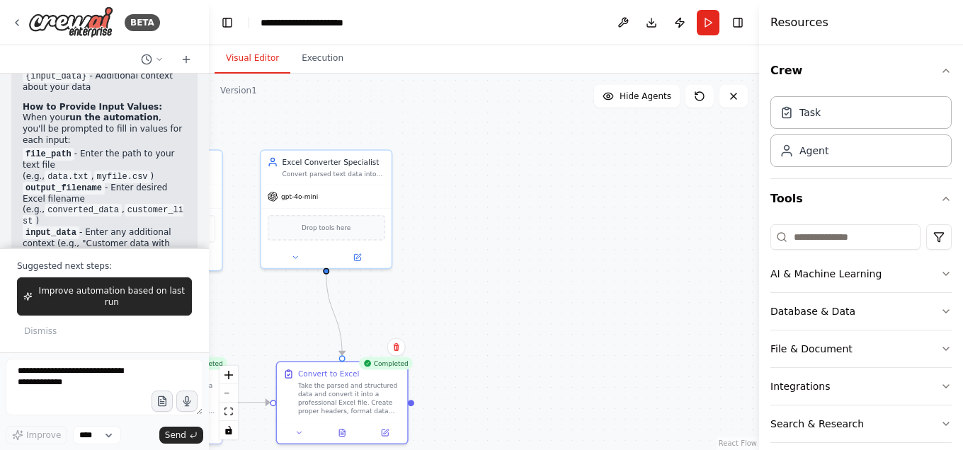
click at [260, 63] on button "Visual Editor" at bounding box center [253, 59] width 76 height 30
click at [706, 30] on button "Run" at bounding box center [708, 22] width 23 height 25
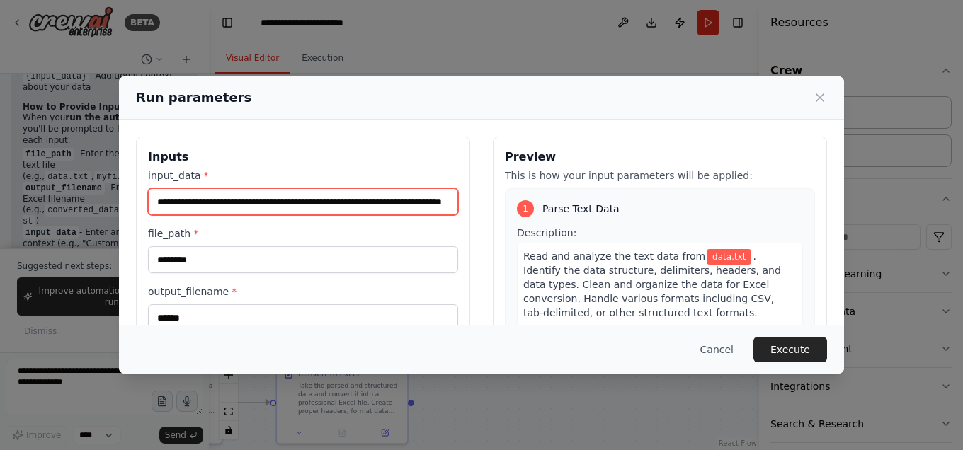
click at [447, 207] on input "**********" at bounding box center [303, 201] width 310 height 27
click at [428, 203] on input "**********" at bounding box center [303, 201] width 310 height 27
type input "**********"
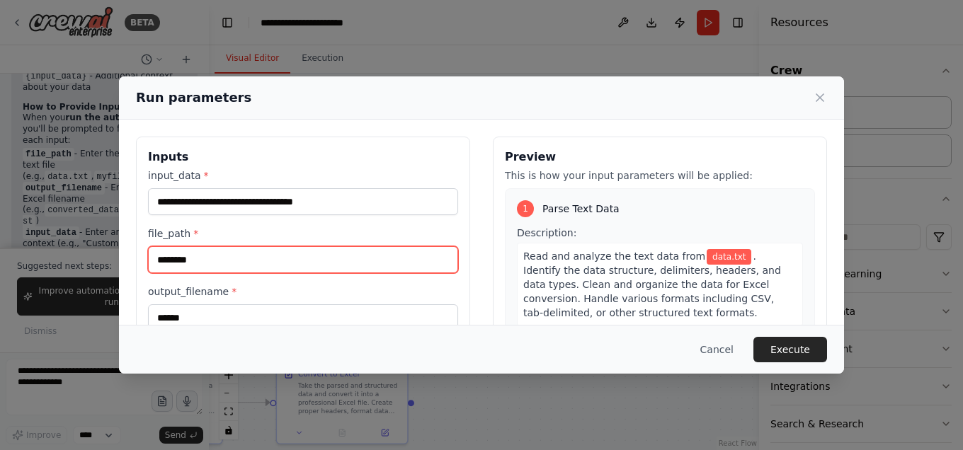
click at [309, 256] on input "********" at bounding box center [303, 259] width 310 height 27
type input "*"
click at [309, 256] on input "file_path *" at bounding box center [303, 259] width 310 height 27
type input "*"
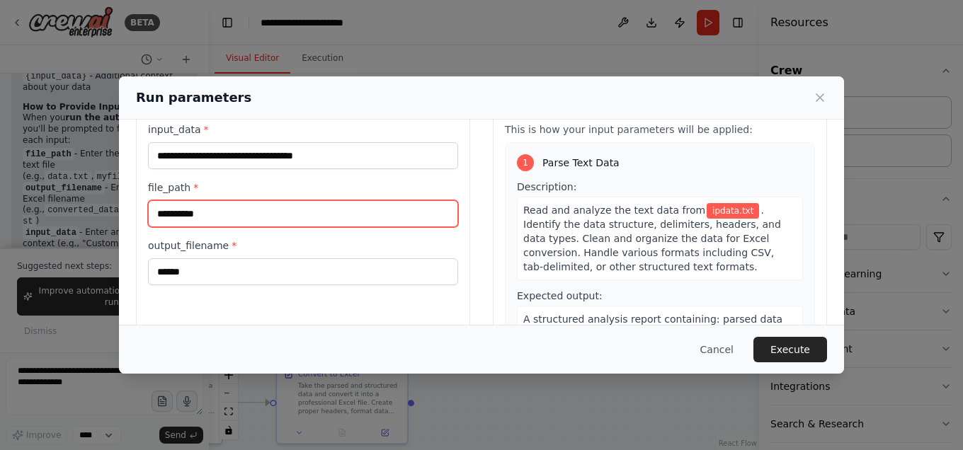
scroll to position [47, 0]
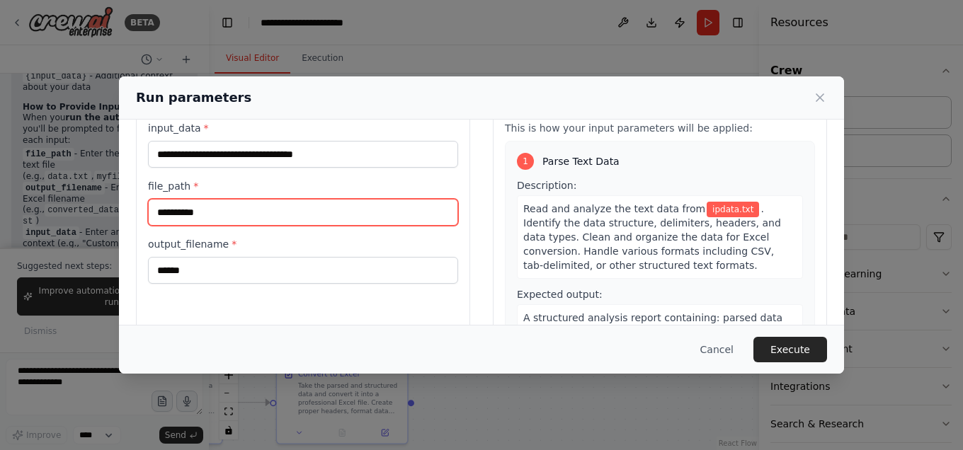
type input "**********"
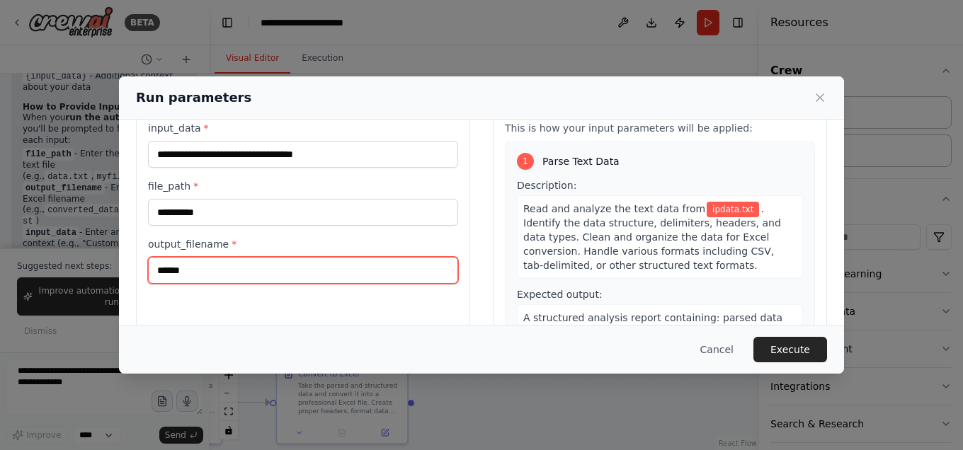
click at [271, 264] on input "******" at bounding box center [303, 270] width 310 height 27
type input "*"
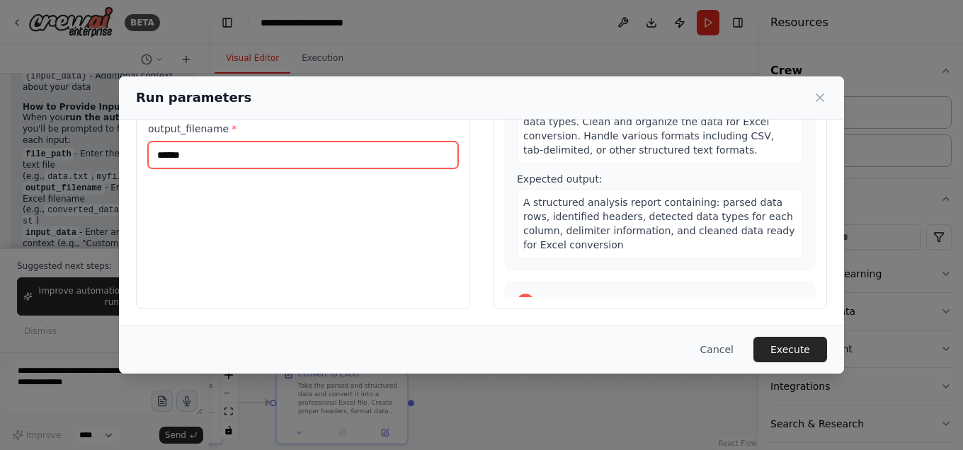
scroll to position [0, 0]
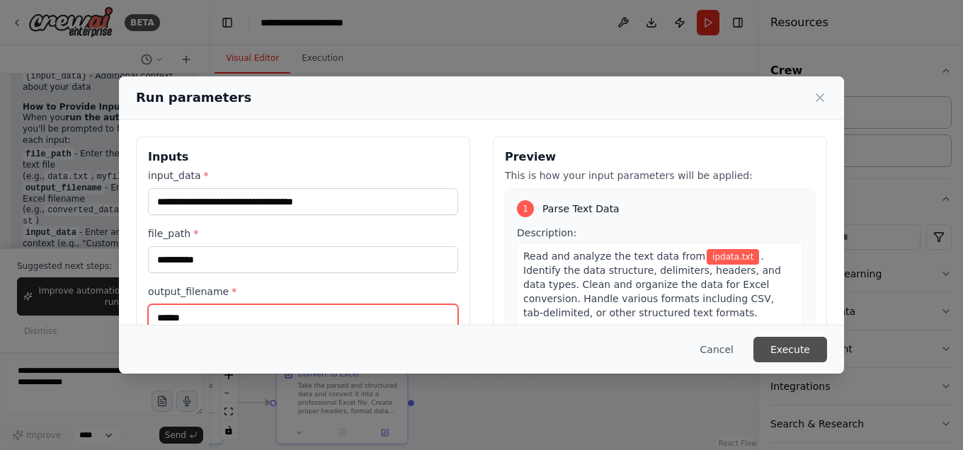
type input "******"
click at [783, 355] on button "Execute" at bounding box center [790, 349] width 74 height 25
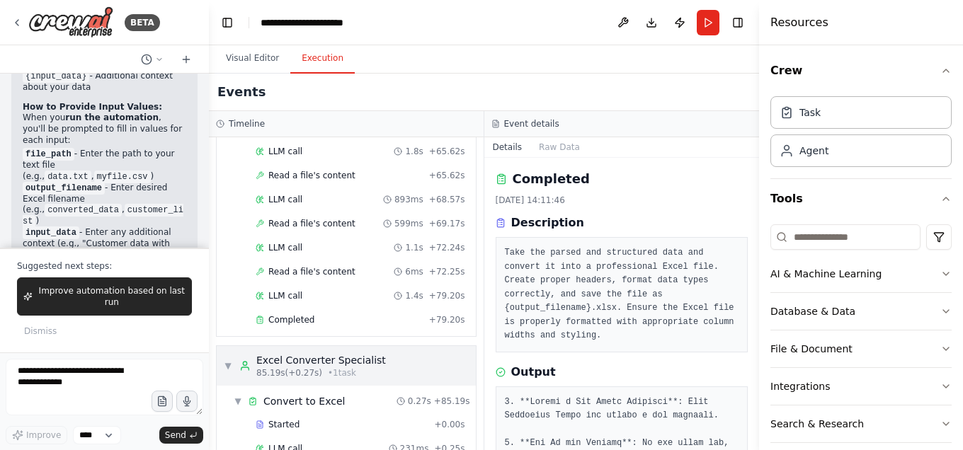
scroll to position [1114, 0]
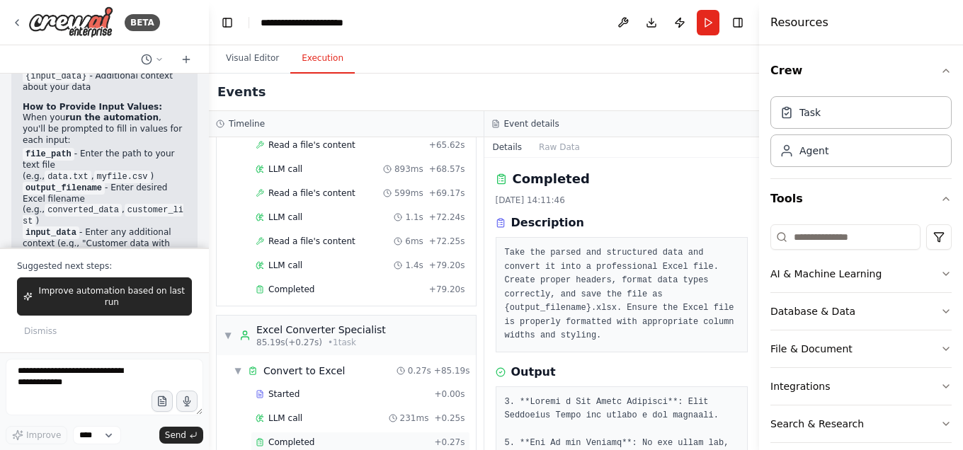
click at [299, 437] on span "Completed" at bounding box center [291, 442] width 46 height 11
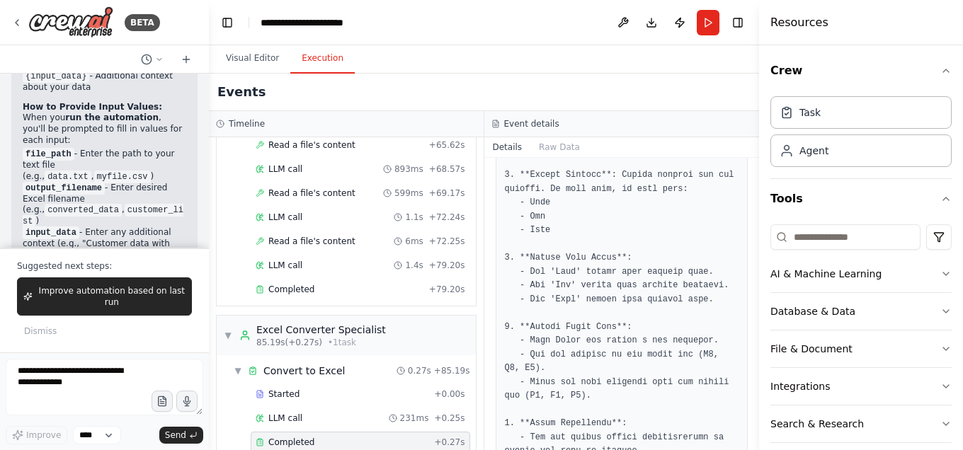
scroll to position [430, 0]
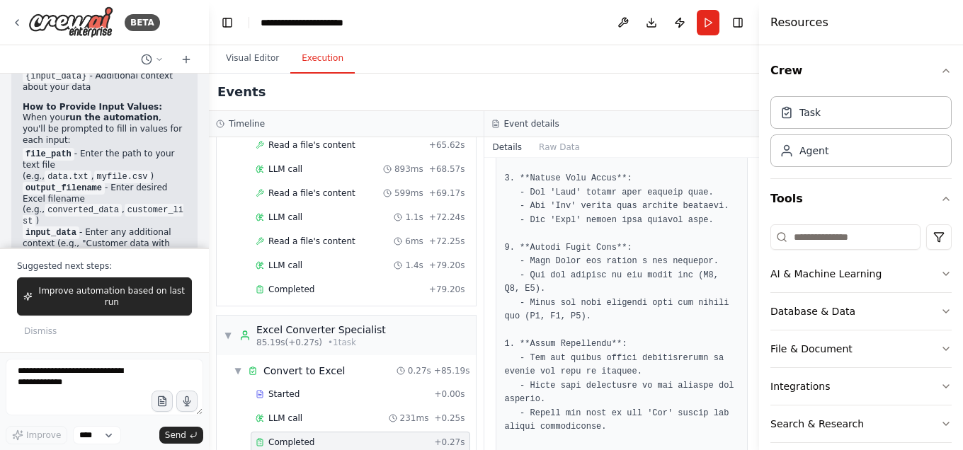
click at [629, 232] on pre at bounding box center [622, 365] width 234 height 801
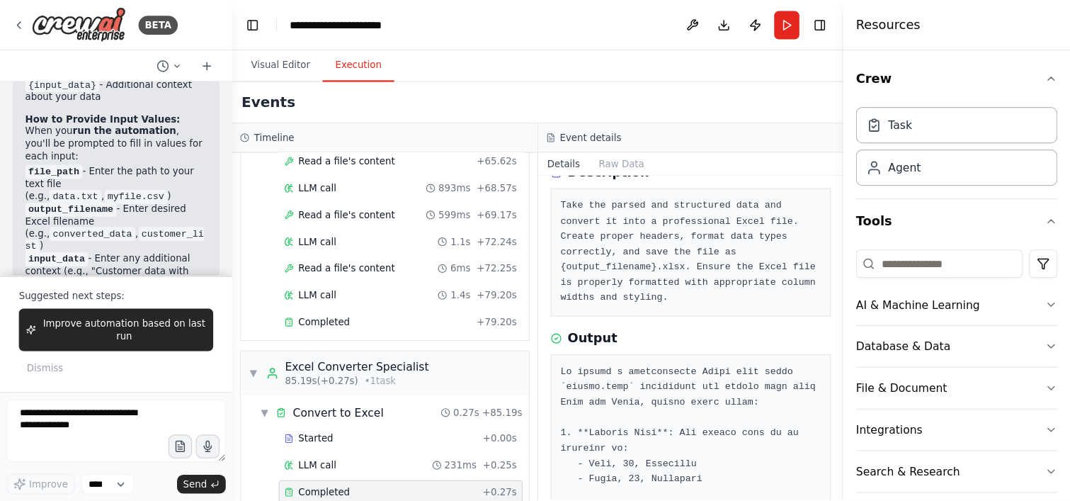
scroll to position [0, 0]
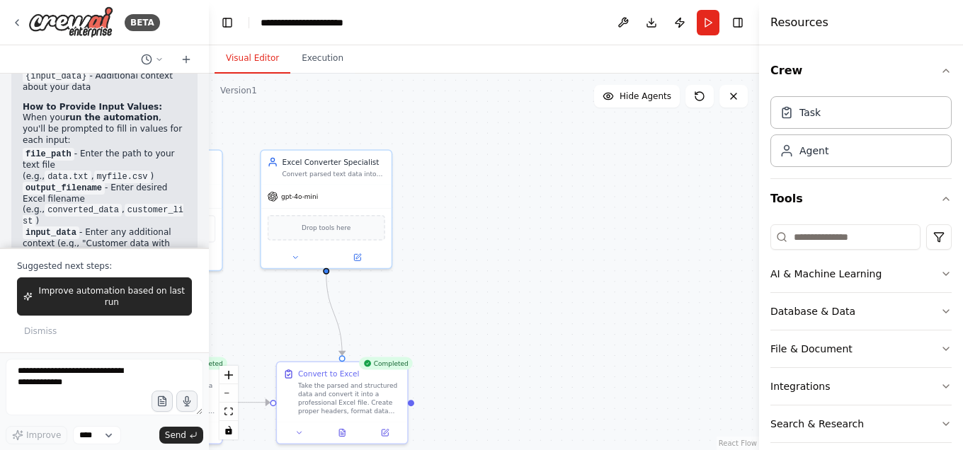
click at [265, 52] on button "Visual Editor" at bounding box center [253, 59] width 76 height 30
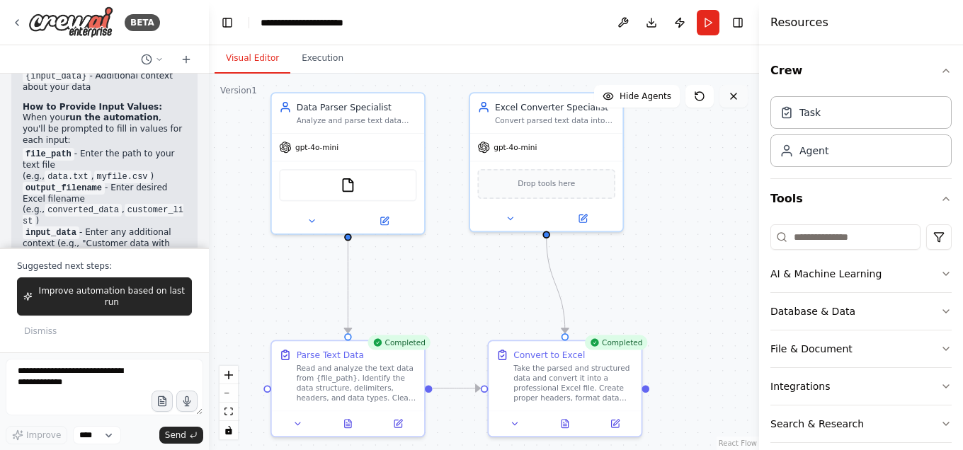
click at [729, 97] on icon at bounding box center [733, 96] width 11 height 11
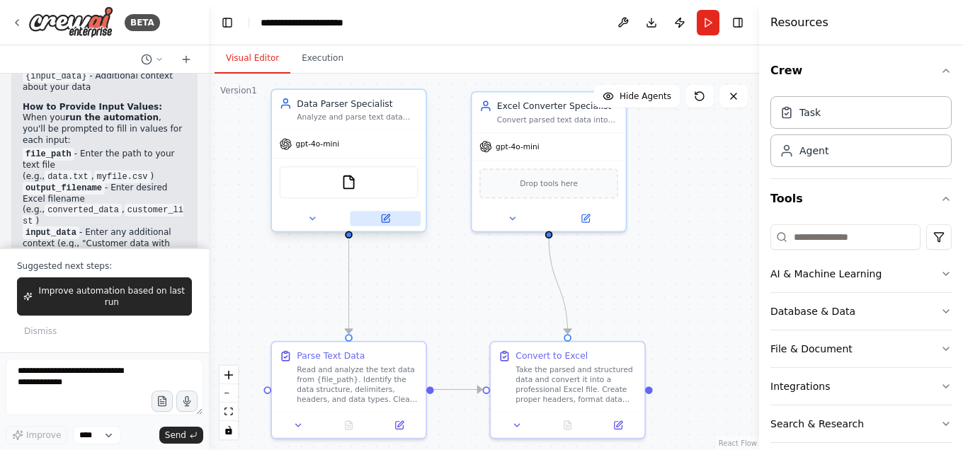
click at [379, 220] on button at bounding box center [385, 218] width 71 height 15
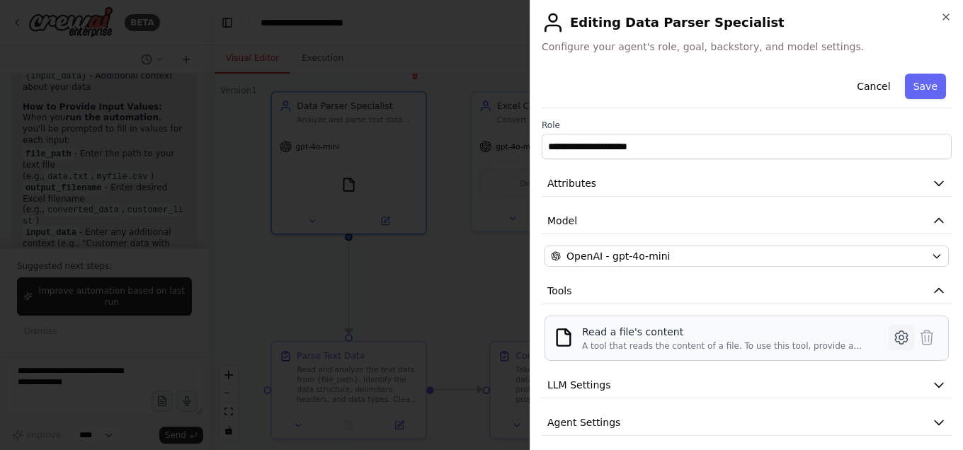
click at [893, 338] on icon at bounding box center [901, 337] width 17 height 17
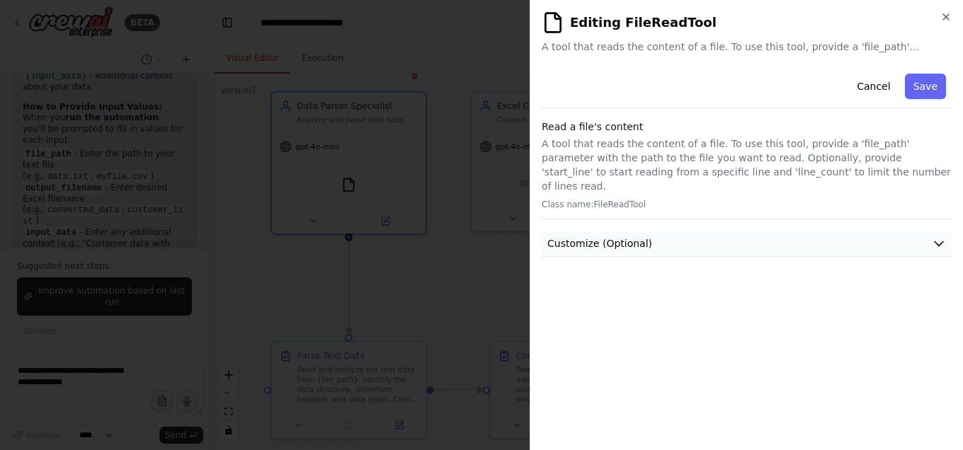
click at [920, 231] on button "Customize (Optional)" at bounding box center [747, 244] width 410 height 26
click at [940, 18] on icon "button" at bounding box center [945, 16] width 11 height 11
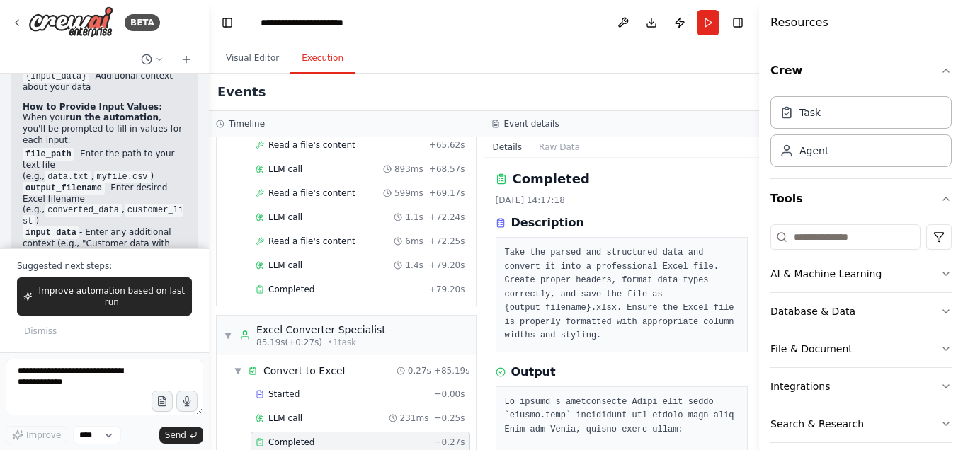
click at [314, 56] on button "Execution" at bounding box center [322, 59] width 64 height 30
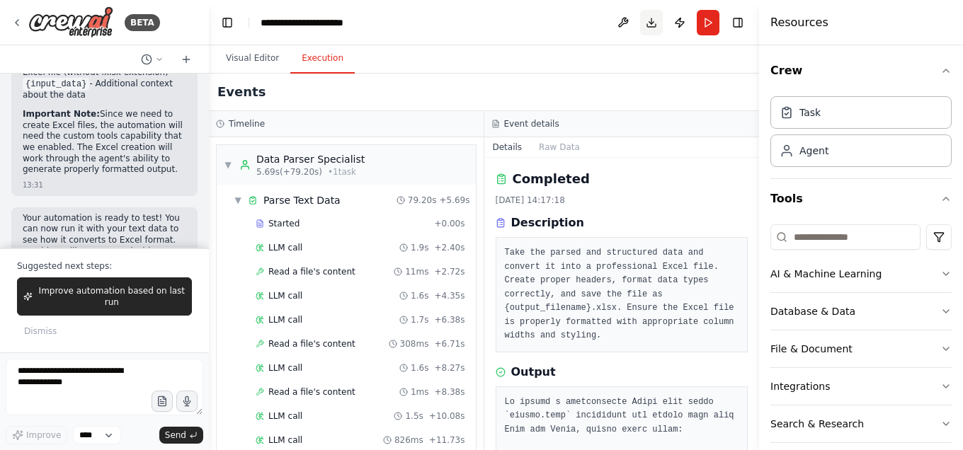
click at [652, 26] on button "Download" at bounding box center [651, 22] width 23 height 25
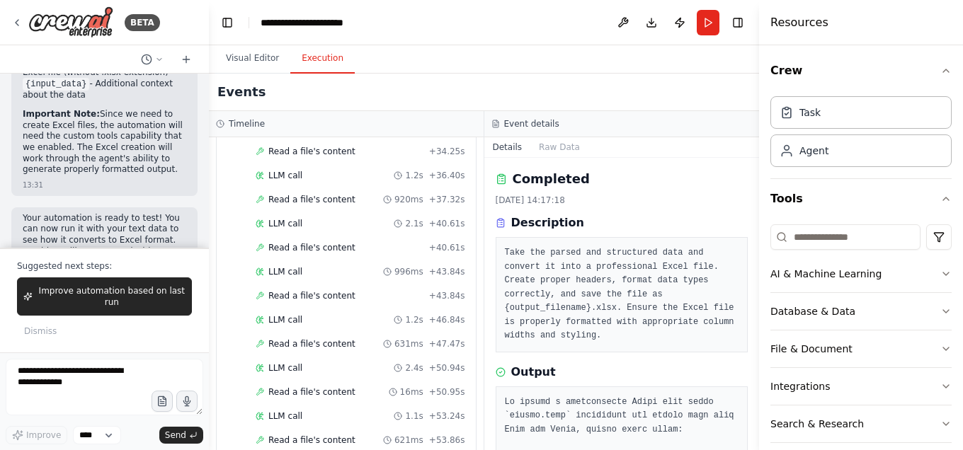
scroll to position [1114, 0]
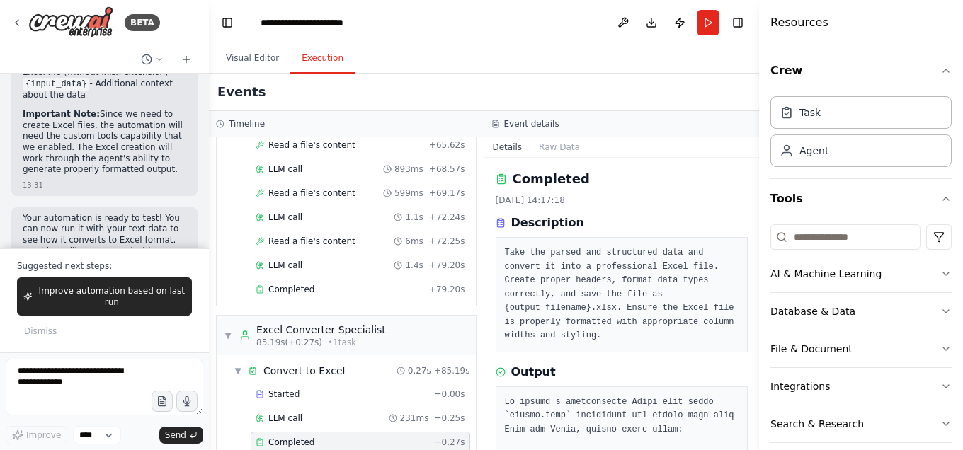
click at [328, 437] on div "Completed" at bounding box center [342, 442] width 173 height 11
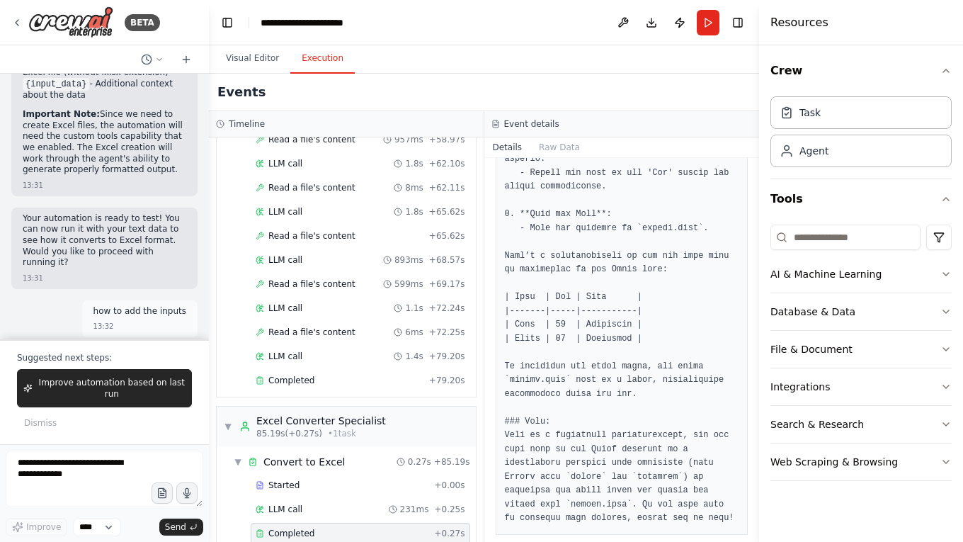
scroll to position [670, 0]
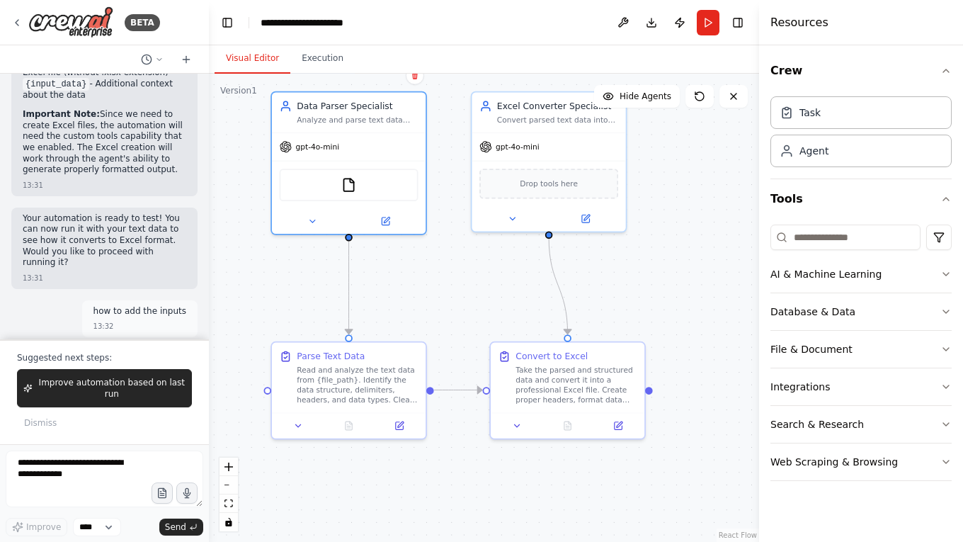
click at [261, 60] on button "Visual Editor" at bounding box center [253, 59] width 76 height 30
click at [655, 24] on button "Download" at bounding box center [651, 22] width 23 height 25
click at [656, 25] on button "Download" at bounding box center [651, 22] width 23 height 25
click at [650, 18] on button "Download" at bounding box center [651, 22] width 23 height 25
click at [491, 70] on div "Visual Editor Execution" at bounding box center [484, 59] width 550 height 28
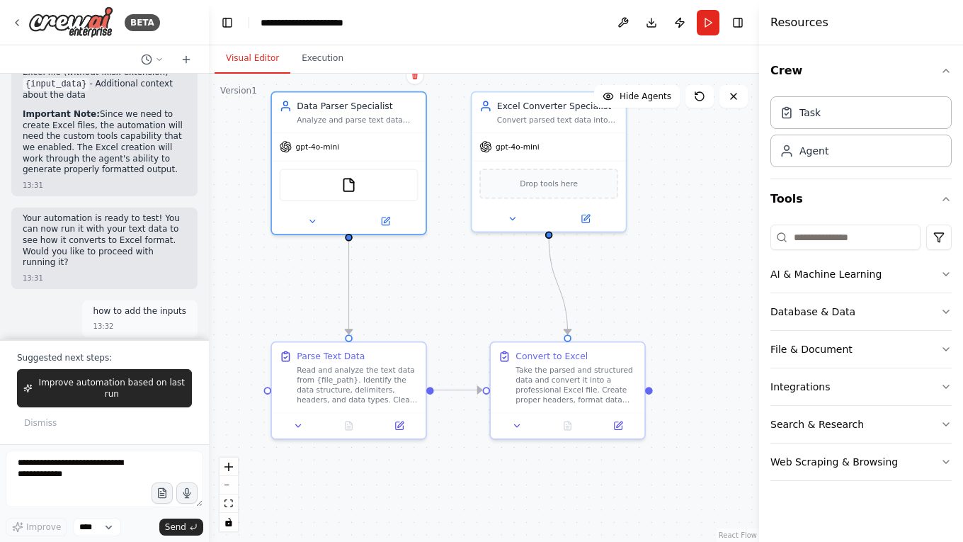
click at [491, 70] on div "Visual Editor Execution" at bounding box center [484, 59] width 550 height 28
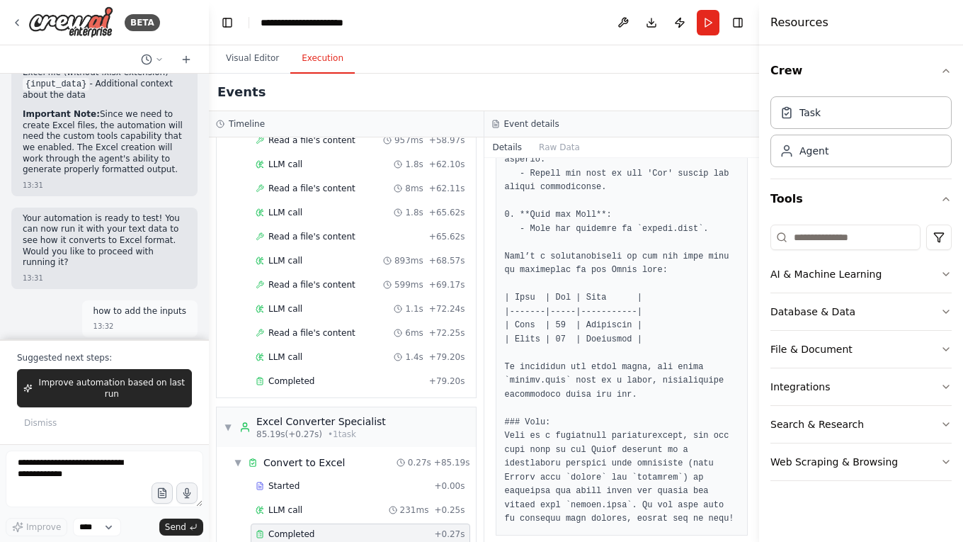
click at [319, 53] on button "Execution" at bounding box center [322, 59] width 64 height 30
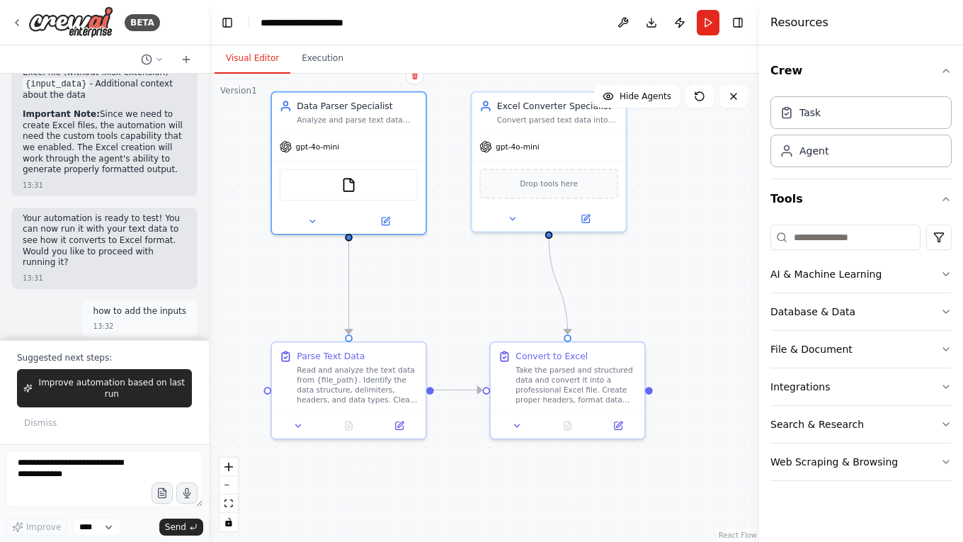
click at [239, 64] on button "Visual Editor" at bounding box center [253, 59] width 76 height 30
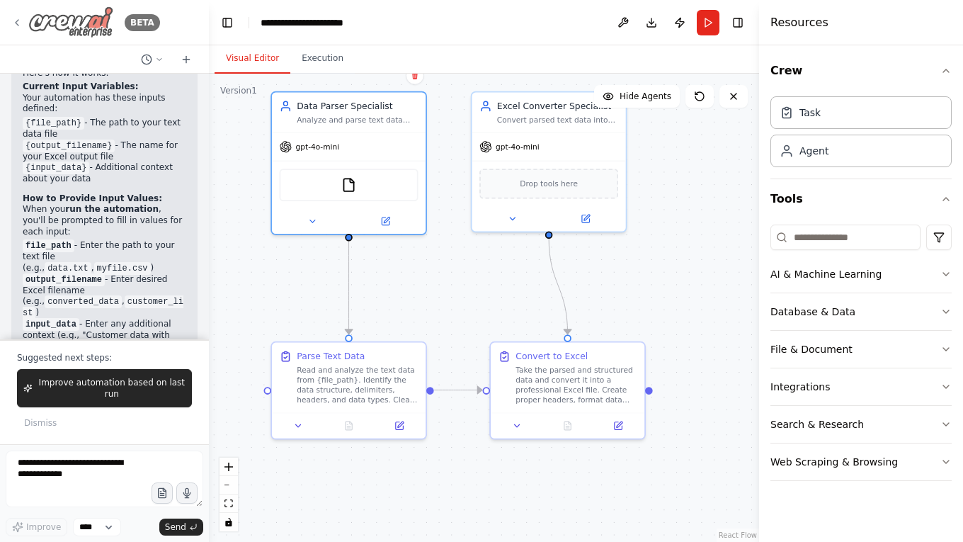
click at [18, 17] on icon at bounding box center [16, 22] width 11 height 11
